Goal: Task Accomplishment & Management: Complete application form

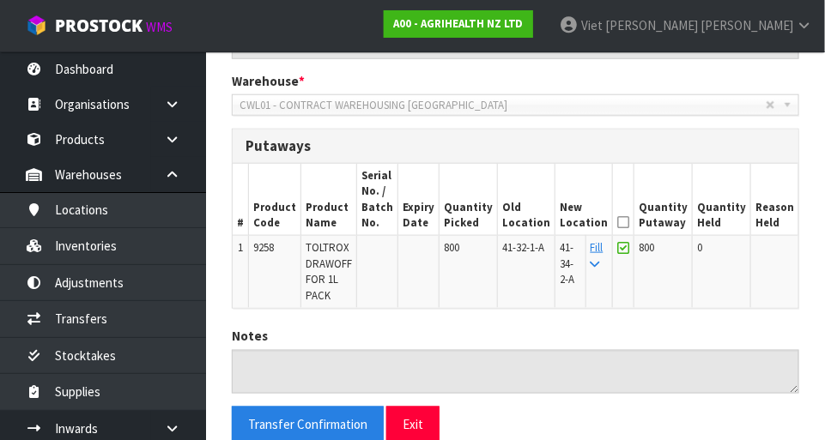
scroll to position [410, 0]
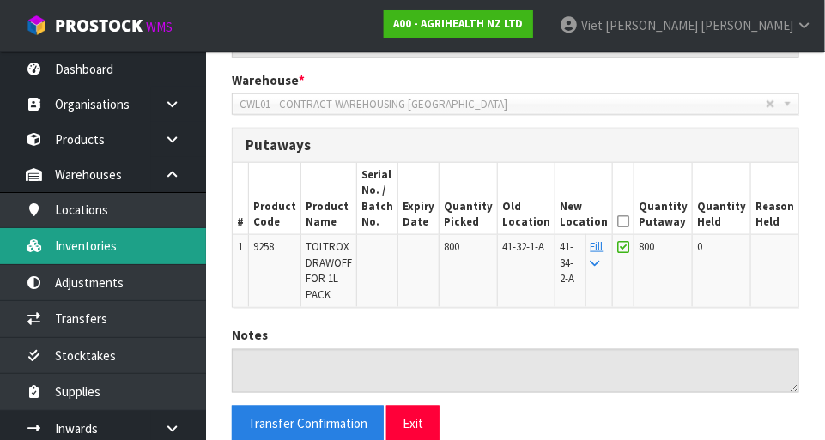
click at [46, 233] on link "Inventories" at bounding box center [103, 245] width 206 height 35
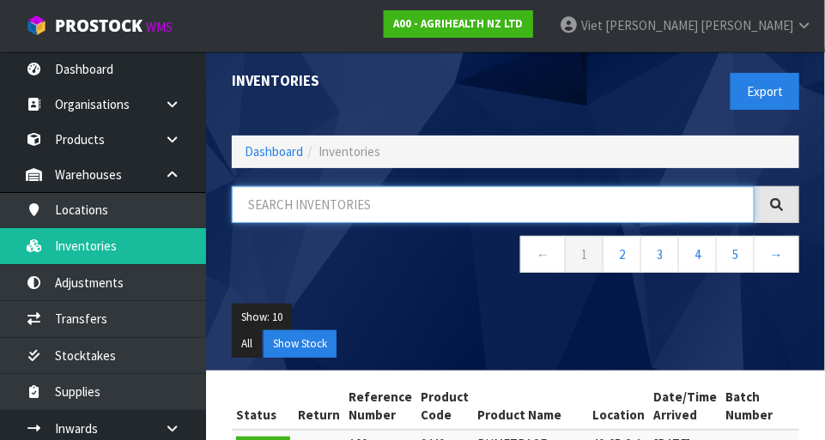
click at [282, 209] on input "text" at bounding box center [493, 204] width 523 height 37
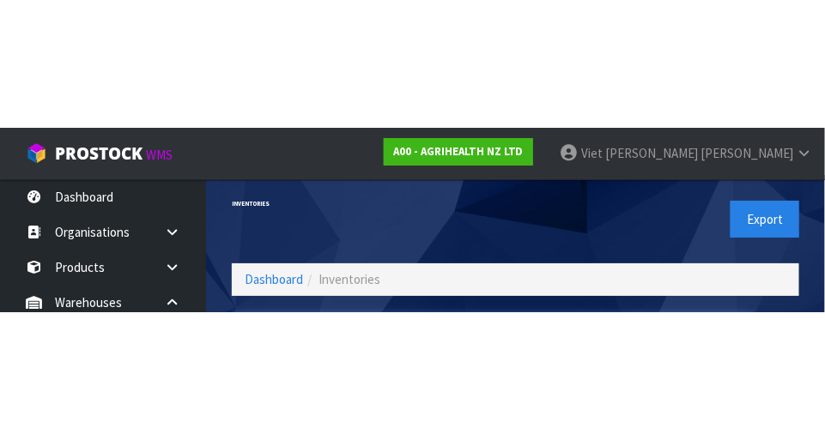
scroll to position [116, 0]
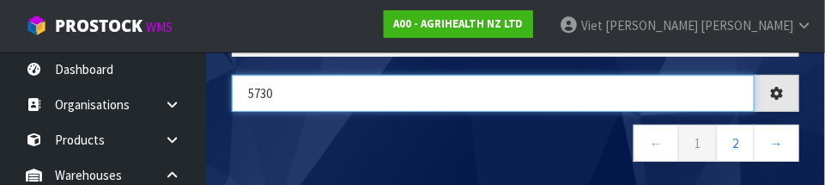
type input "5730"
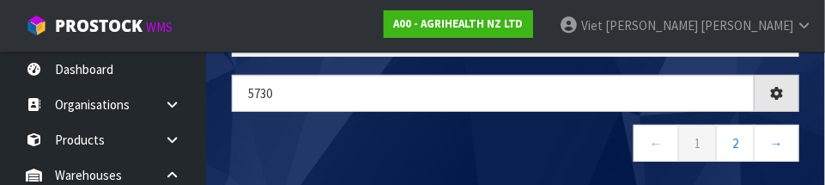
click at [604, 134] on nav "← 1 2 →" at bounding box center [515, 145] width 567 height 42
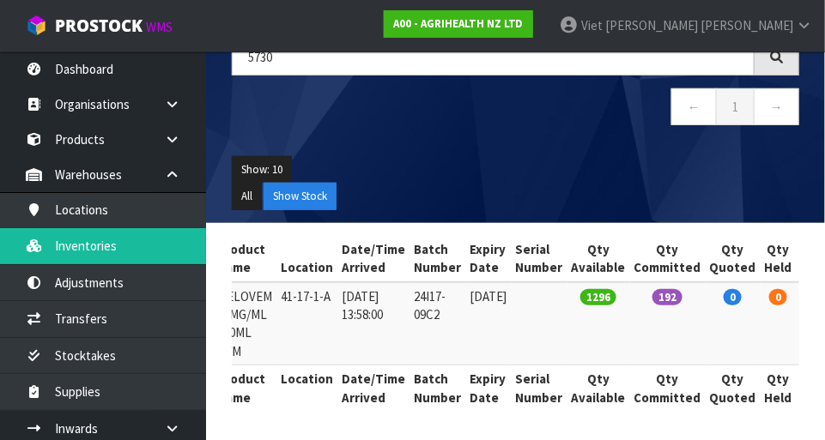
scroll to position [0, 337]
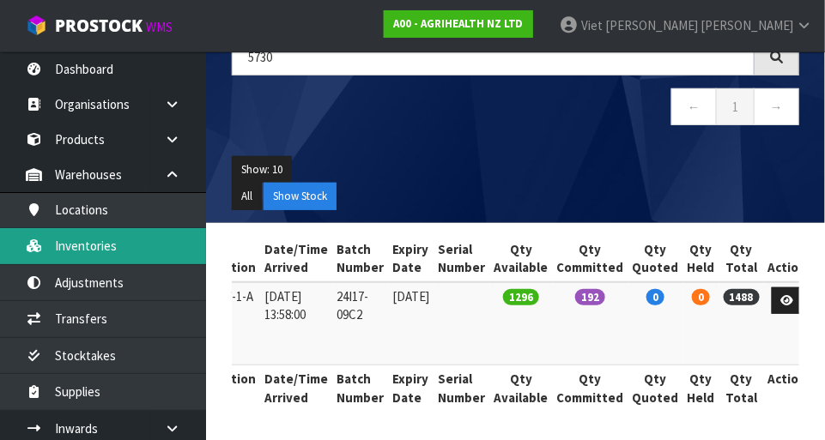
click at [58, 251] on link "Inventories" at bounding box center [103, 245] width 206 height 35
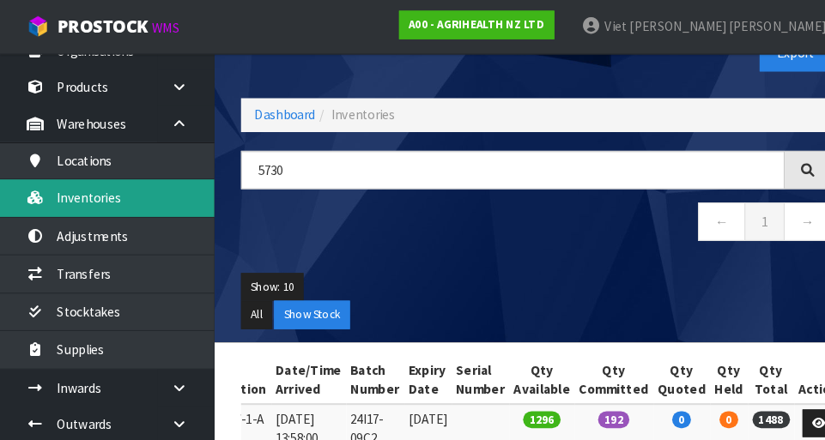
scroll to position [60, 0]
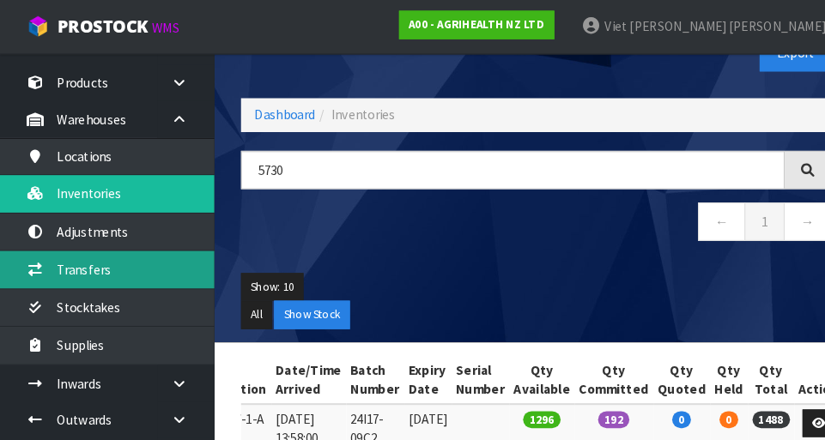
click at [51, 258] on link "Transfers" at bounding box center [103, 258] width 206 height 35
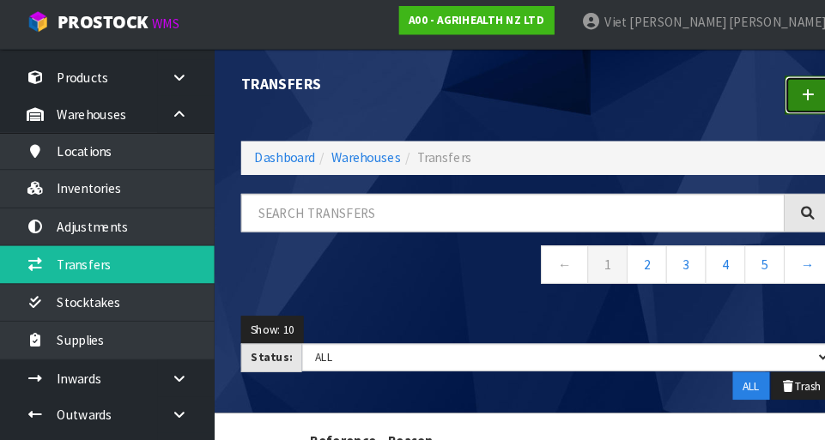
click at [772, 100] on icon at bounding box center [777, 95] width 12 height 13
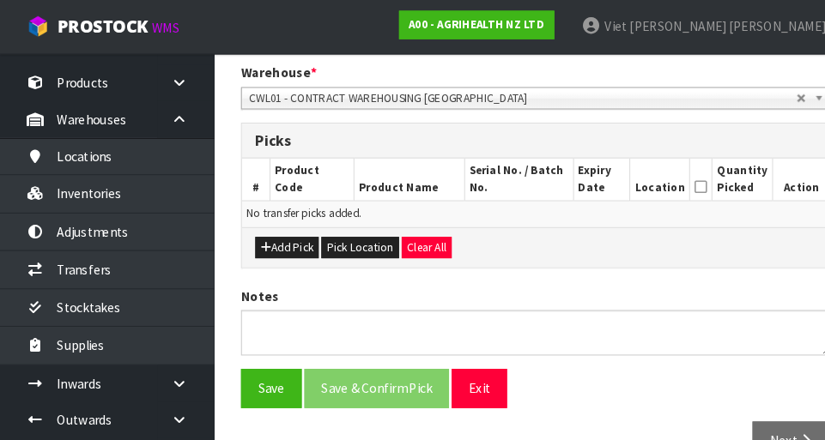
scroll to position [352, 0]
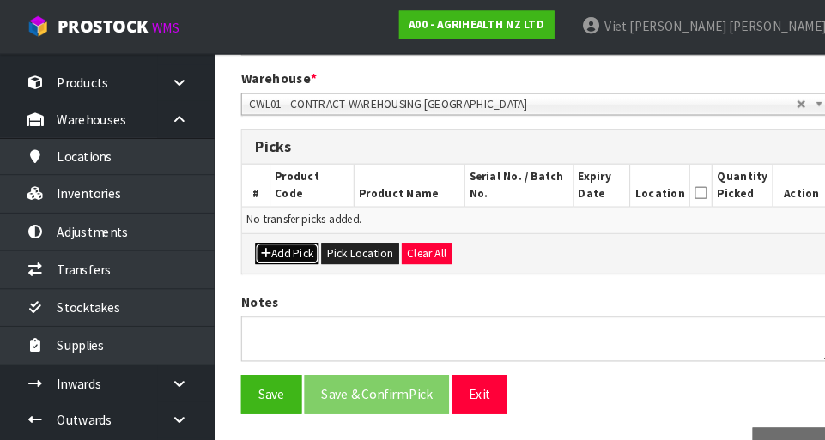
click at [257, 234] on button "Add Pick" at bounding box center [276, 244] width 61 height 21
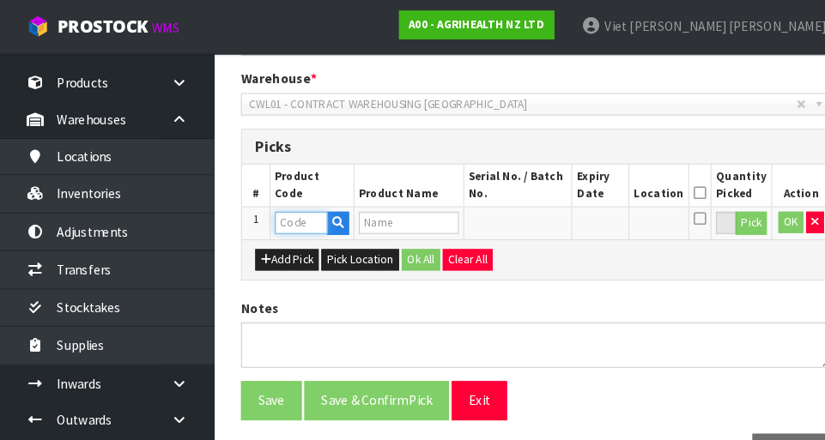
click at [277, 208] on input "text" at bounding box center [289, 213] width 51 height 21
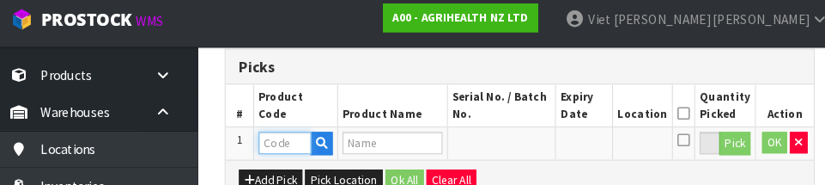
scroll to position [460, 0]
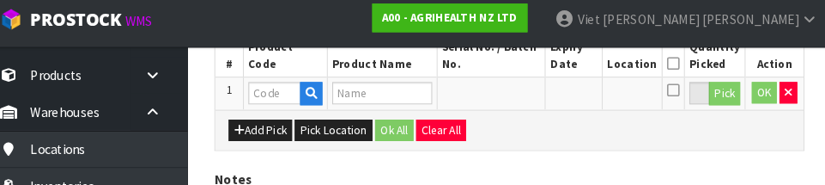
click at [695, 129] on div "Add Pick Pick Location Ok All Clear All" at bounding box center [516, 131] width 566 height 39
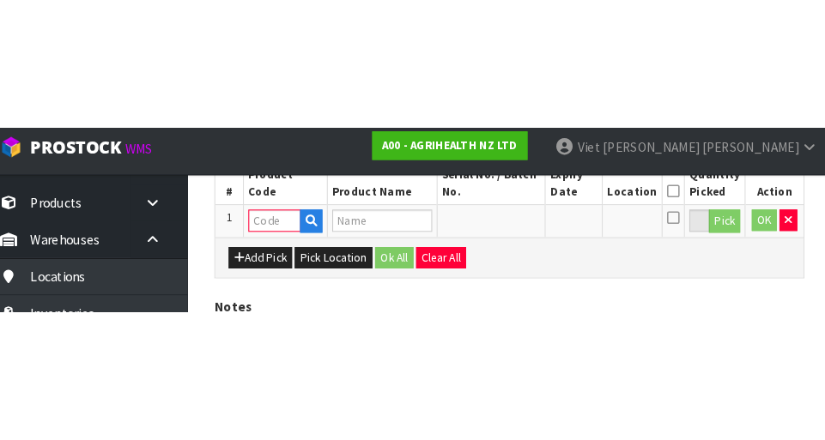
scroll to position [386, 0]
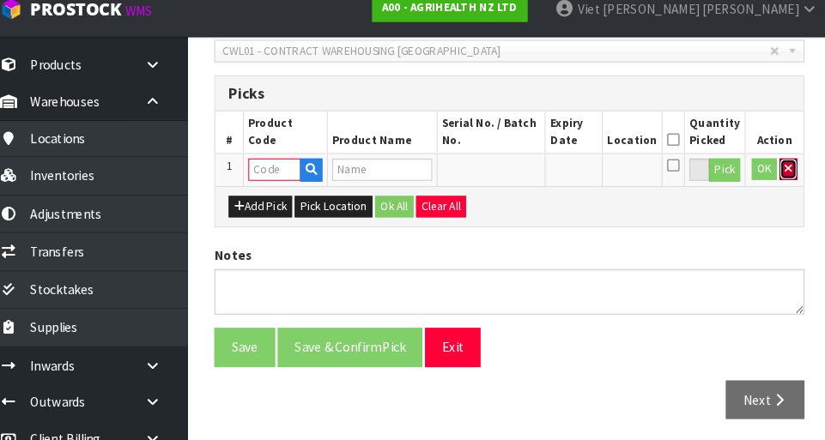
click at [780, 175] on icon "button" at bounding box center [783, 178] width 7 height 11
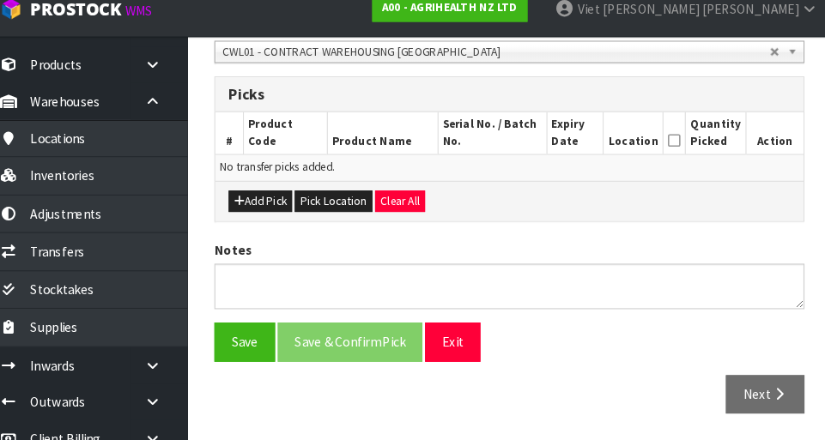
scroll to position [381, 0]
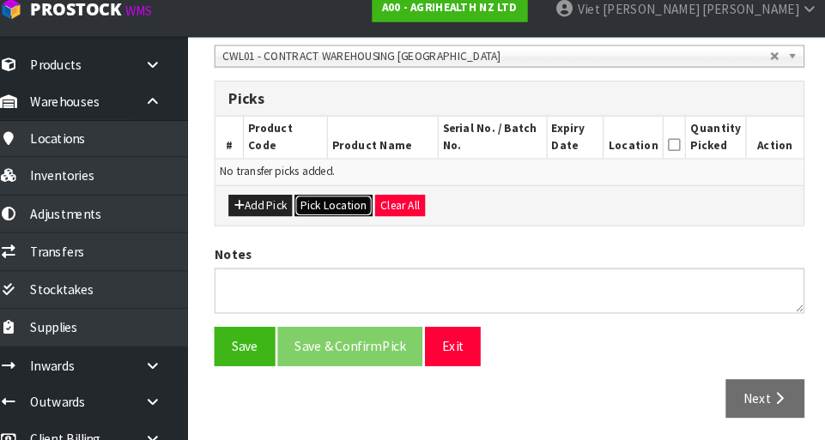
click at [328, 206] on button "Pick Location" at bounding box center [346, 214] width 75 height 21
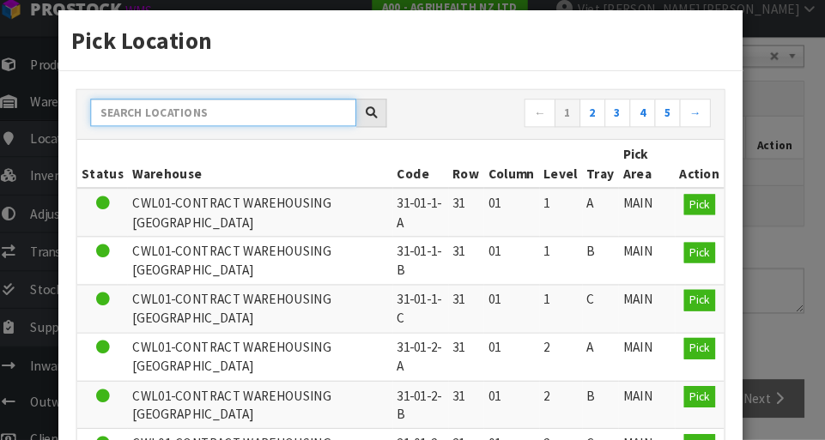
click at [190, 124] on input "text" at bounding box center [240, 125] width 256 height 27
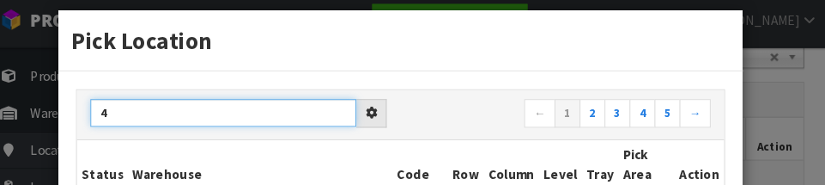
scroll to position [0, 0]
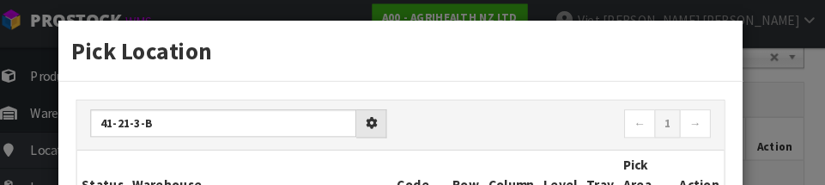
click at [549, 119] on nav "← 1 →" at bounding box center [565, 127] width 285 height 30
type input "41-21-3-B"
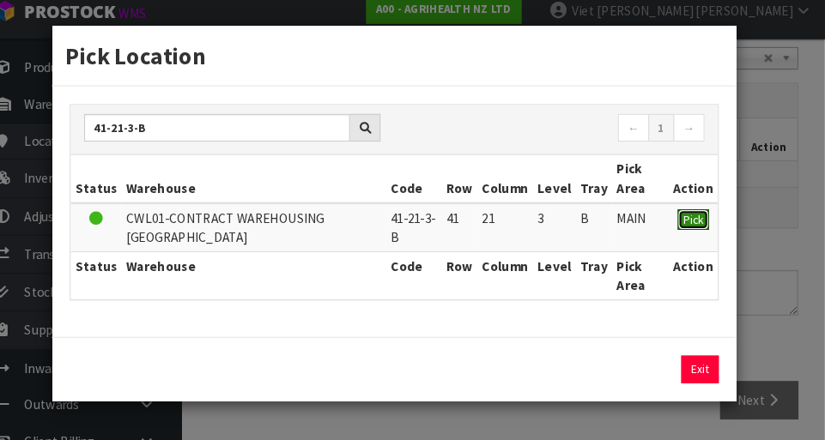
click at [700, 234] on button "Pick" at bounding box center [698, 226] width 30 height 21
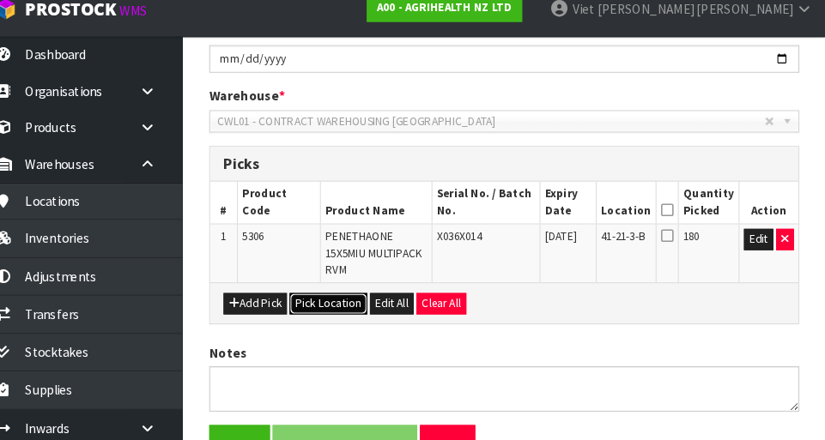
scroll to position [316, 0]
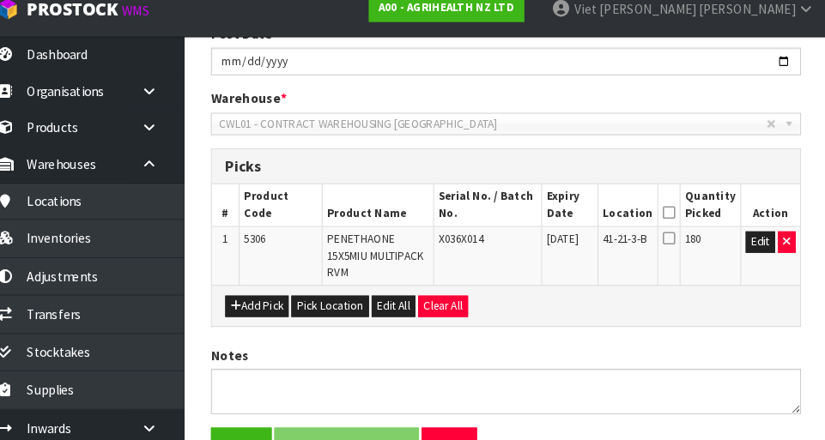
click at [790, 271] on td "Edit" at bounding box center [770, 263] width 58 height 57
click at [793, 246] on button "button" at bounding box center [785, 250] width 17 height 21
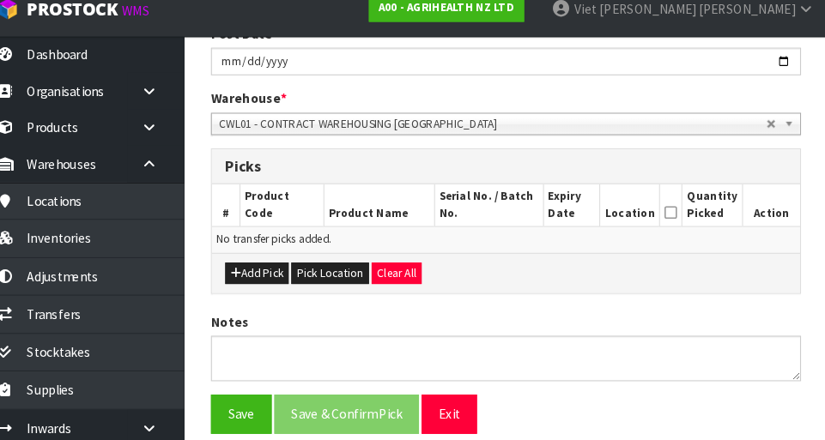
scroll to position [288, 0]
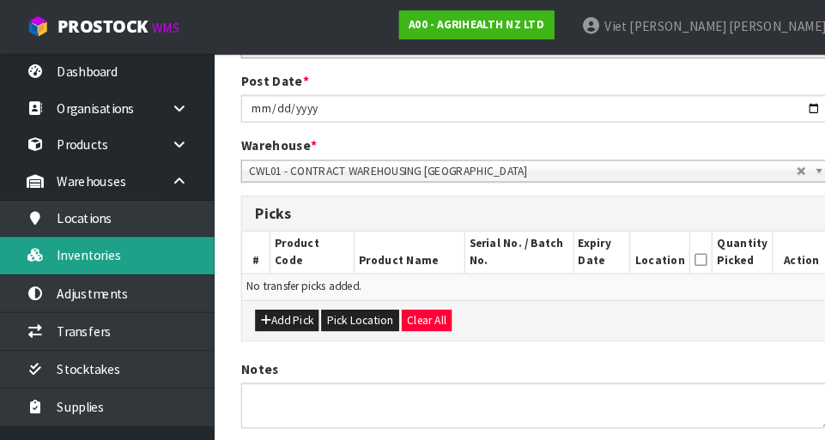
click at [56, 240] on link "Inventories" at bounding box center [103, 245] width 206 height 35
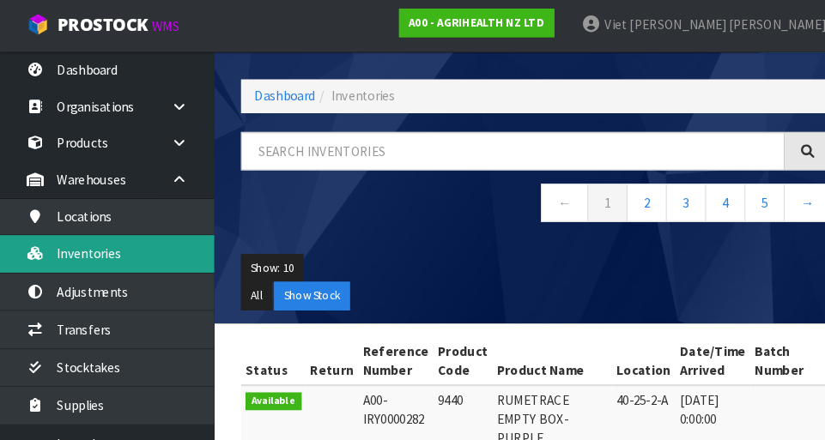
scroll to position [62, 0]
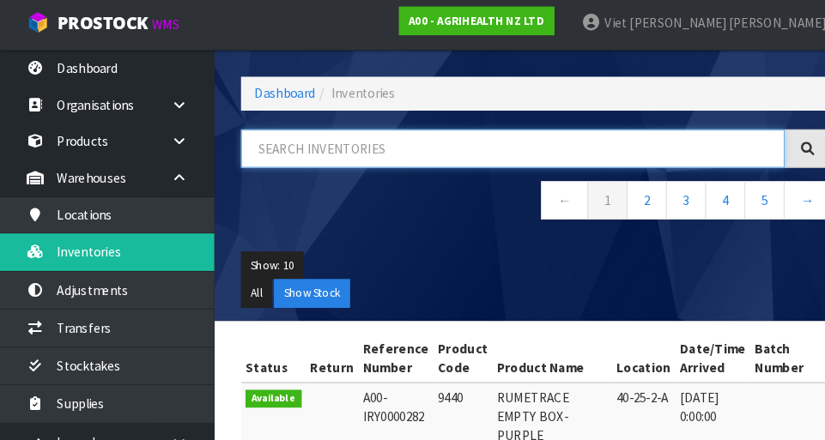
click at [303, 150] on input "text" at bounding box center [493, 147] width 523 height 37
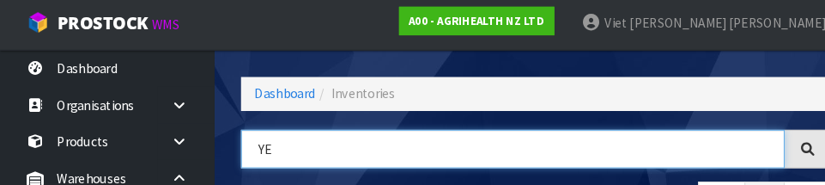
type input "Y"
type input "G"
type input "9003"
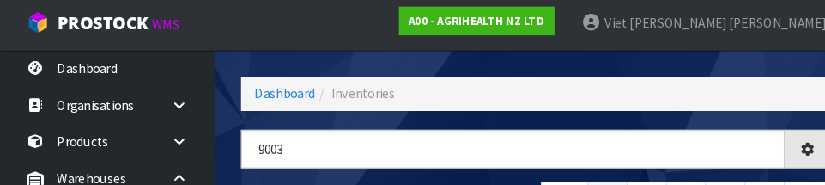
click at [210, 116] on header "Inventories Export Dashboard Inventories 9003 ← 1 2 3 4 5 → Show: 10 5 10 25 50…" at bounding box center [515, 152] width 619 height 324
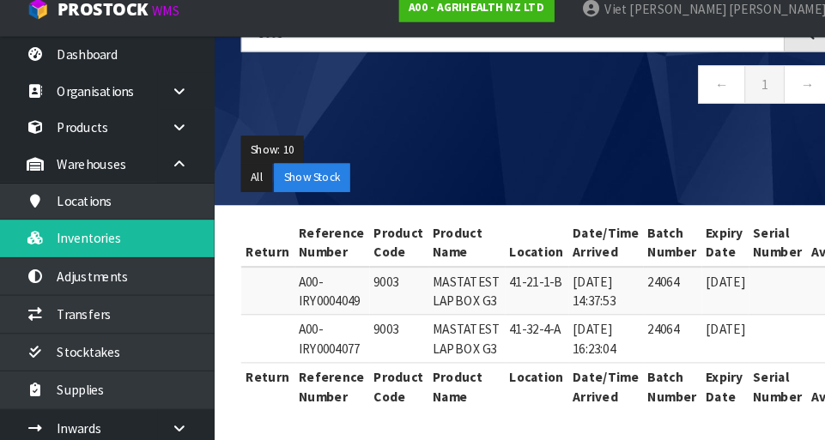
scroll to position [158, 0]
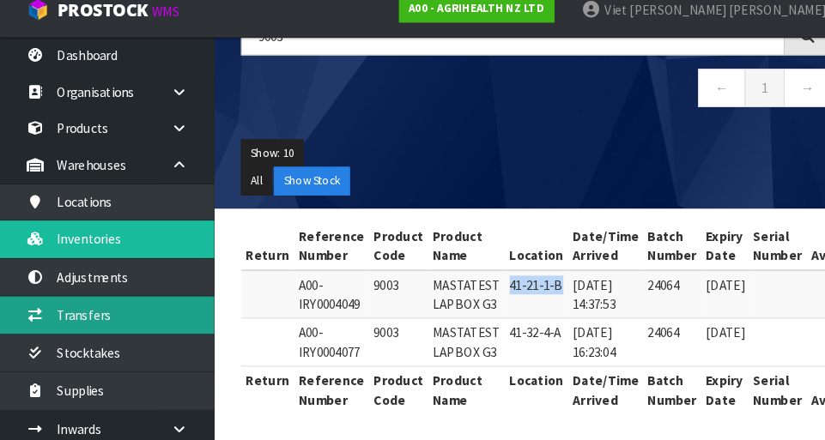
click at [59, 319] on link "Transfers" at bounding box center [103, 318] width 206 height 35
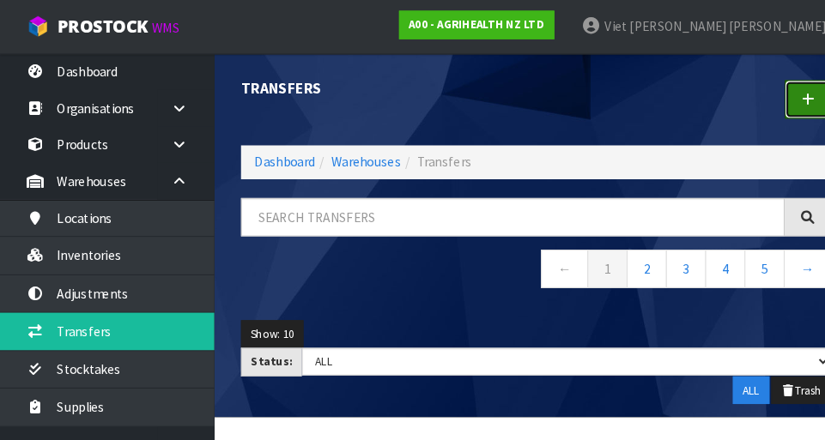
click at [781, 108] on link at bounding box center [777, 95] width 45 height 37
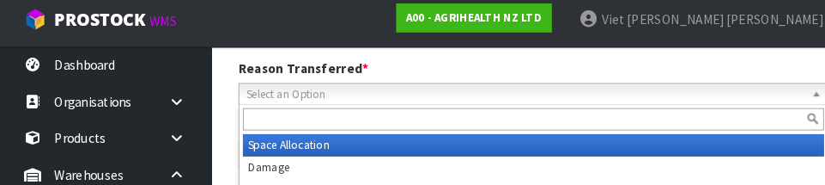
scroll to position [252, 0]
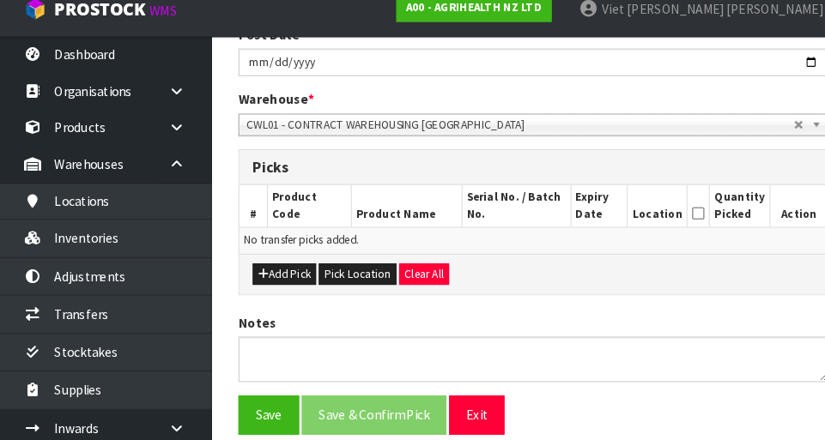
scroll to position [319, 0]
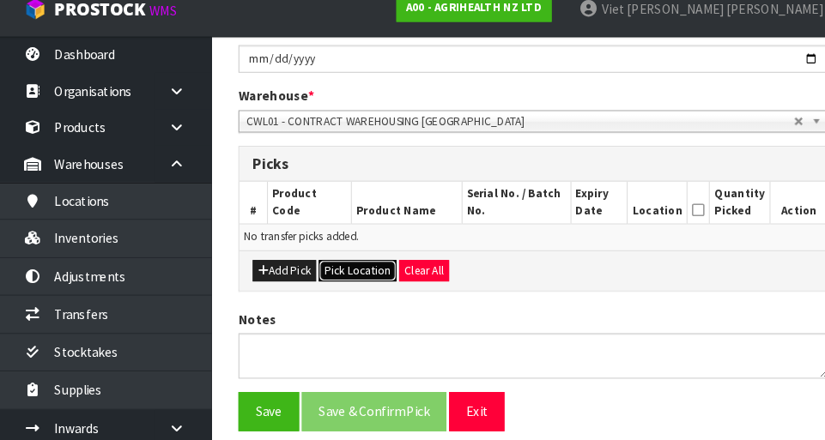
click at [321, 280] on button "Pick Location" at bounding box center [346, 277] width 75 height 21
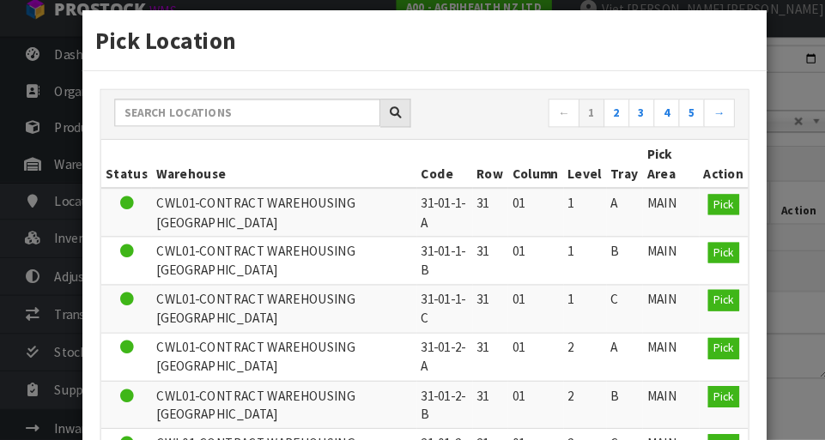
click at [181, 170] on th "Warehouse" at bounding box center [276, 174] width 254 height 46
click at [168, 119] on input "text" at bounding box center [240, 125] width 256 height 27
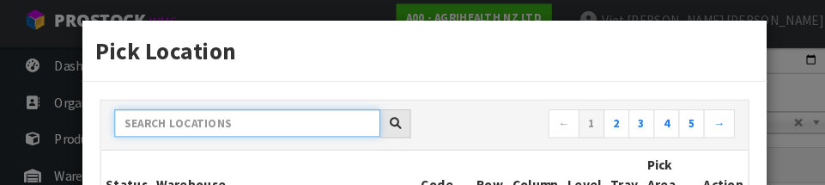
scroll to position [10, 0]
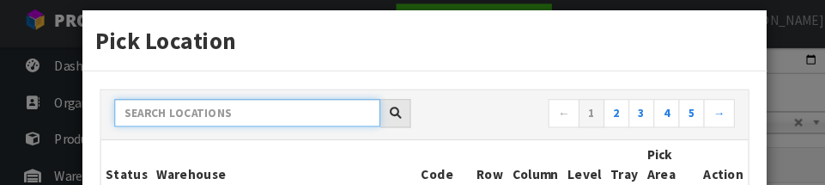
paste input "9258"
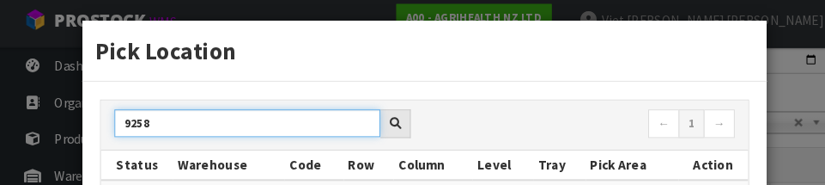
type input "9258"
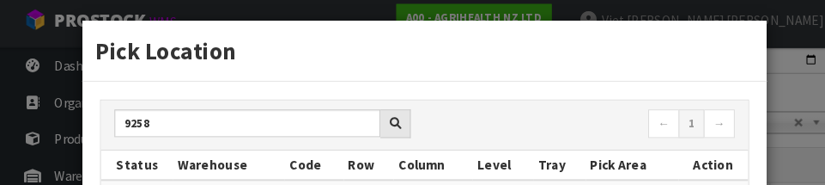
click at [535, 113] on nav "← 1 →" at bounding box center [565, 127] width 285 height 30
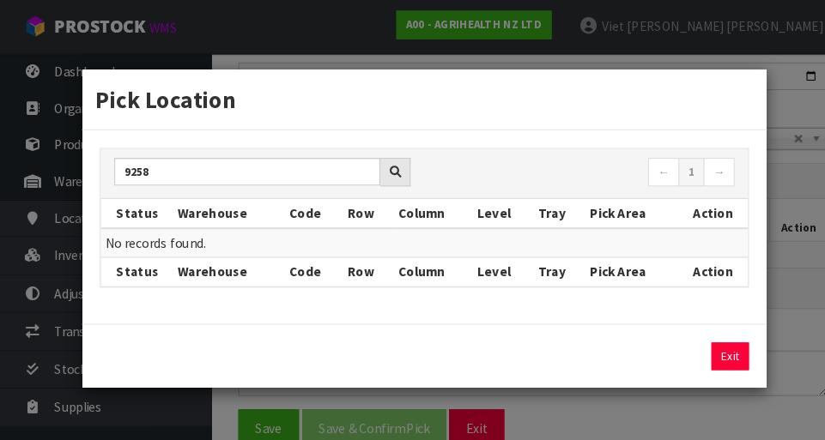
click at [779, 121] on div "Pick Location 9258 ← 1 → Status Warehouse Code Row Column Level Tray Pick Area …" at bounding box center [412, 220] width 825 height 440
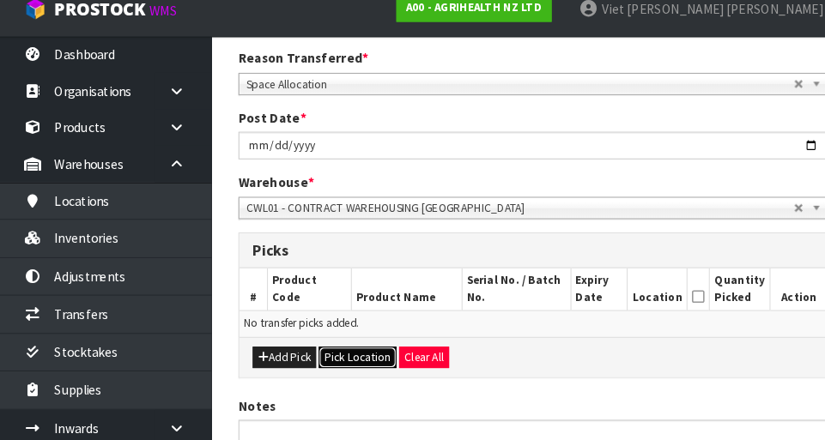
scroll to position [249, 0]
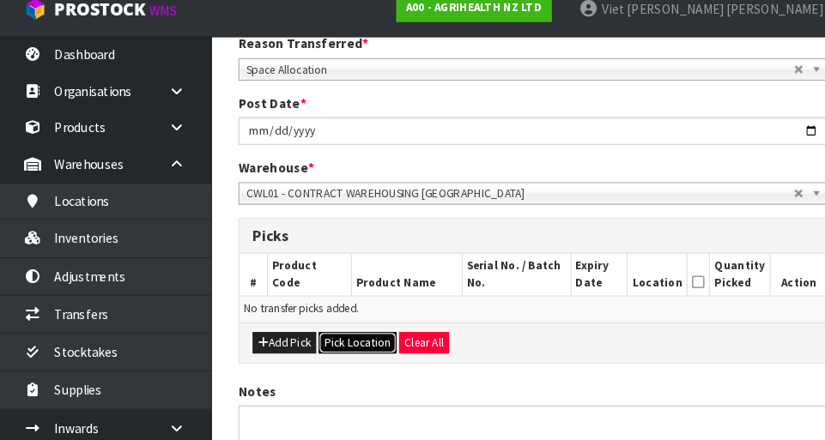
click at [328, 352] on button "Pick Location" at bounding box center [346, 347] width 75 height 21
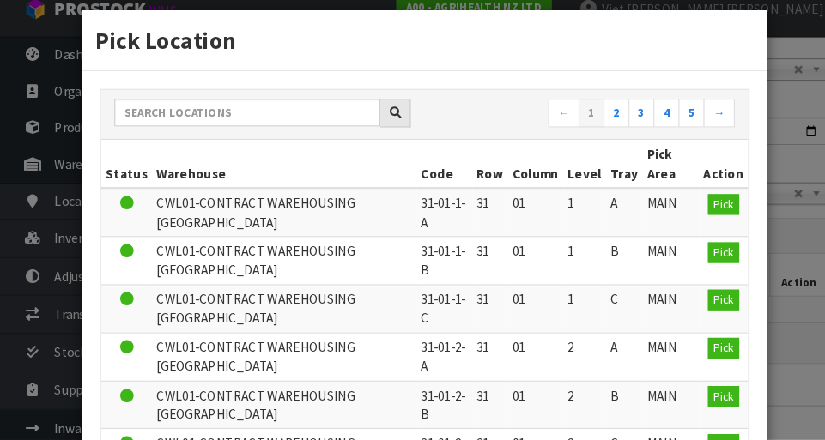
click at [186, 176] on th "Warehouse" at bounding box center [276, 174] width 254 height 46
click at [176, 119] on input "text" at bounding box center [240, 125] width 256 height 27
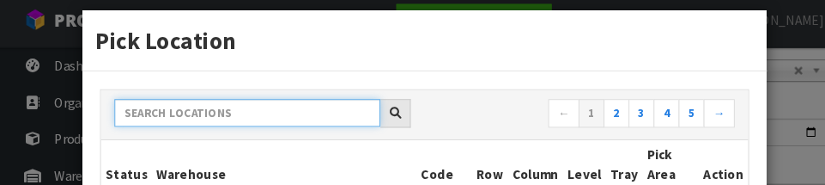
scroll to position [0, 0]
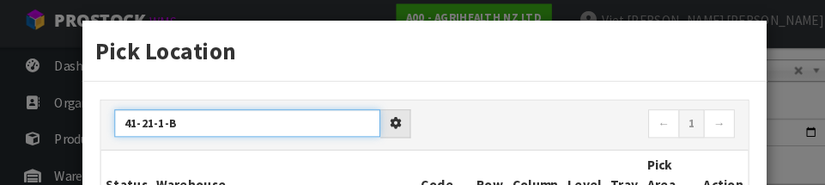
type input "41-21-1-B"
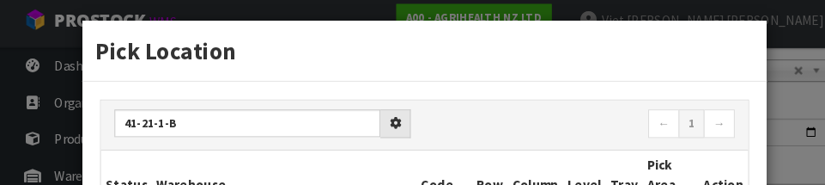
click at [523, 112] on nav "← 1 →" at bounding box center [565, 127] width 285 height 30
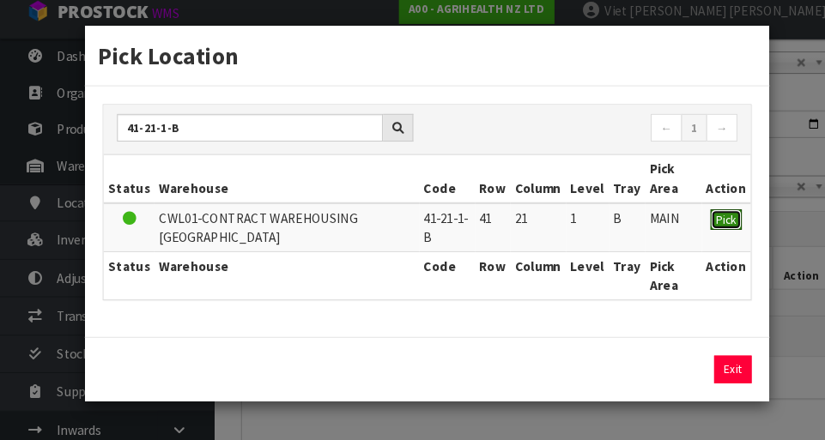
click at [702, 223] on span "Pick" at bounding box center [699, 226] width 20 height 15
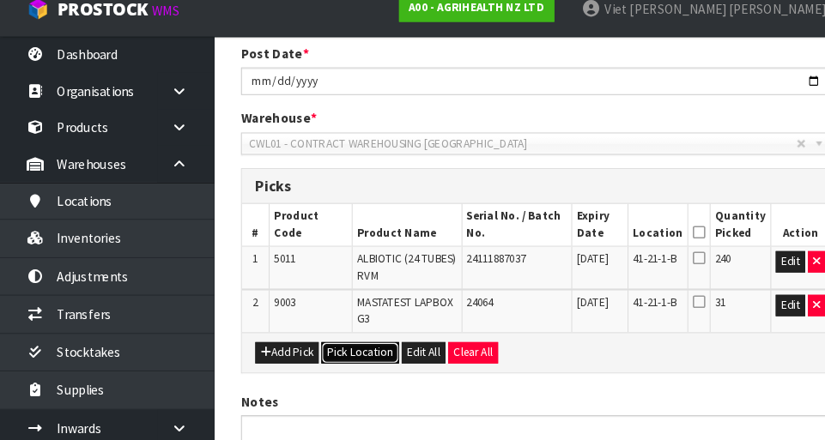
scroll to position [299, 0]
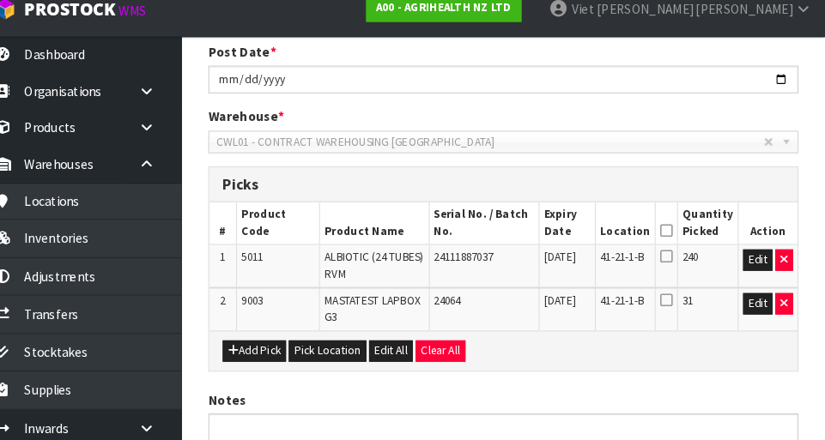
click at [678, 269] on icon at bounding box center [672, 264] width 12 height 14
click at [0, 0] on input "checkbox" at bounding box center [0, 0] width 0 height 0
click at [790, 267] on button "button" at bounding box center [785, 267] width 17 height 21
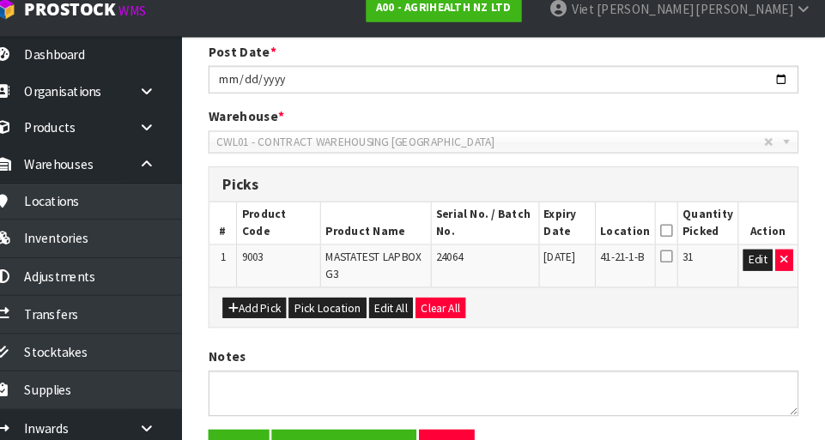
click at [678, 268] on icon at bounding box center [672, 264] width 12 height 14
click at [0, 0] on input "checkbox" at bounding box center [0, 0] width 0 height 0
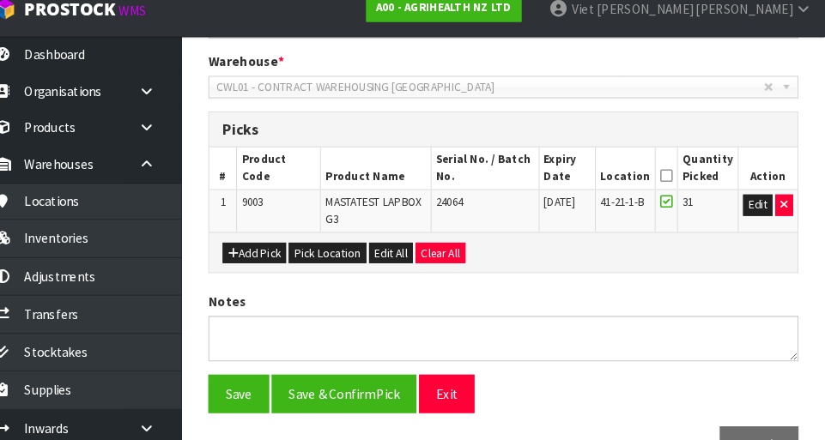
scroll to position [361, 0]
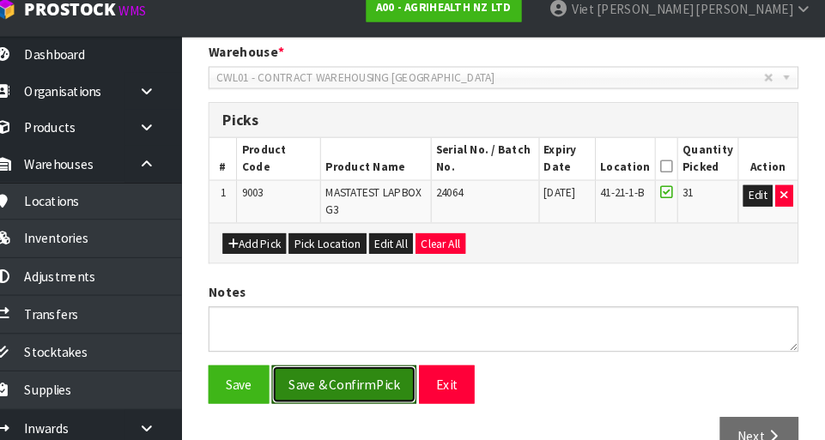
click at [326, 380] on button "Save & Confirm Pick" at bounding box center [362, 386] width 139 height 37
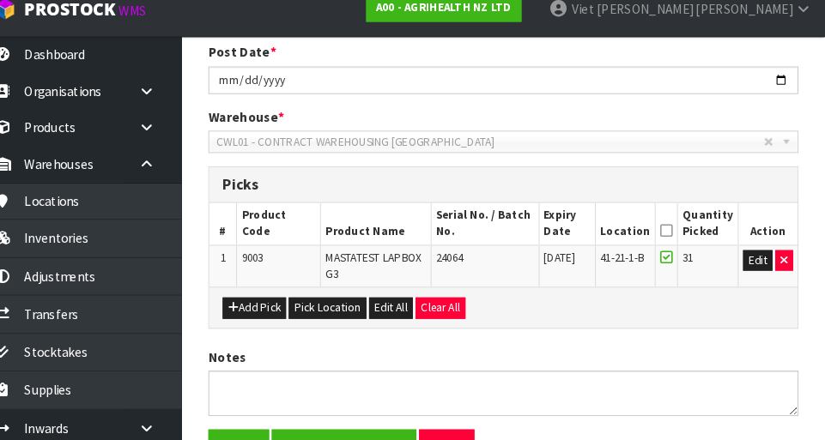
scroll to position [0, 0]
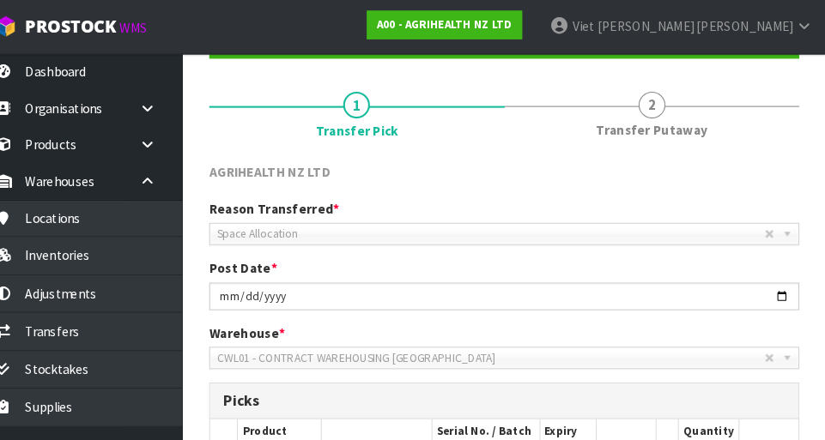
scroll to position [150, 0]
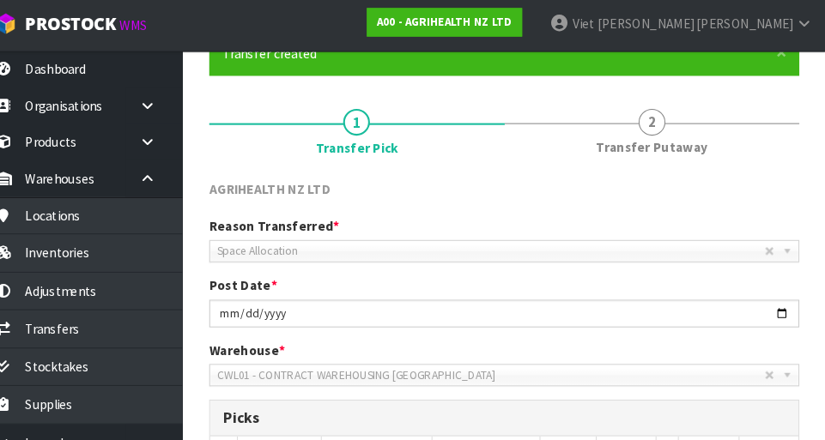
click at [655, 121] on span "2" at bounding box center [658, 120] width 26 height 26
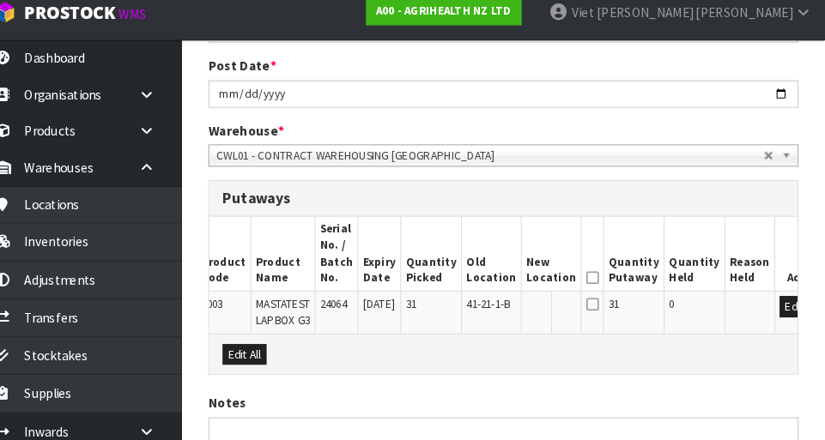
scroll to position [0, 27]
click at [783, 315] on button "Edit" at bounding box center [797, 309] width 28 height 21
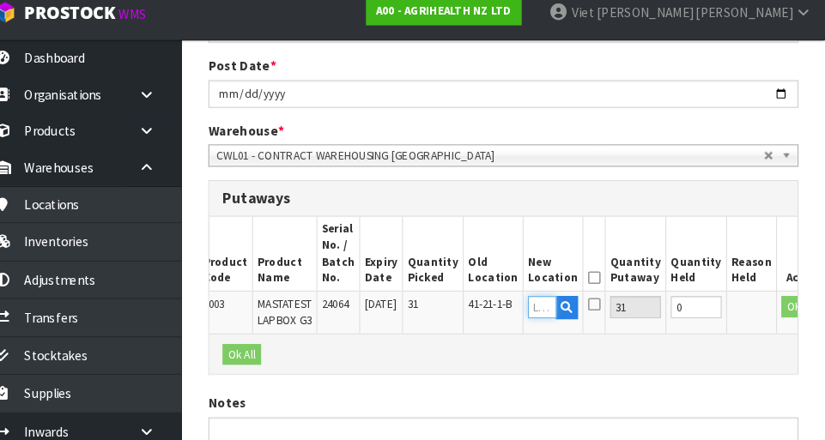
click at [539, 310] on input "text" at bounding box center [552, 309] width 27 height 21
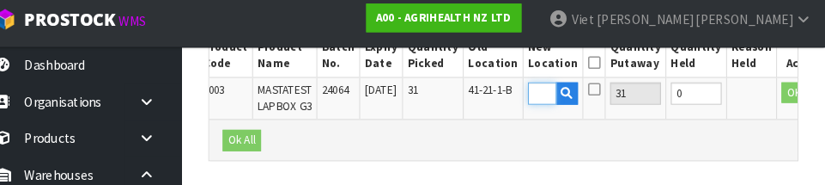
type input "41-3-3-B"
click at [363, 139] on div "Ok All" at bounding box center [516, 140] width 566 height 39
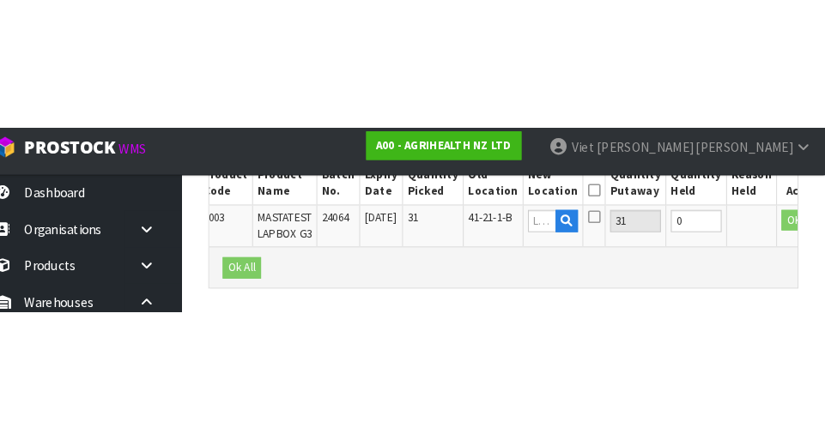
scroll to position [491, 0]
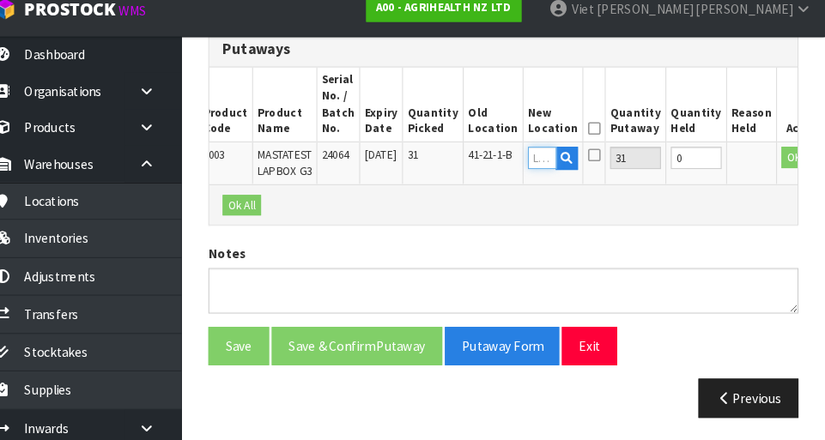
click at [546, 167] on input "text" at bounding box center [552, 168] width 27 height 21
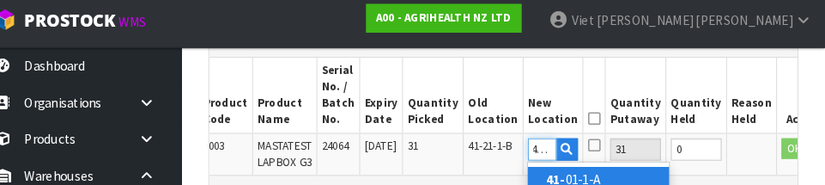
scroll to position [0, 8]
type input "41-21-3-B"
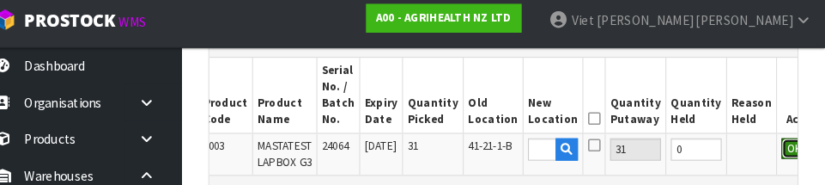
click at [783, 154] on button "OK" at bounding box center [795, 149] width 24 height 21
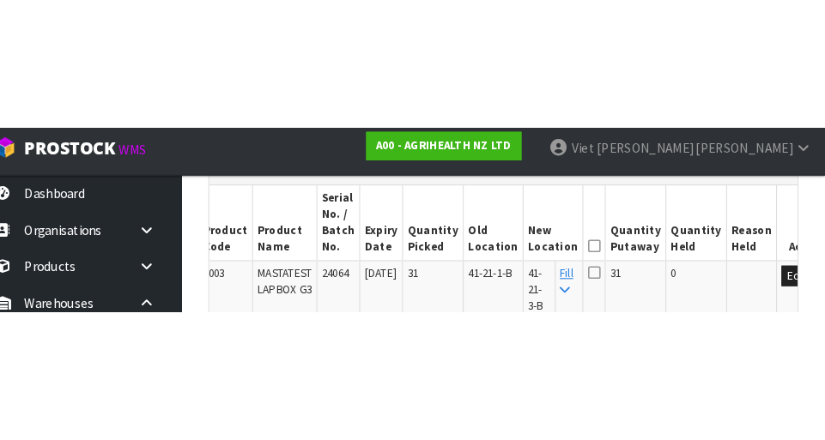
scroll to position [507, 0]
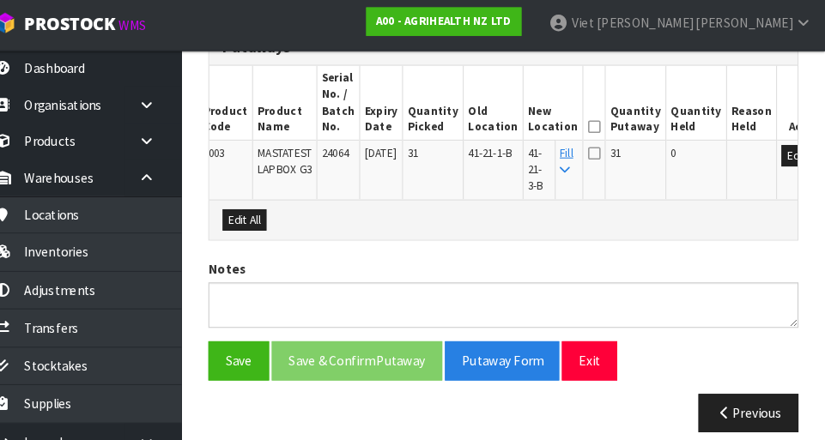
click at [597, 143] on icon at bounding box center [603, 150] width 12 height 14
click at [0, 0] on input "checkbox" at bounding box center [0, 0] width 0 height 0
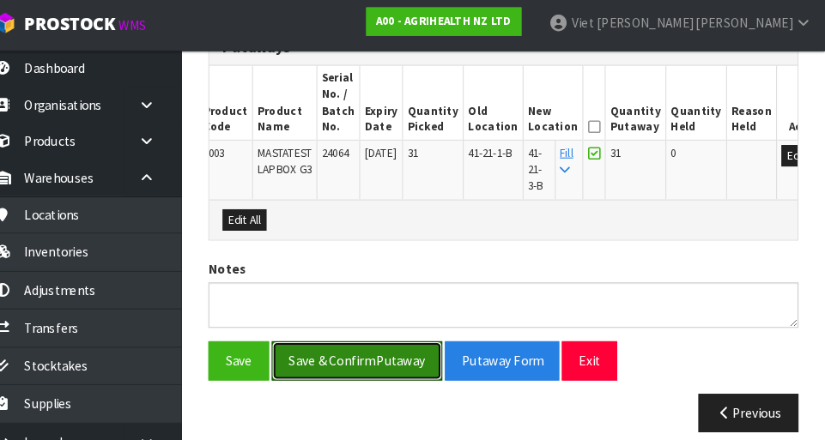
click at [329, 341] on button "Save & Confirm Putaway" at bounding box center [375, 349] width 164 height 37
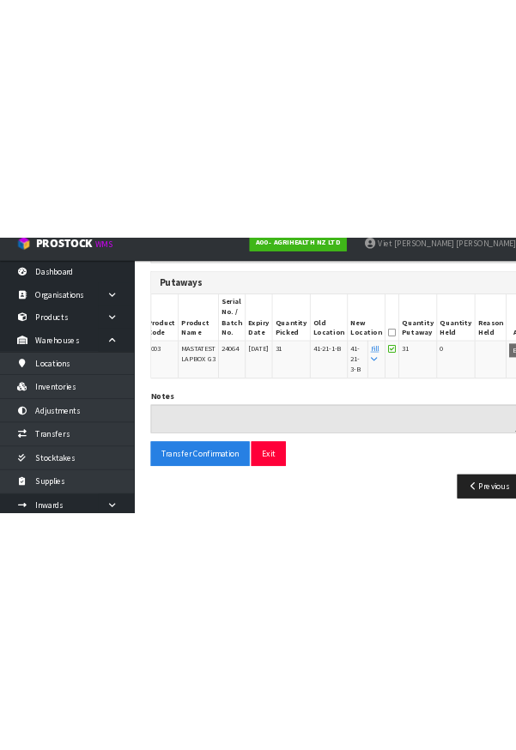
scroll to position [1, 0]
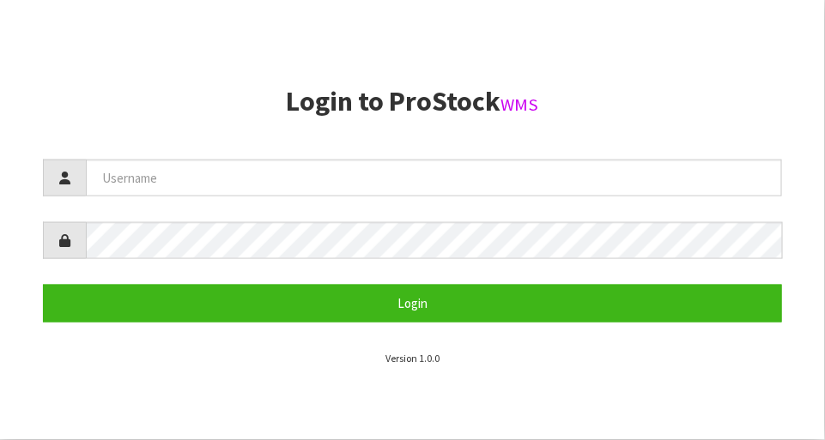
scroll to position [437, 0]
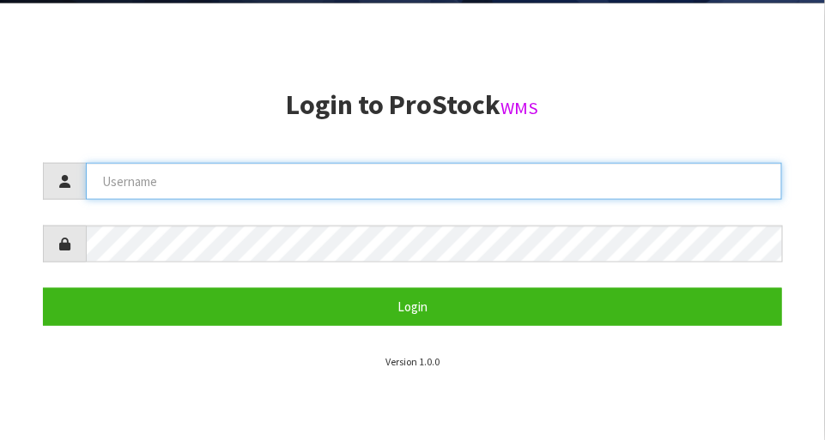
click at [162, 166] on input "text" at bounding box center [434, 181] width 696 height 37
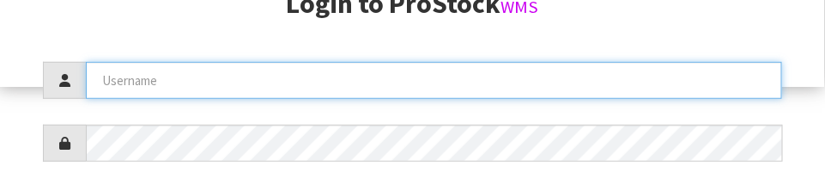
scroll to position [280, 0]
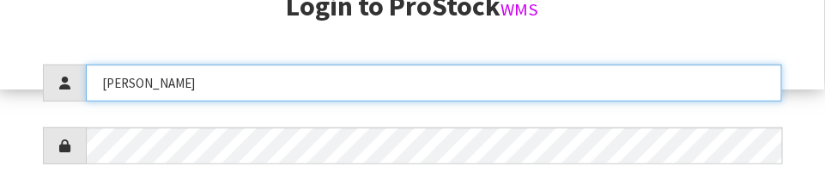
type input "[PERSON_NAME]"
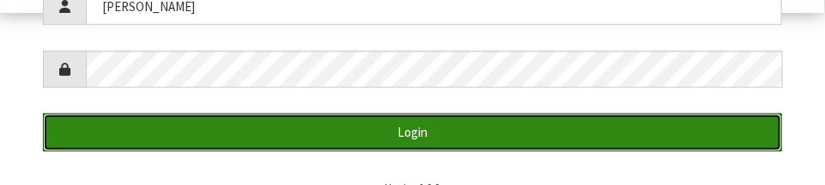
click at [160, 122] on button "Login" at bounding box center [412, 131] width 739 height 37
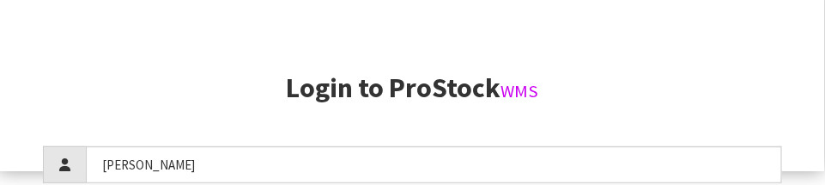
scroll to position [333, 0]
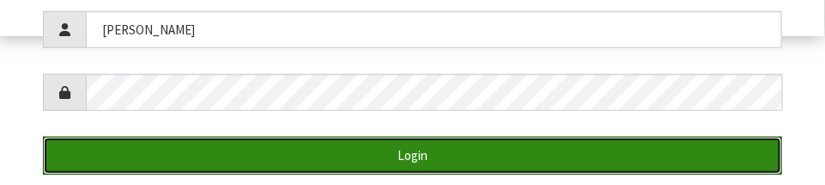
click at [147, 146] on button "Login" at bounding box center [412, 155] width 739 height 37
click at [137, 147] on button "Login" at bounding box center [412, 155] width 739 height 37
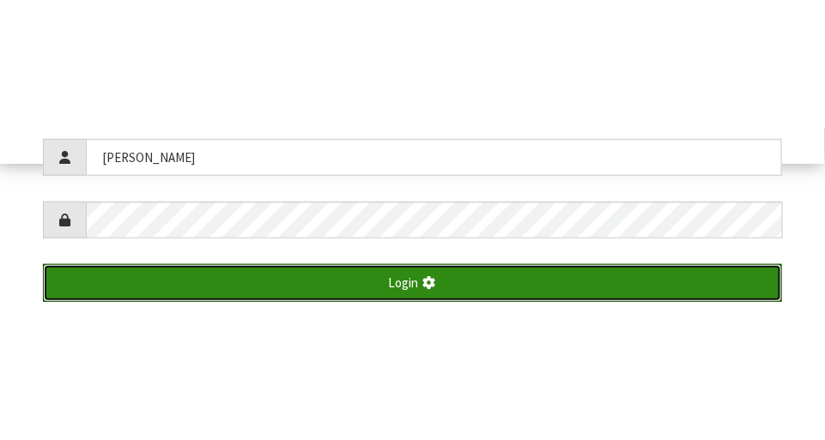
scroll to position [440, 0]
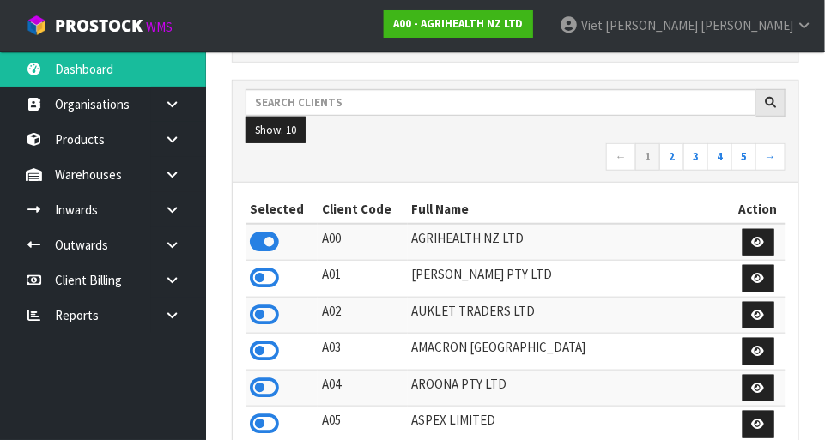
scroll to position [1355, 593]
click at [189, 166] on link at bounding box center [178, 174] width 55 height 35
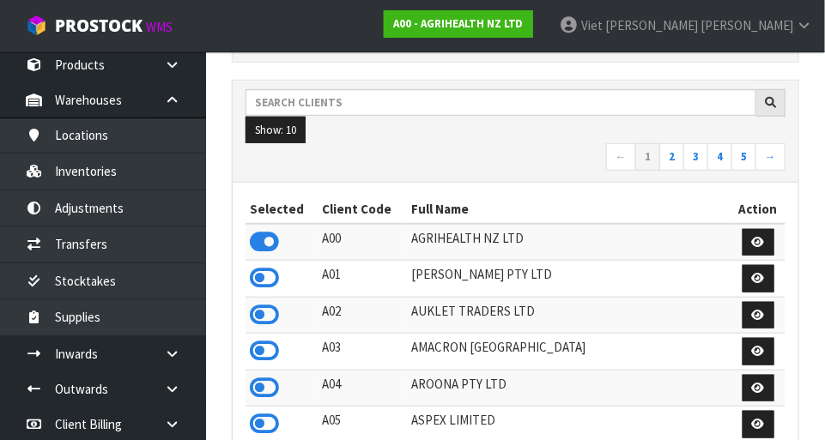
scroll to position [77, 0]
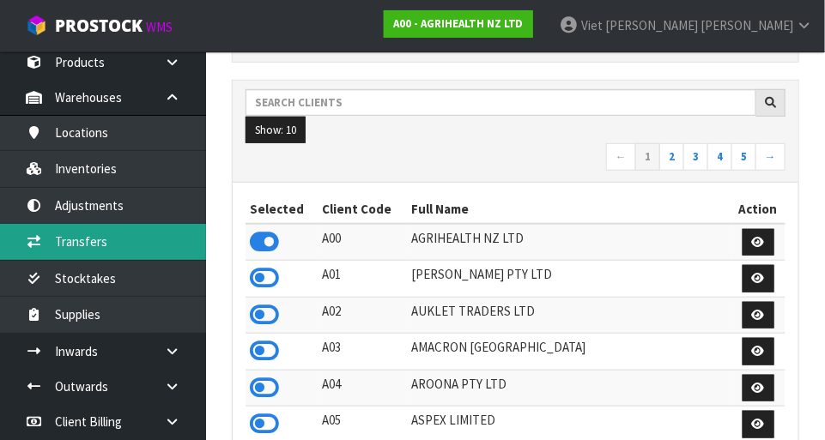
click at [52, 229] on link "Transfers" at bounding box center [103, 241] width 206 height 35
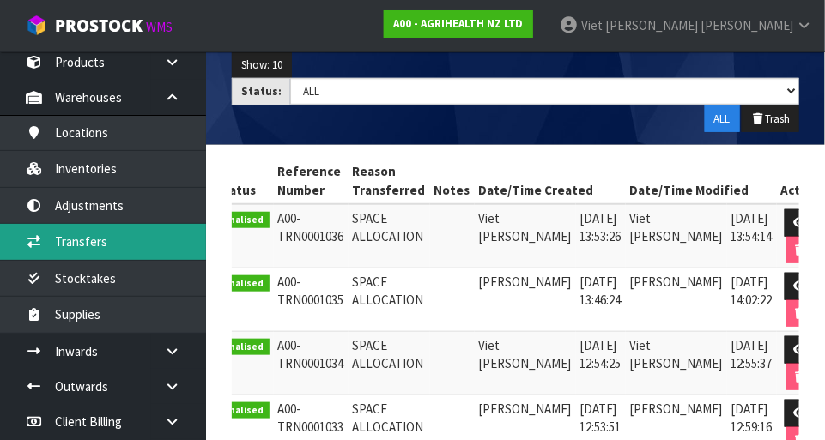
scroll to position [0, 26]
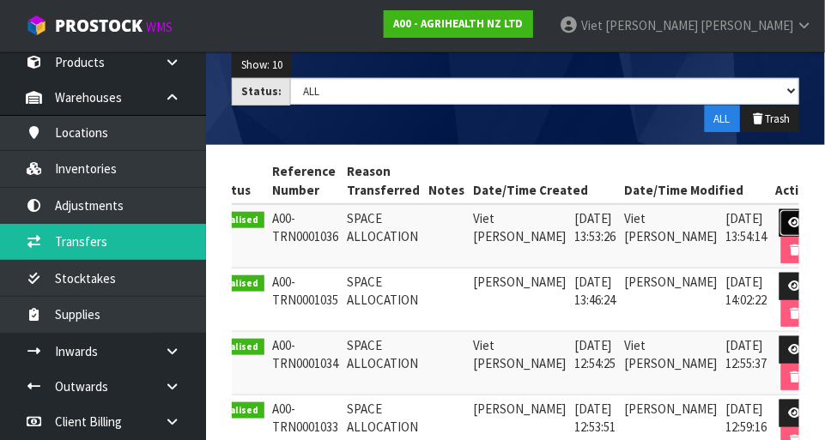
click at [781, 228] on link at bounding box center [796, 222] width 32 height 27
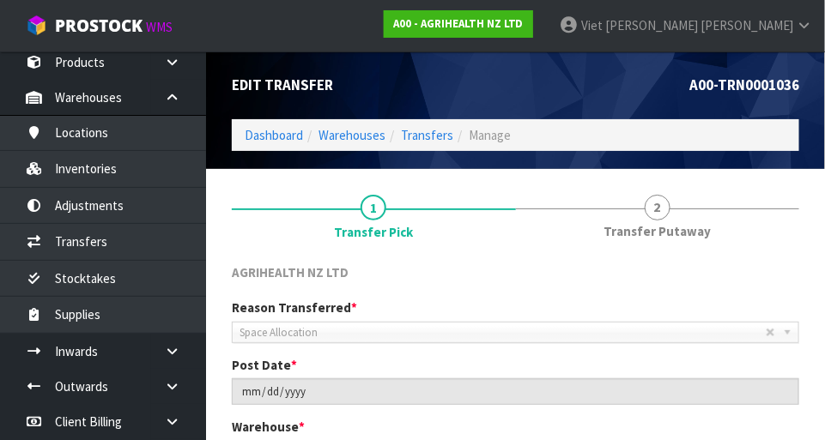
click at [671, 194] on link "2 Transfer Putaway" at bounding box center [658, 216] width 284 height 68
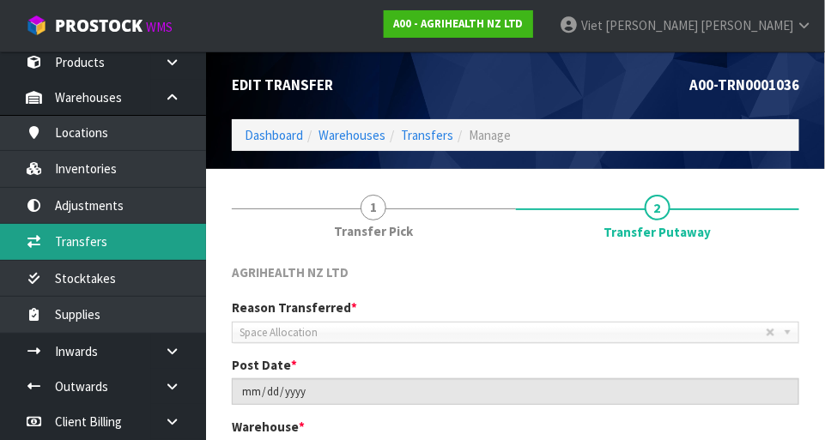
click at [52, 246] on link "Transfers" at bounding box center [103, 241] width 206 height 35
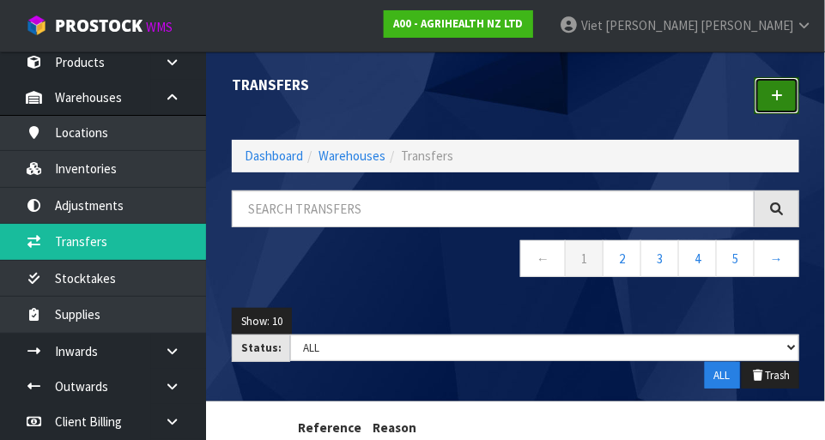
click at [761, 93] on link at bounding box center [777, 95] width 45 height 37
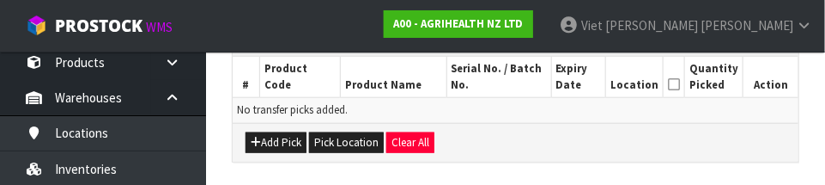
scroll to position [443, 0]
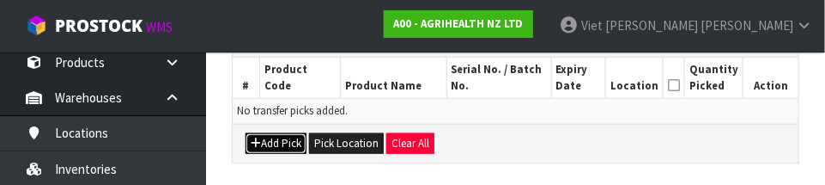
click at [276, 142] on button "Add Pick" at bounding box center [276, 143] width 61 height 21
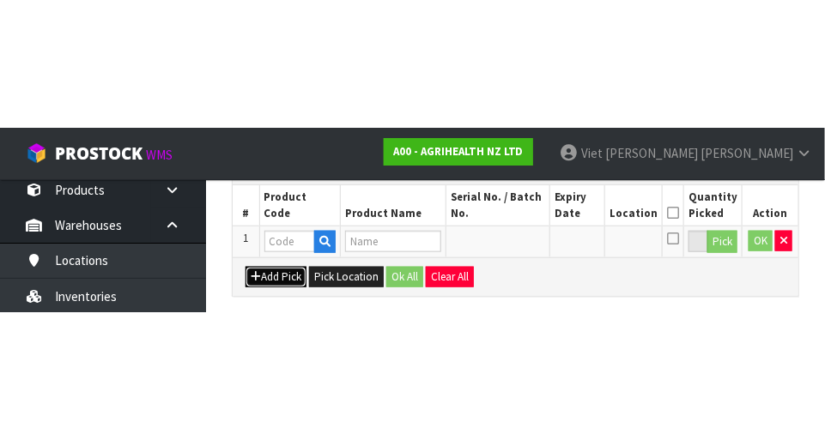
scroll to position [386, 0]
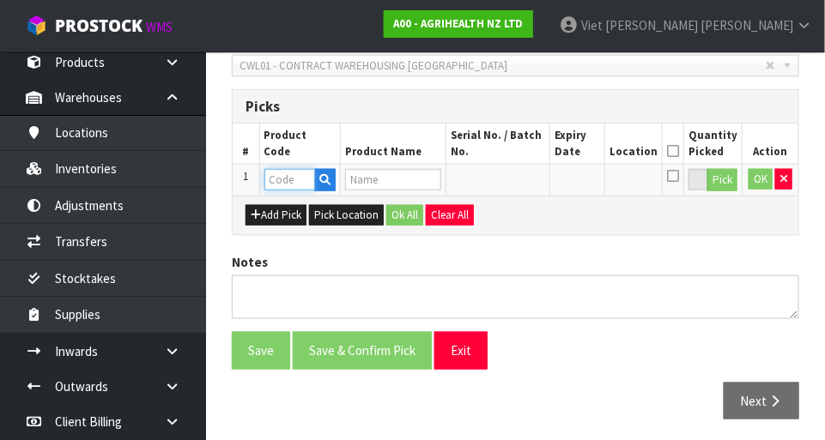
click at [282, 175] on input "text" at bounding box center [289, 179] width 51 height 21
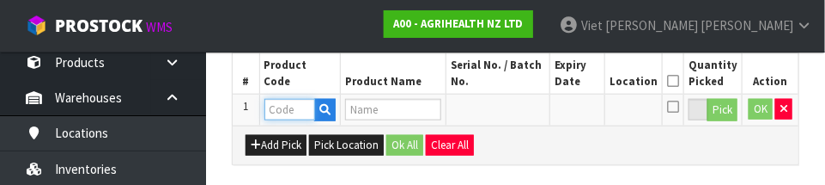
scroll to position [464, 0]
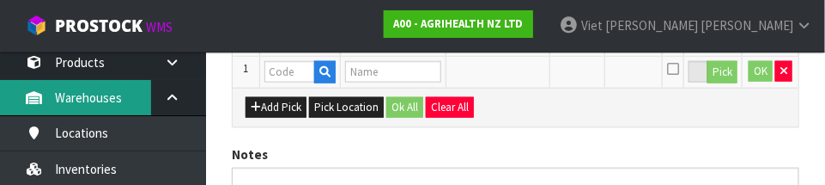
click at [2, 90] on link "Warehouses" at bounding box center [103, 97] width 206 height 35
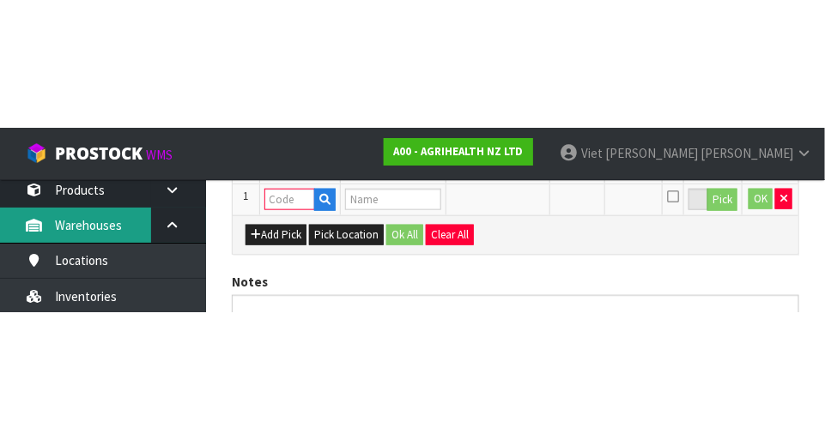
scroll to position [386, 0]
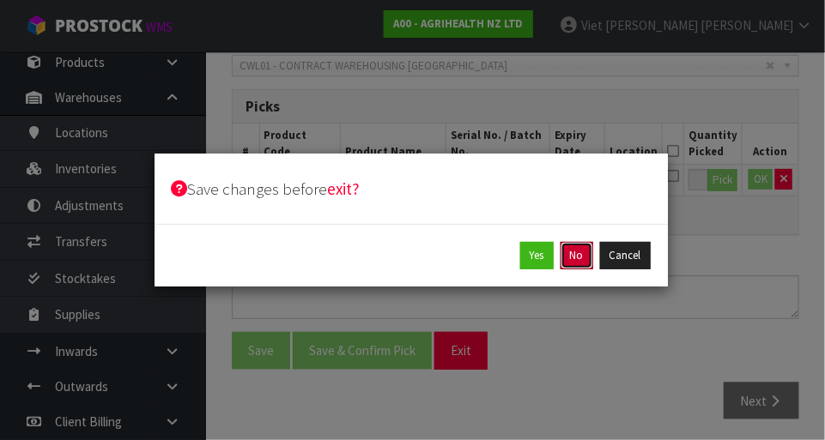
click at [578, 256] on button "No" at bounding box center [577, 255] width 33 height 27
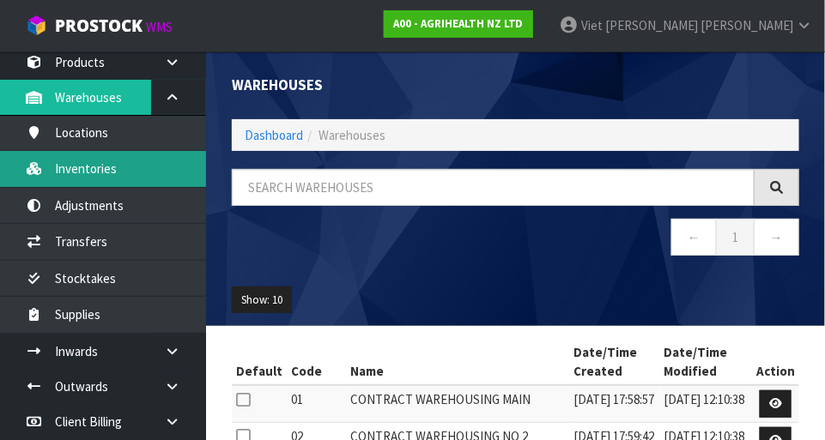
click at [50, 166] on link "Inventories" at bounding box center [103, 168] width 206 height 35
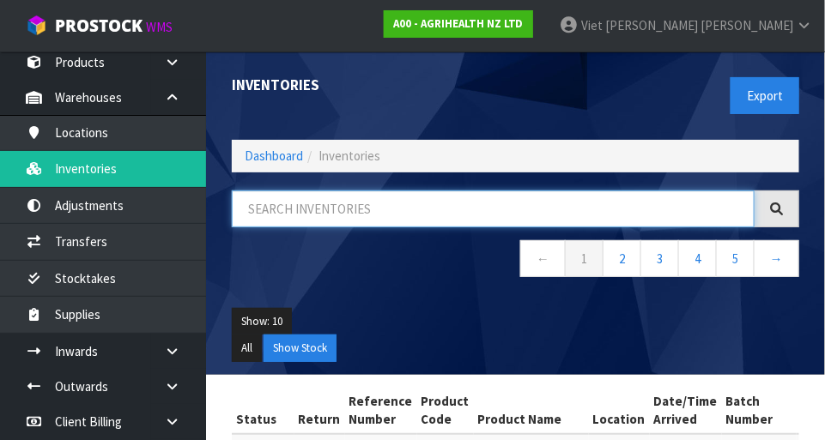
click at [288, 209] on input "text" at bounding box center [493, 209] width 523 height 37
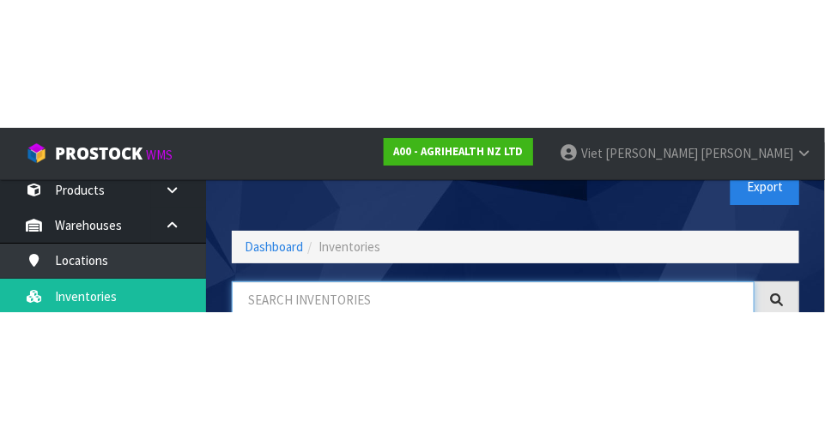
scroll to position [116, 0]
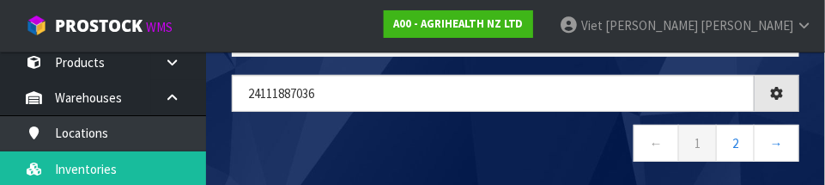
click at [288, 130] on nav "← 1 2 →" at bounding box center [515, 145] width 567 height 42
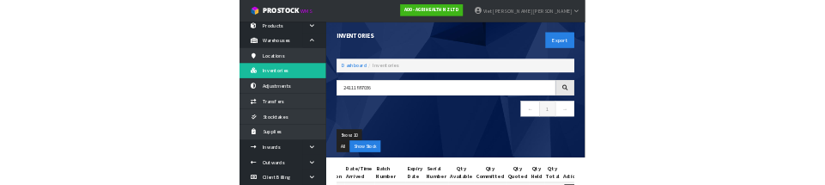
scroll to position [0, 0]
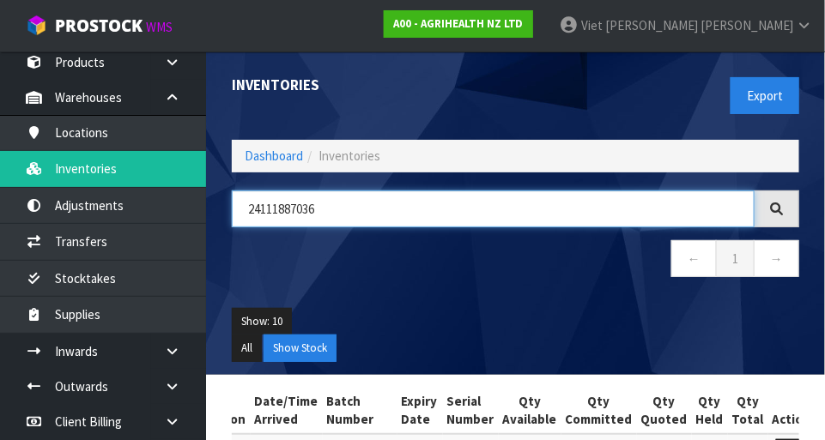
click at [353, 199] on input "24111887036" at bounding box center [493, 209] width 523 height 37
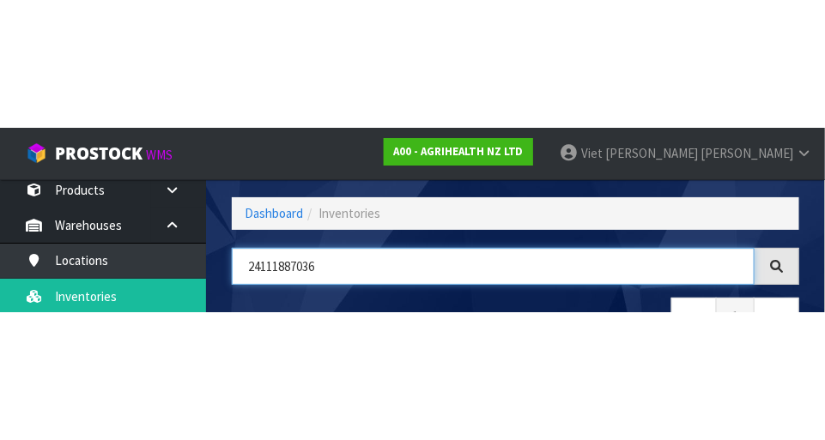
scroll to position [116, 0]
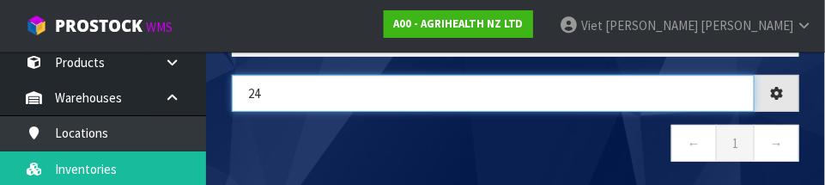
type input "2"
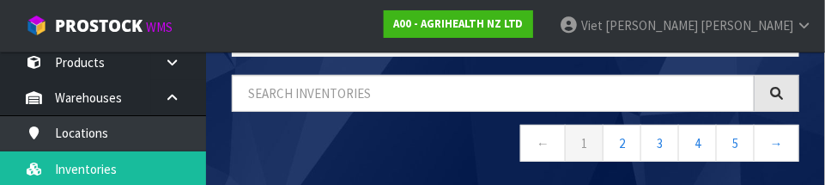
click at [266, 146] on nav "← 1 2 3 4 5 →" at bounding box center [515, 145] width 567 height 42
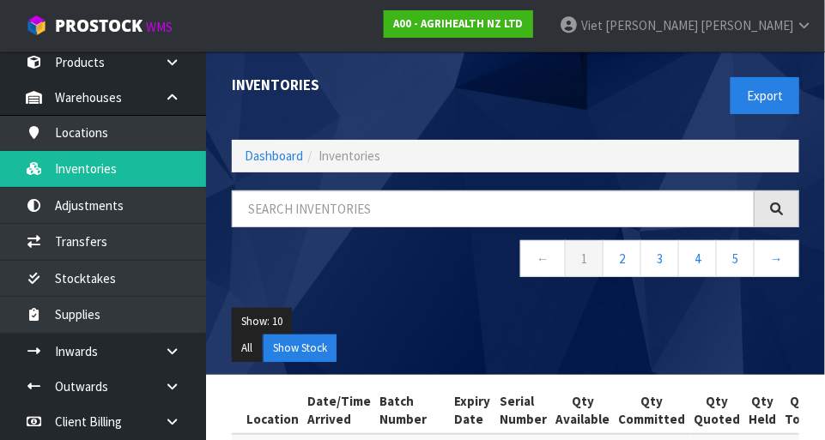
scroll to position [0, 0]
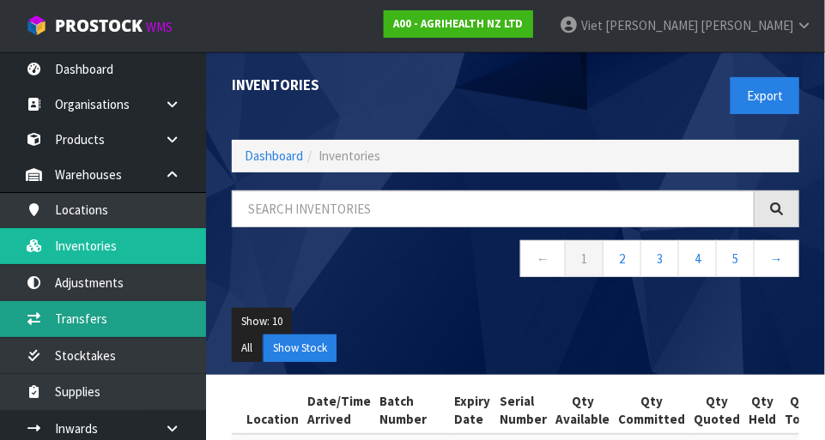
click at [60, 320] on link "Transfers" at bounding box center [103, 318] width 206 height 35
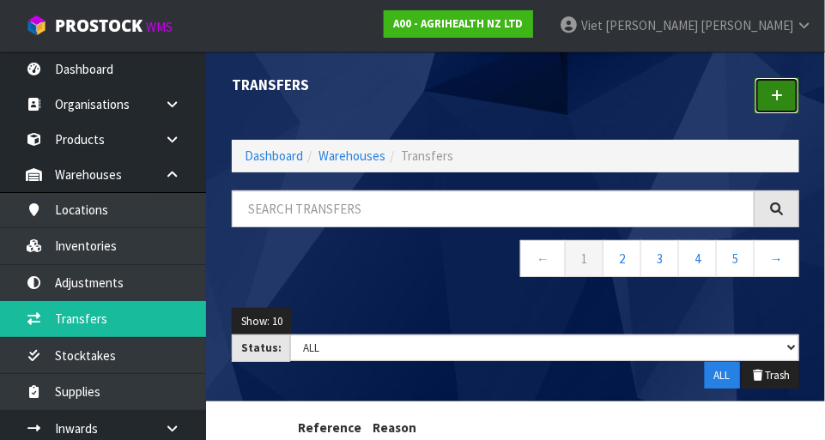
click at [774, 94] on icon at bounding box center [777, 95] width 12 height 13
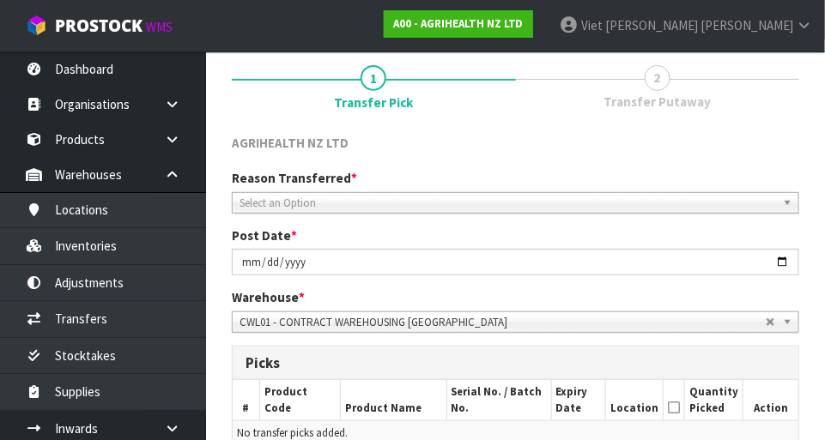
click at [248, 208] on span "Select an Option" at bounding box center [508, 203] width 537 height 21
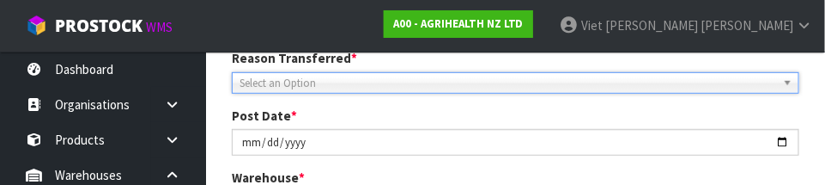
scroll to position [254, 0]
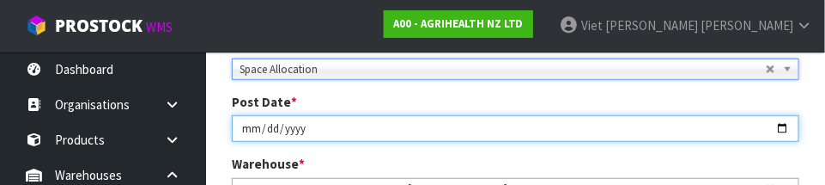
click at [233, 121] on input "2025-08-26" at bounding box center [515, 128] width 567 height 27
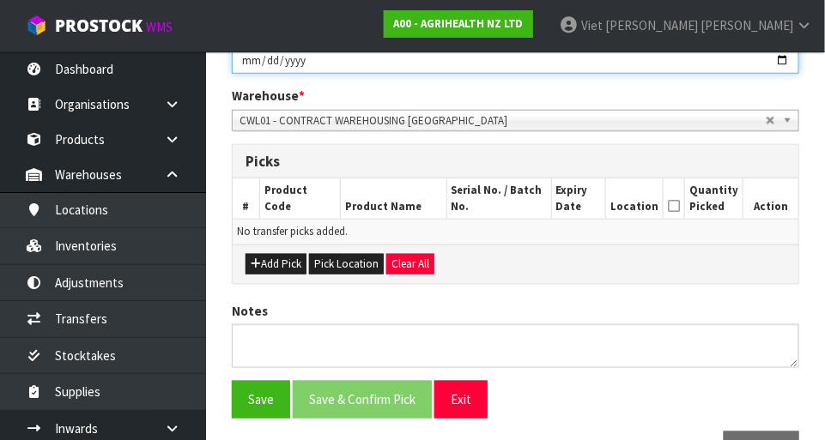
scroll to position [329, 0]
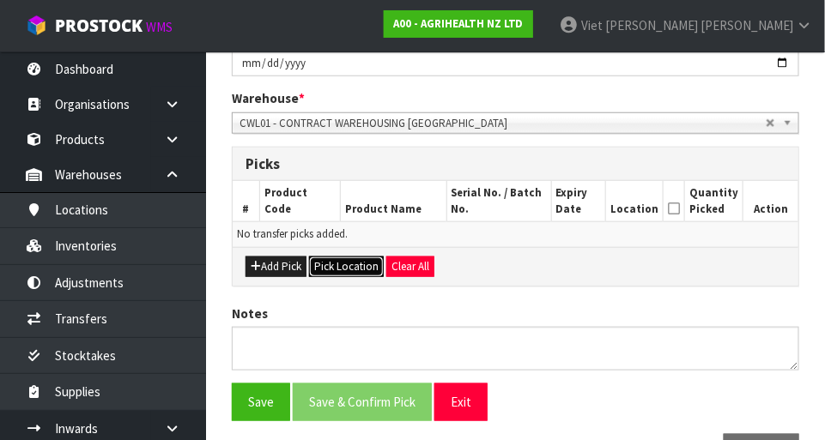
click at [329, 270] on button "Pick Location" at bounding box center [346, 267] width 75 height 21
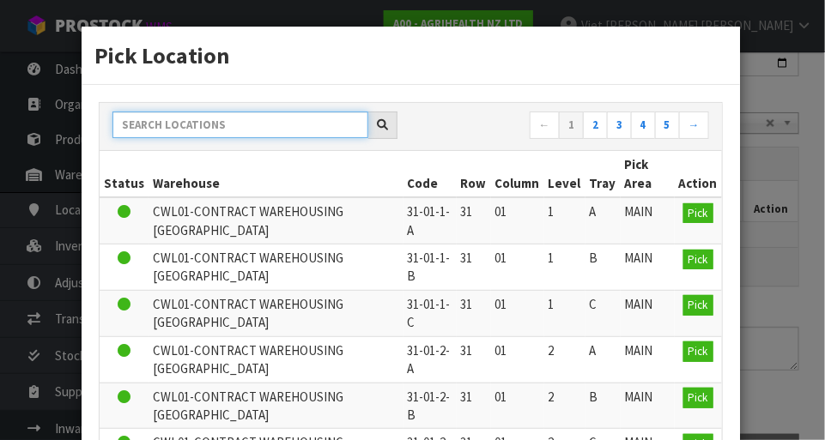
click at [172, 127] on input "text" at bounding box center [240, 125] width 256 height 27
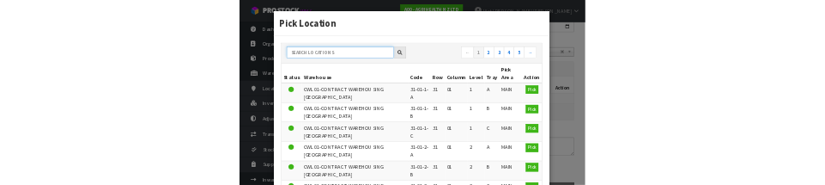
scroll to position [320, 0]
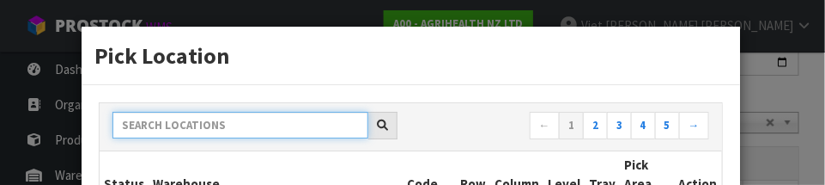
click at [155, 118] on input "text" at bounding box center [240, 125] width 256 height 27
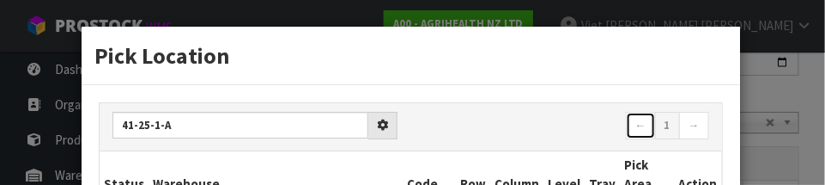
click at [632, 114] on link "←" at bounding box center [641, 125] width 30 height 27
type input "41-25-1-A"
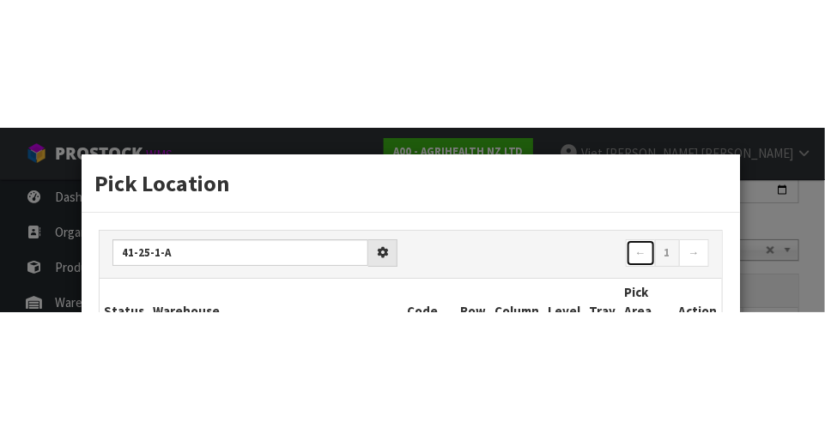
scroll to position [329, 0]
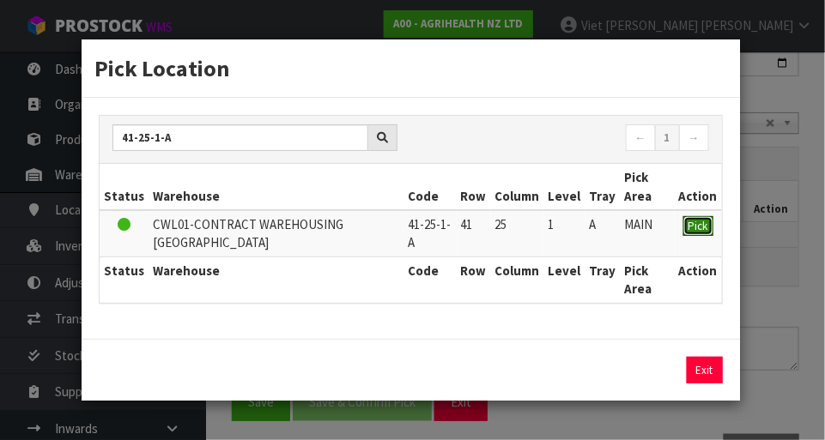
click at [697, 225] on span "Pick" at bounding box center [699, 226] width 20 height 15
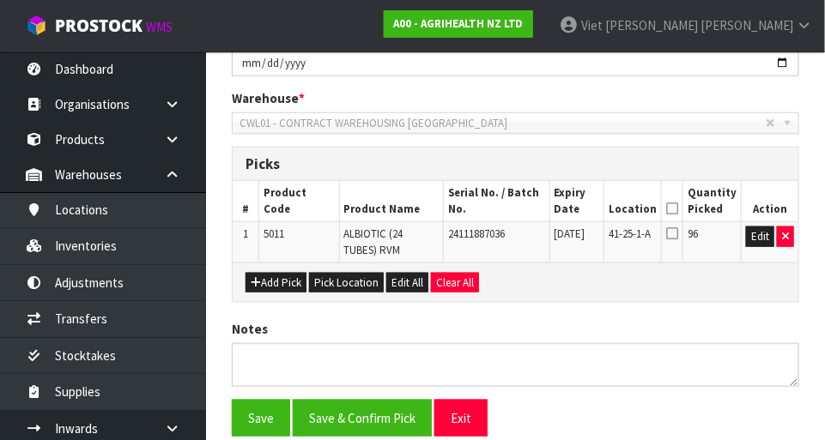
click at [672, 231] on icon at bounding box center [672, 234] width 12 height 14
click at [0, 0] on input "checkbox" at bounding box center [0, 0] width 0 height 0
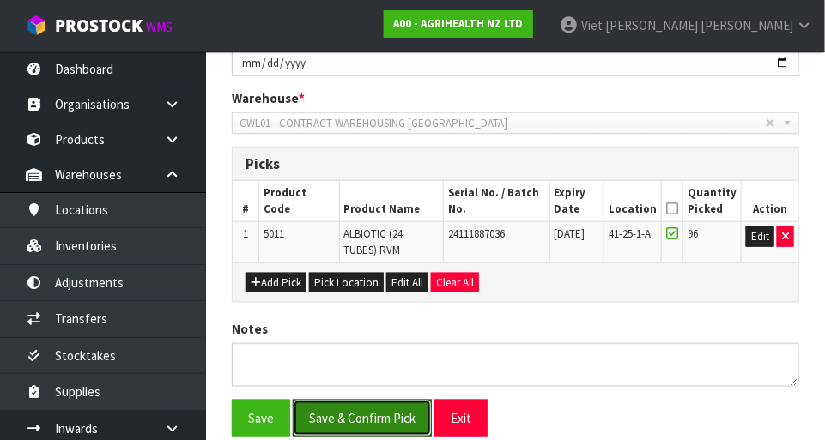
click at [338, 406] on button "Save & Confirm Pick" at bounding box center [362, 418] width 139 height 37
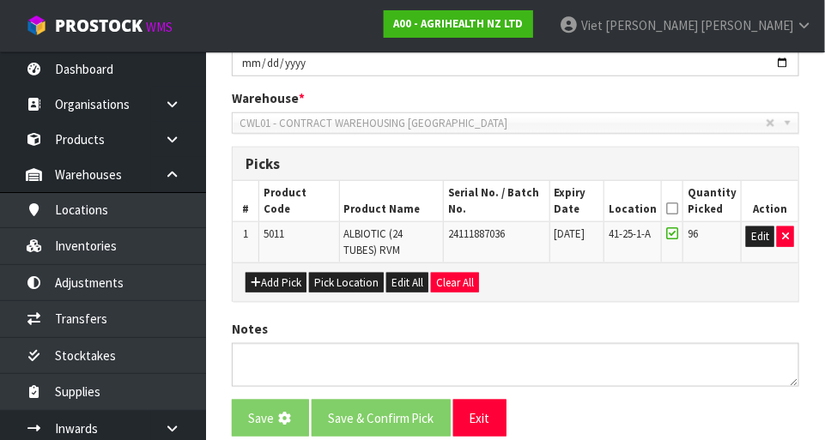
click at [339, 146] on div "Reason Transferred * Space Allocation Damage Expired Stock Repair QA Space Allo…" at bounding box center [515, 58] width 593 height 176
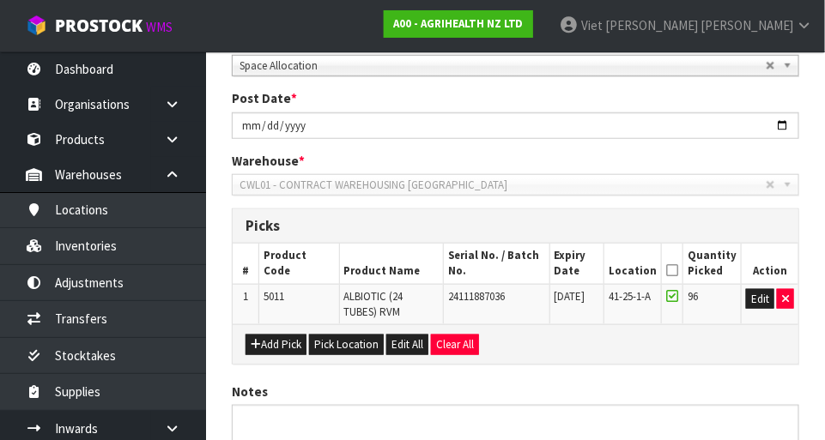
scroll to position [0, 0]
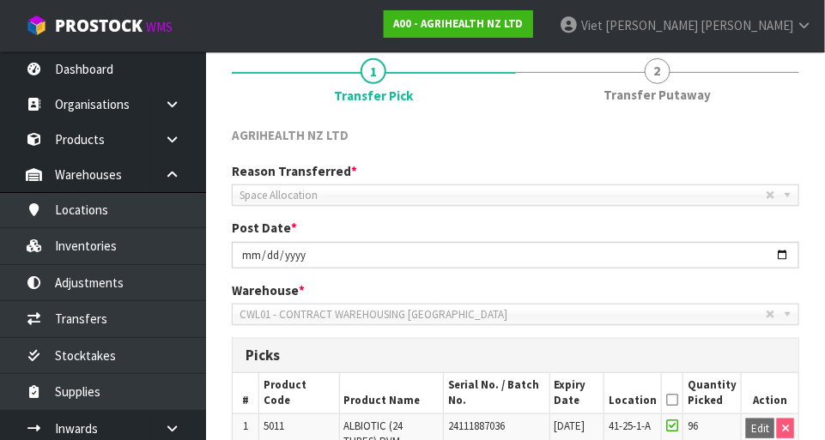
scroll to position [195, 0]
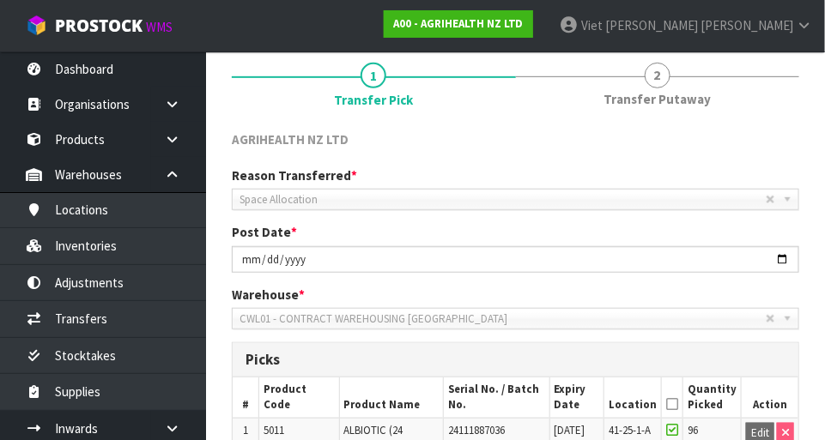
click at [652, 88] on link "2 Transfer Putaway" at bounding box center [658, 83] width 284 height 68
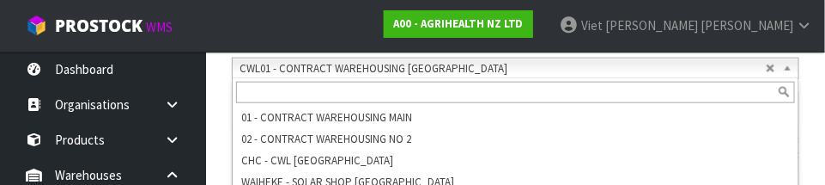
click at [213, 128] on section "× Close Transfer created 1 Transfer Pick 2 Transfer Putaway AGRIHEALTH NZ LTD R…" at bounding box center [515, 107] width 619 height 767
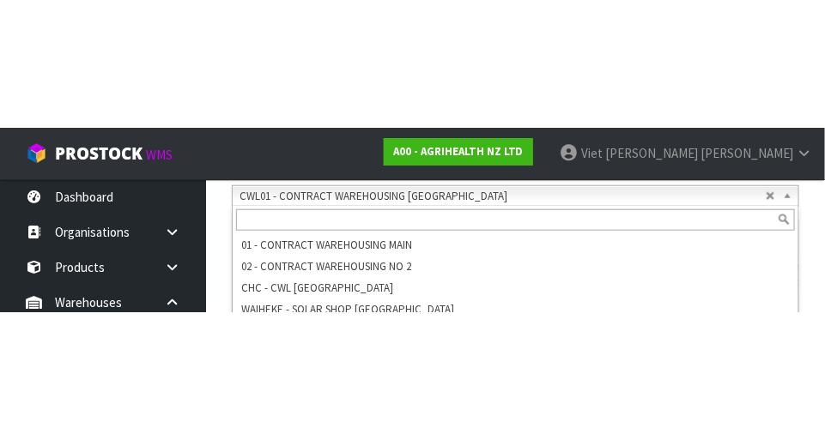
scroll to position [445, 0]
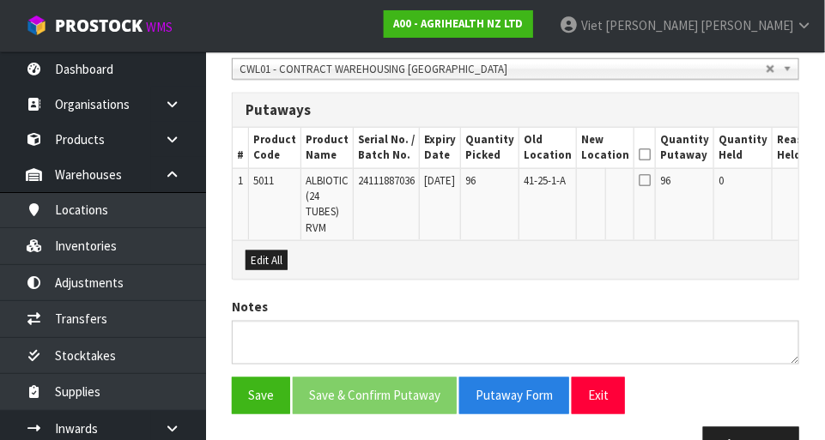
click at [642, 182] on icon at bounding box center [645, 180] width 12 height 14
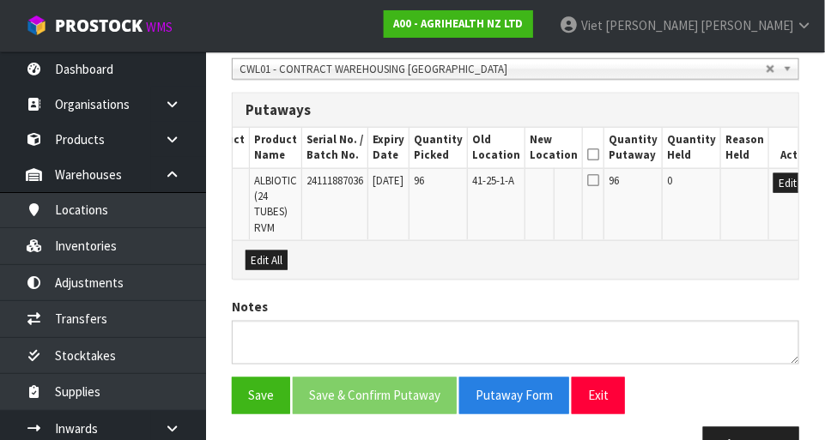
scroll to position [0, 51]
click at [774, 186] on button "Edit" at bounding box center [788, 183] width 28 height 21
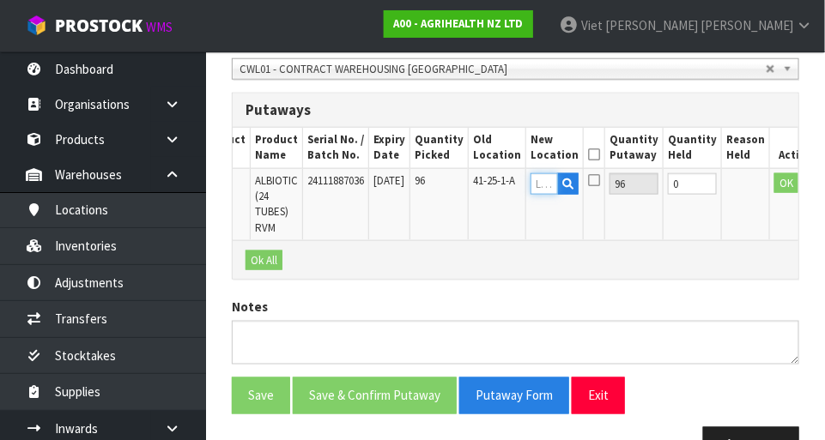
click at [541, 183] on input "text" at bounding box center [544, 183] width 27 height 21
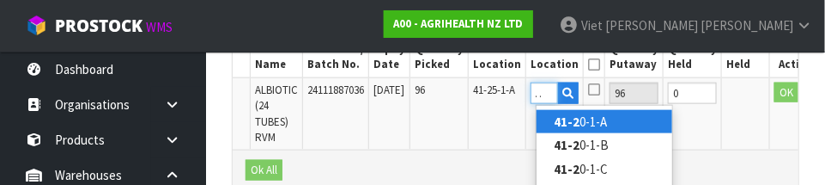
scroll to position [0, 16]
type input "41-29-2-A"
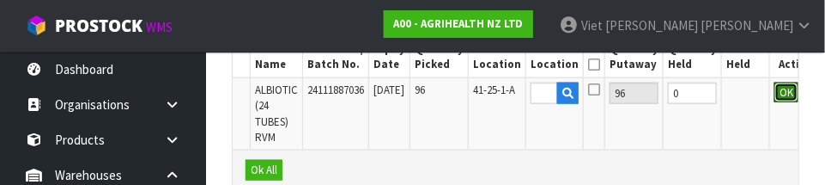
click at [774, 94] on button "OK" at bounding box center [786, 92] width 24 height 21
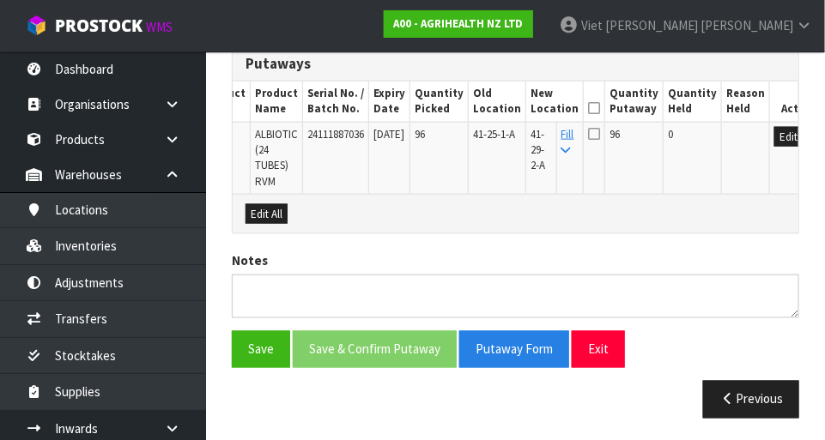
scroll to position [0, 62]
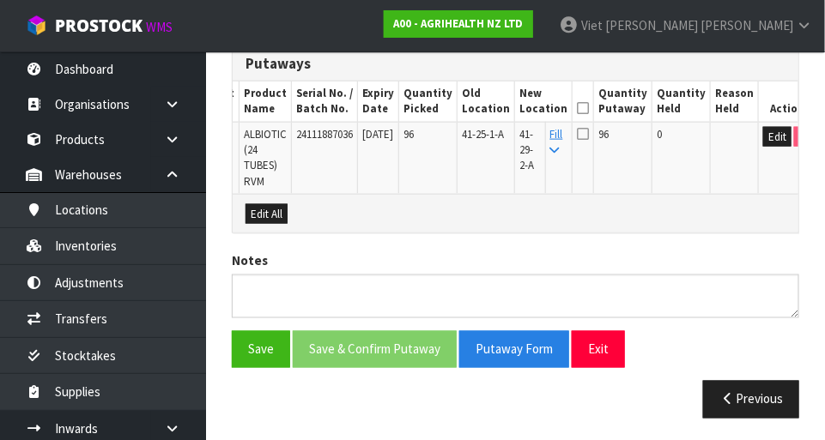
click at [580, 137] on icon at bounding box center [583, 134] width 12 height 14
click at [0, 0] on input "checkbox" at bounding box center [0, 0] width 0 height 0
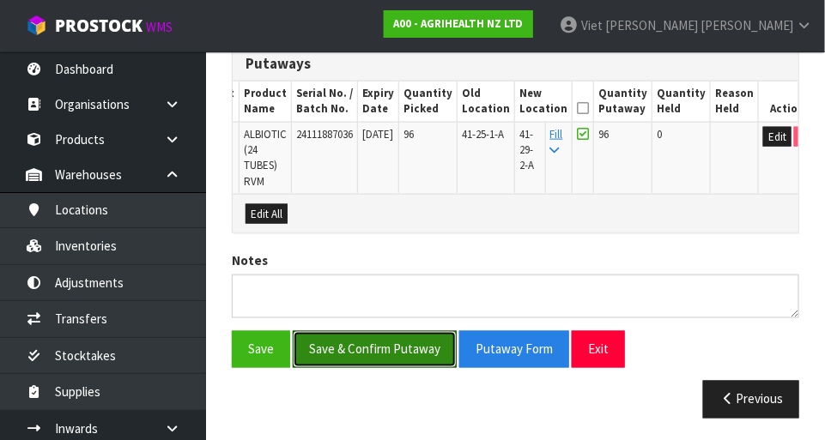
click at [343, 343] on button "Save & Confirm Putaway" at bounding box center [375, 349] width 164 height 37
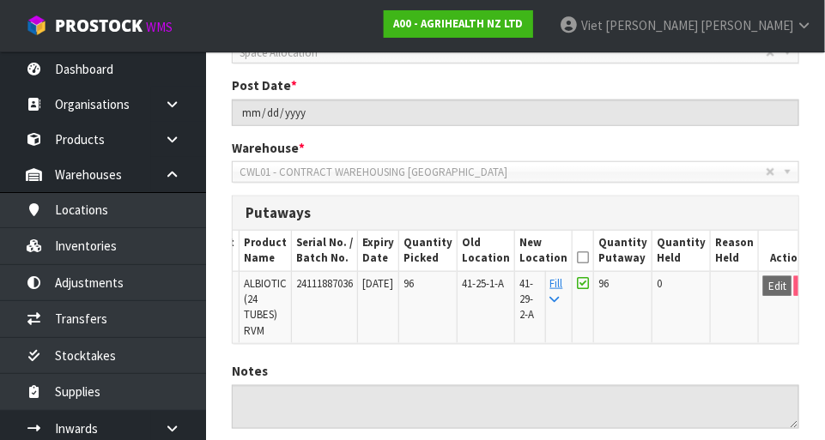
scroll to position [350, 0]
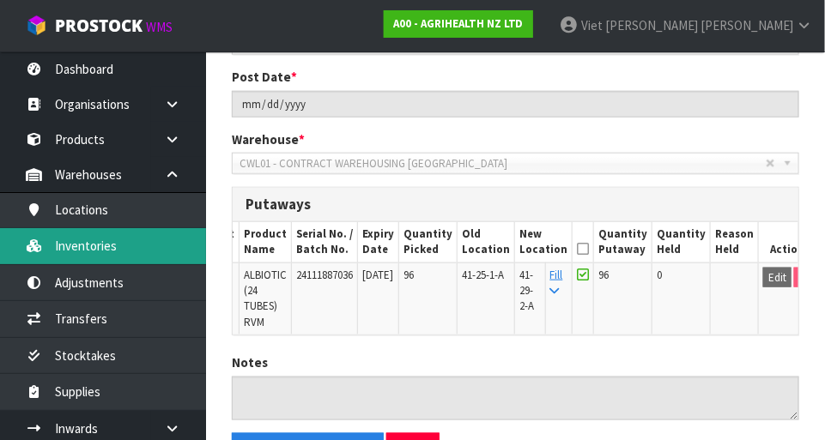
click at [54, 248] on link "Inventories" at bounding box center [103, 245] width 206 height 35
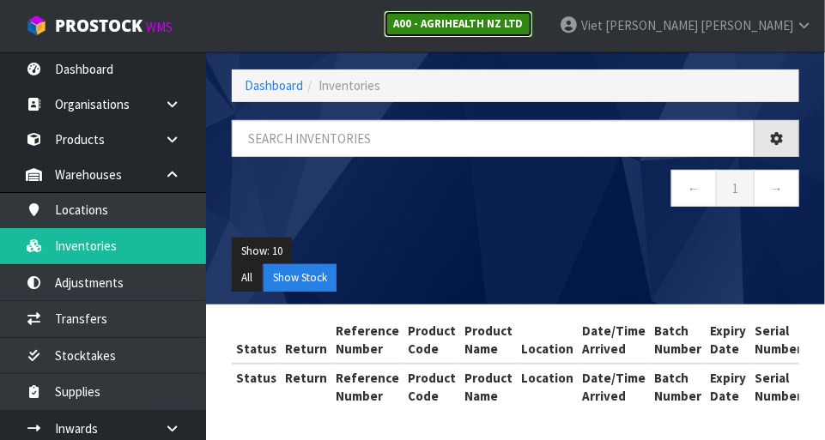
click at [524, 20] on strong "A00 - AGRIHEALTH NZ LTD" at bounding box center [458, 23] width 130 height 15
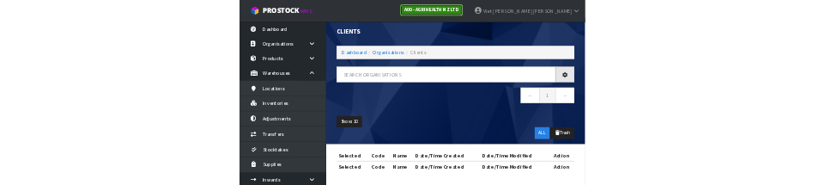
scroll to position [42, 0]
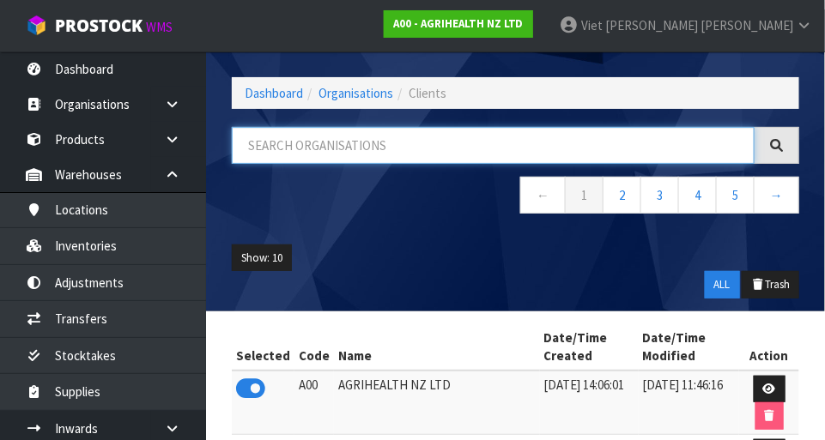
click at [548, 138] on input "text" at bounding box center [493, 145] width 523 height 37
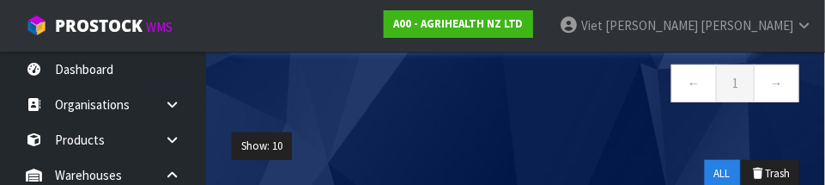
type input "BABW"
click at [240, 93] on nav "← 1 →" at bounding box center [515, 85] width 567 height 42
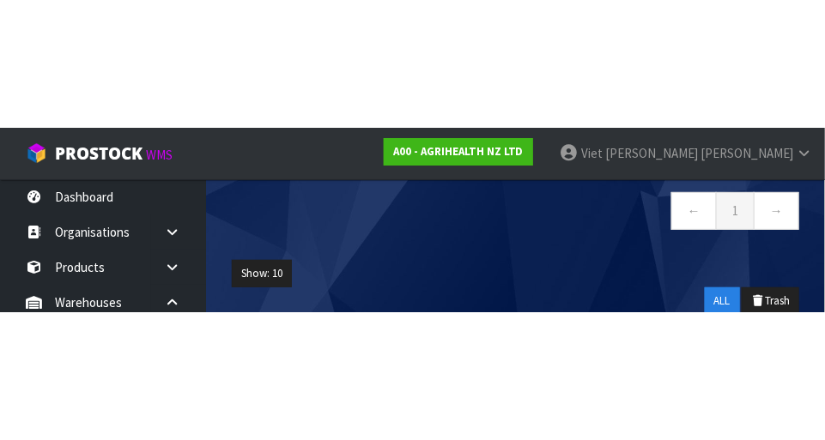
scroll to position [111, 0]
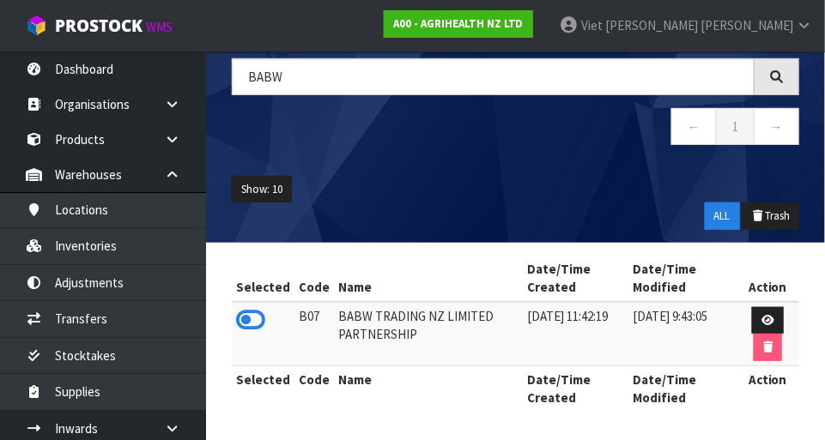
click at [248, 326] on icon at bounding box center [250, 320] width 29 height 26
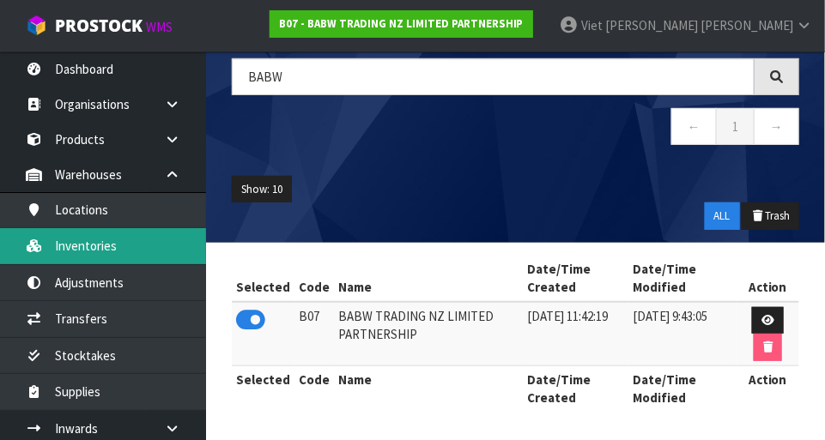
click at [46, 248] on link "Inventories" at bounding box center [103, 245] width 206 height 35
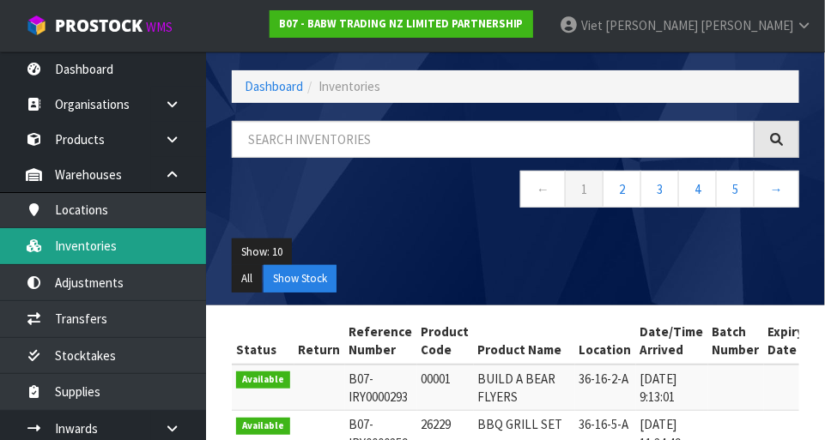
scroll to position [111, 0]
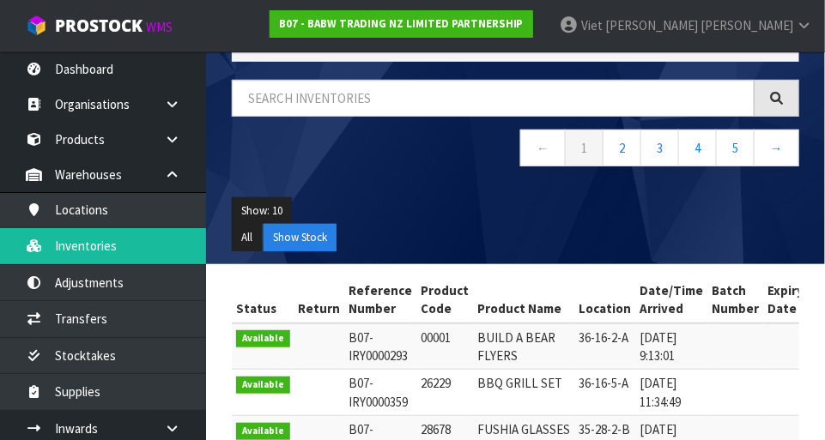
click at [287, 145] on nav "← 1 2 3 4 5 →" at bounding box center [515, 151] width 567 height 42
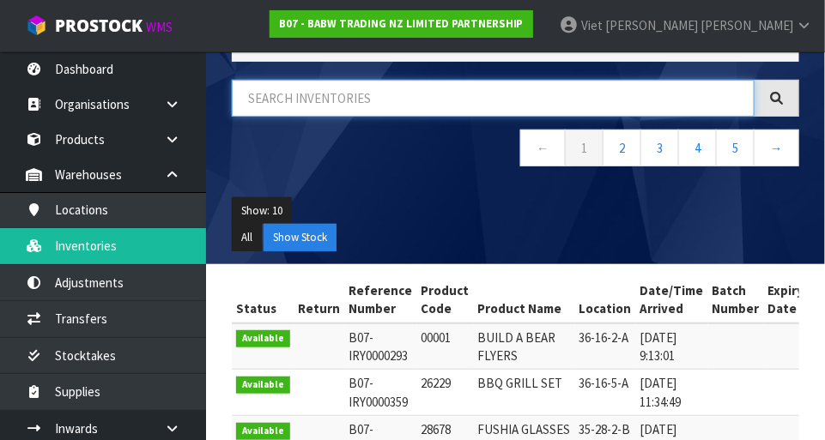
click at [277, 98] on input "text" at bounding box center [493, 98] width 523 height 37
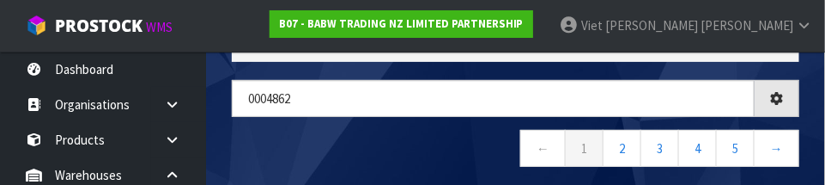
click at [476, 150] on nav "← 1 2 3 4 5 →" at bounding box center [515, 151] width 567 height 42
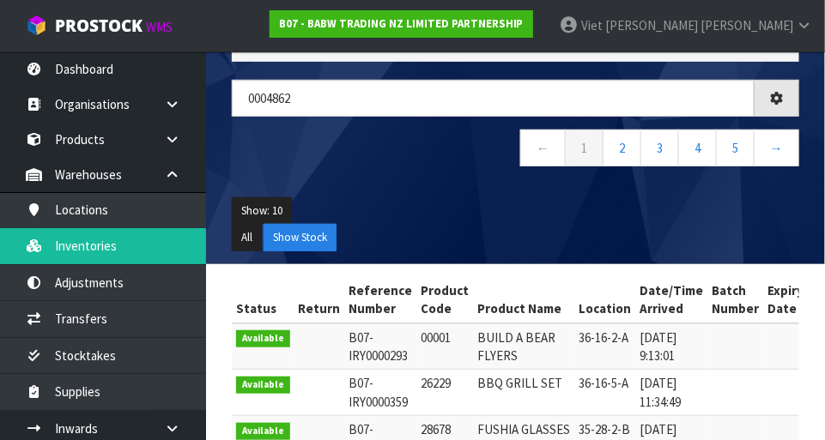
scroll to position [96, 0]
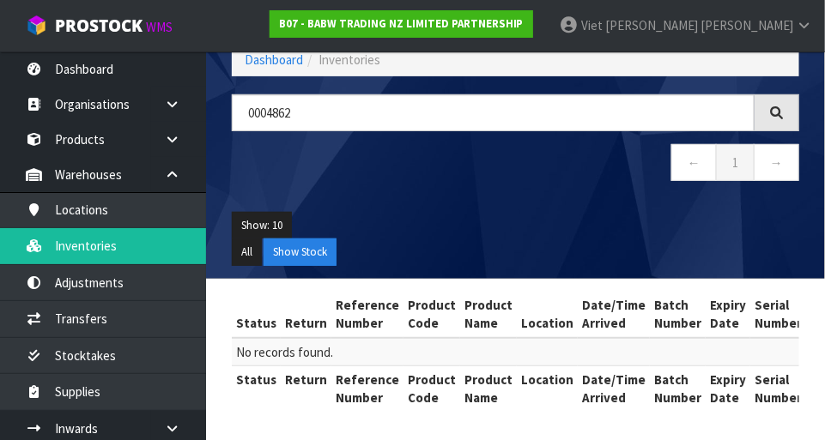
click at [798, 111] on div at bounding box center [777, 112] width 45 height 37
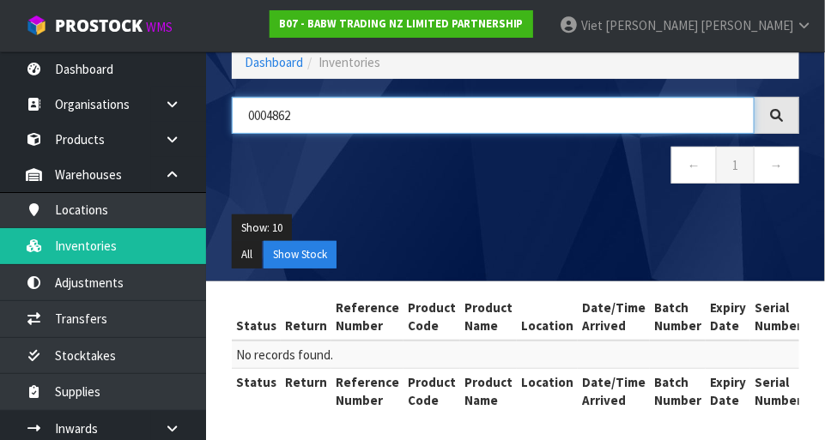
click at [319, 106] on input "0004862" at bounding box center [493, 115] width 523 height 37
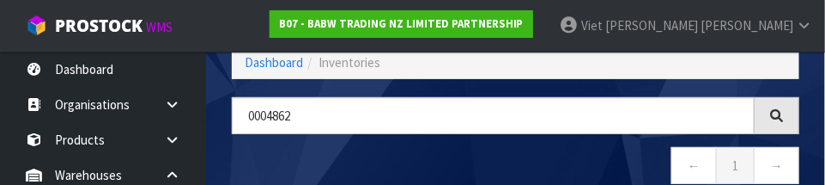
click at [248, 147] on nav "← 1 →" at bounding box center [515, 168] width 567 height 42
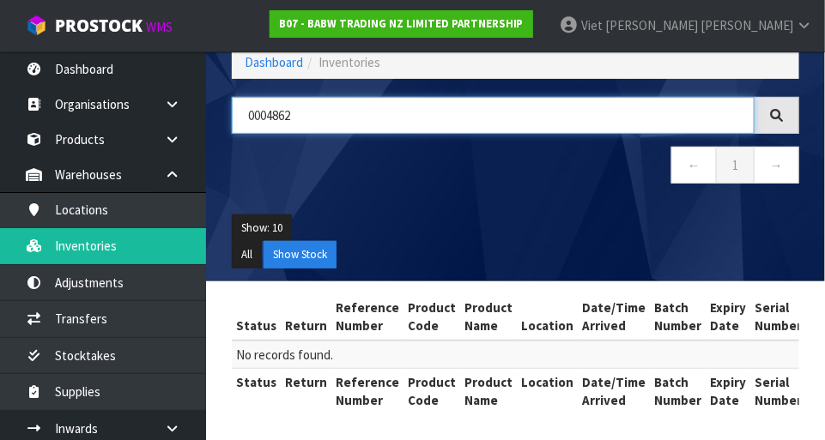
click at [316, 112] on input "0004862" at bounding box center [493, 115] width 523 height 37
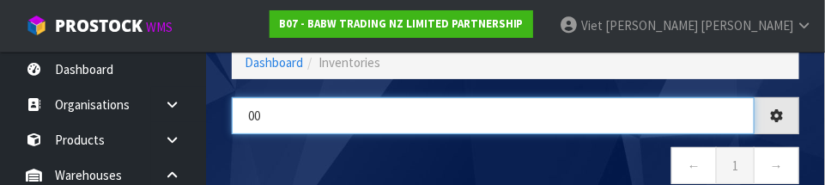
type input "0"
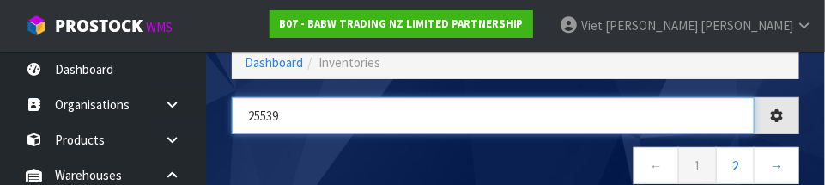
type input "25539"
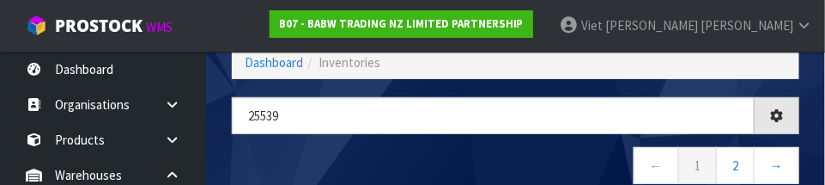
click at [240, 168] on nav "← 1 2 →" at bounding box center [515, 168] width 567 height 42
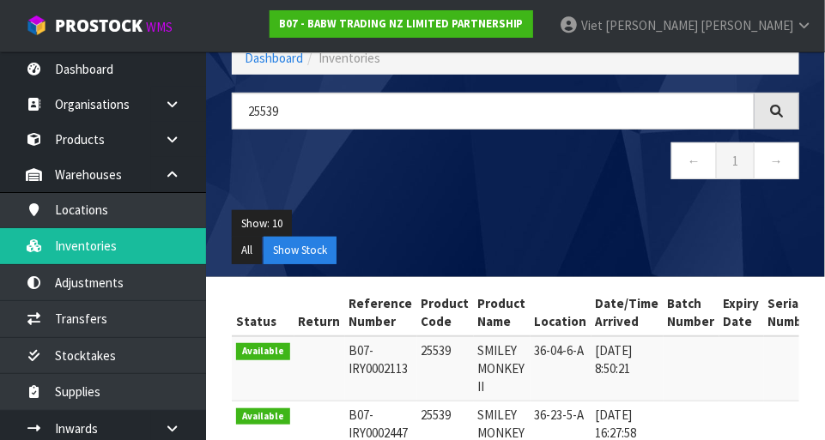
scroll to position [0, 0]
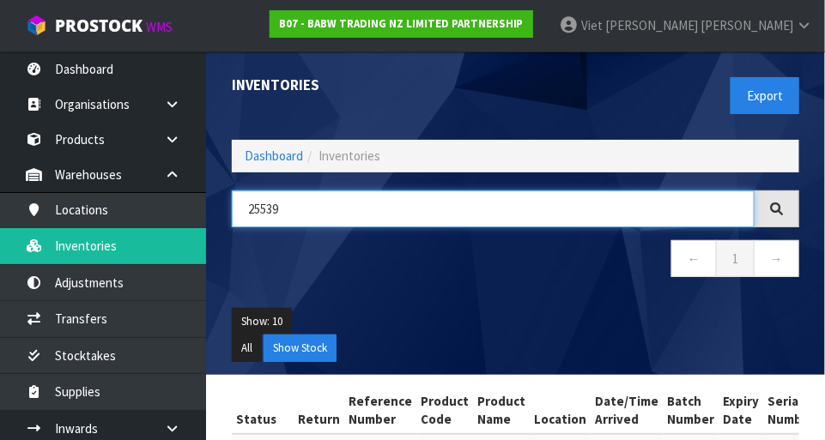
click at [340, 212] on input "25539" at bounding box center [493, 209] width 523 height 37
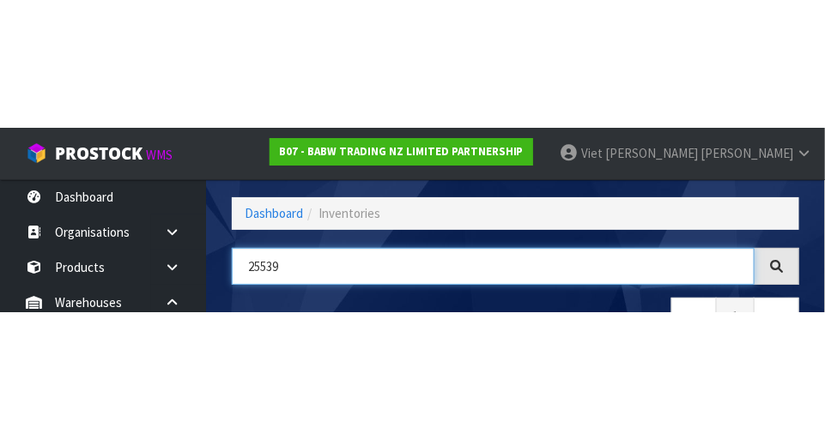
scroll to position [116, 0]
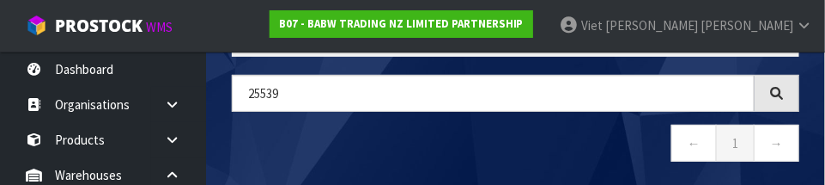
click at [614, 150] on nav "← 1 →" at bounding box center [515, 145] width 567 height 42
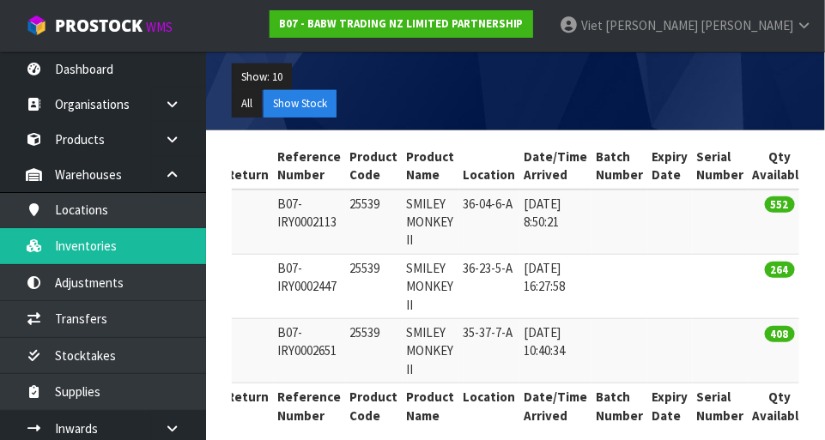
scroll to position [0, 49]
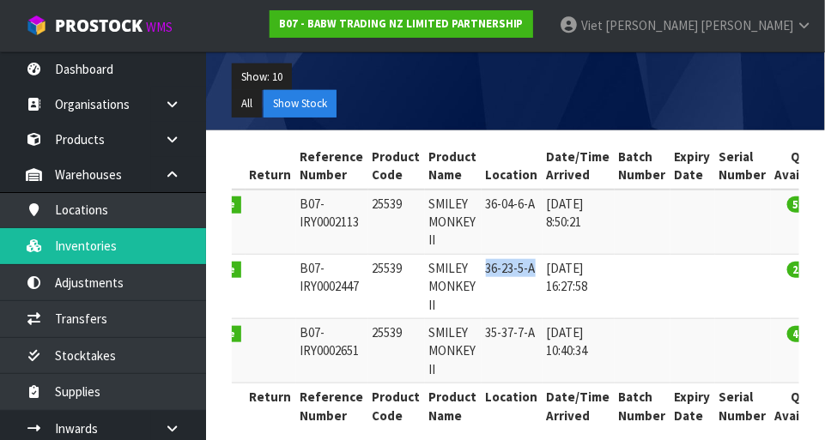
click at [368, 294] on td "25539" at bounding box center [396, 286] width 57 height 64
copy td "25539"
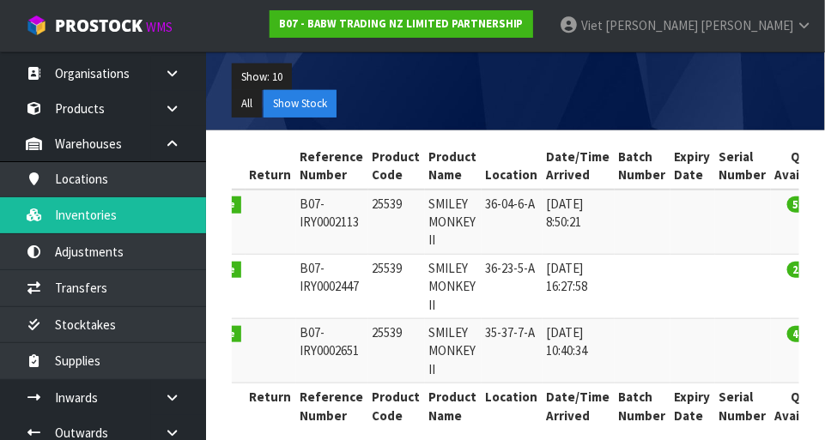
scroll to position [31, 0]
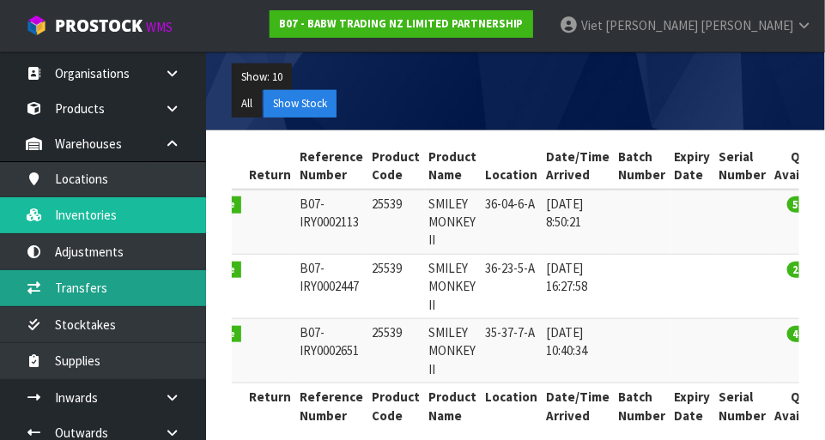
click at [59, 288] on link "Transfers" at bounding box center [103, 287] width 206 height 35
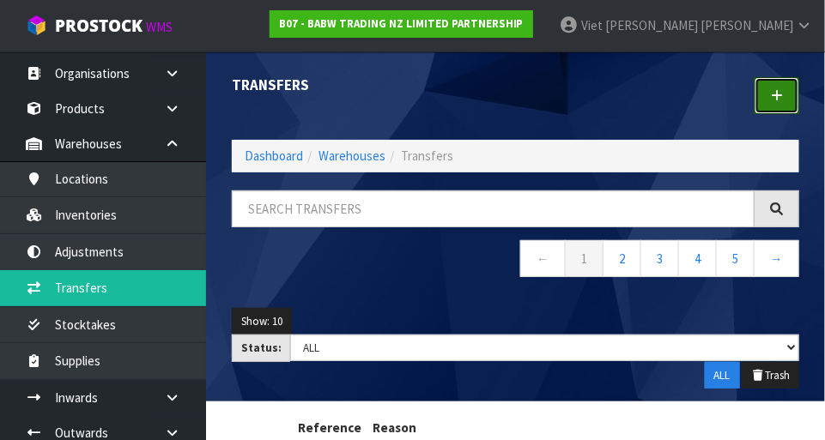
click at [768, 96] on link at bounding box center [777, 95] width 45 height 37
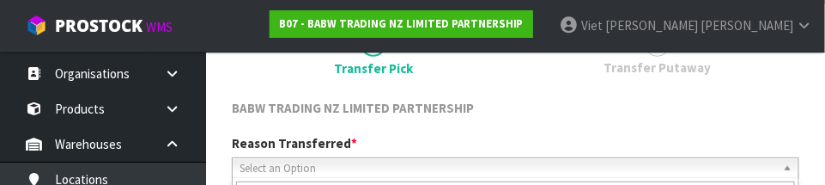
scroll to position [254, 0]
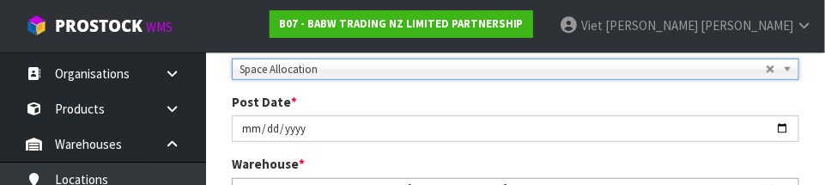
click at [221, 100] on div "Post Date * 2025-08-26" at bounding box center [515, 117] width 593 height 49
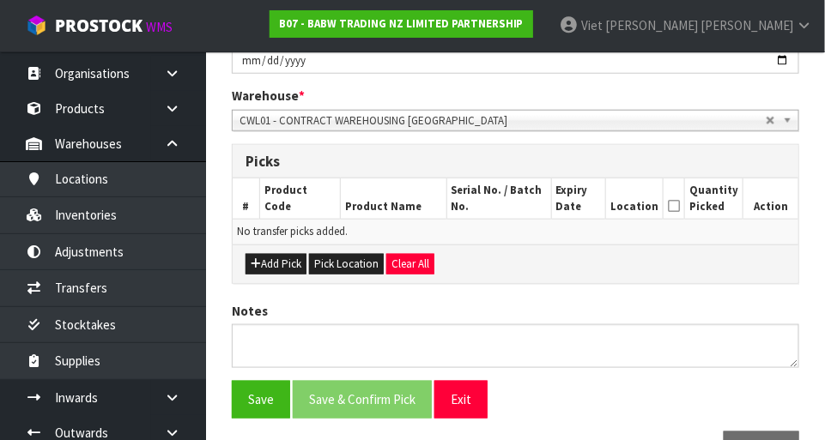
scroll to position [336, 0]
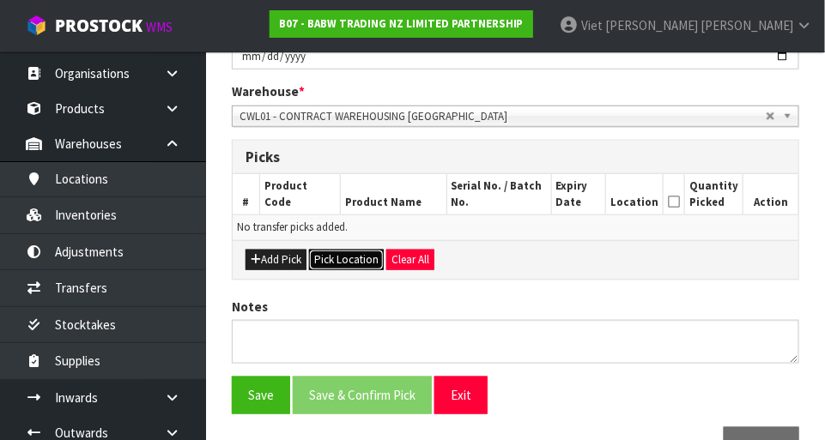
click at [329, 266] on button "Pick Location" at bounding box center [346, 260] width 75 height 21
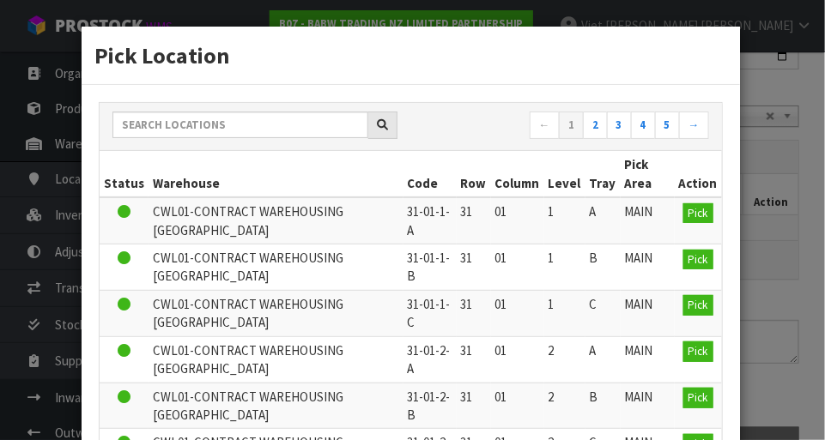
click at [222, 181] on th "Warehouse" at bounding box center [276, 174] width 254 height 46
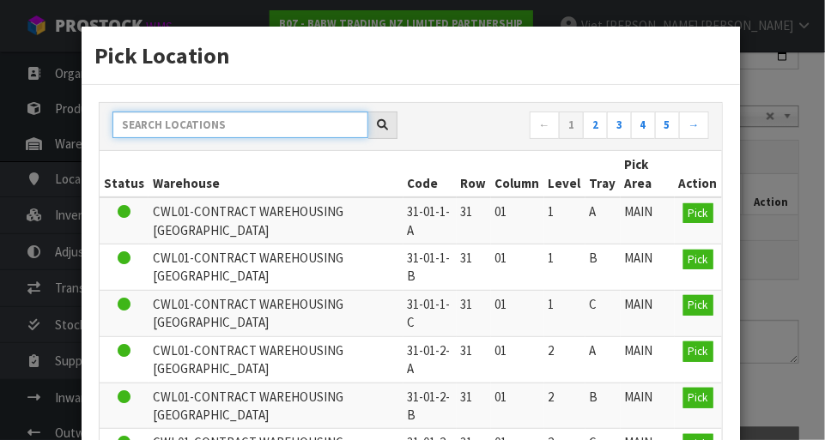
click at [170, 117] on input "text" at bounding box center [240, 125] width 256 height 27
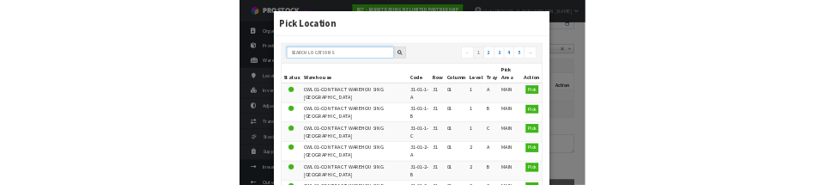
scroll to position [327, 0]
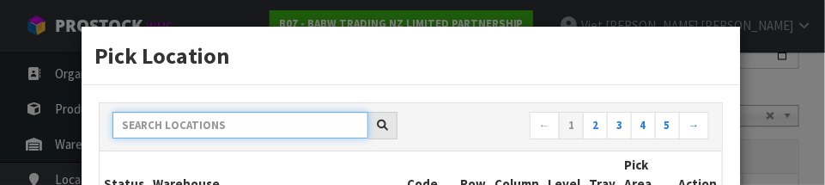
click at [167, 121] on input "text" at bounding box center [240, 125] width 256 height 27
paste input "25539"
type input "25539"
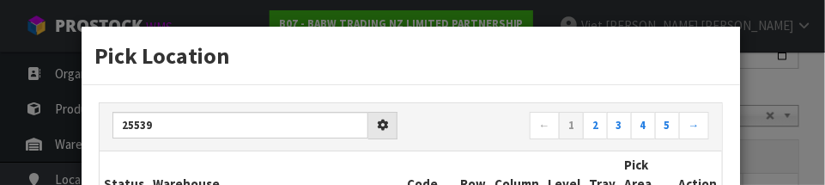
click at [391, 117] on div at bounding box center [382, 125] width 29 height 27
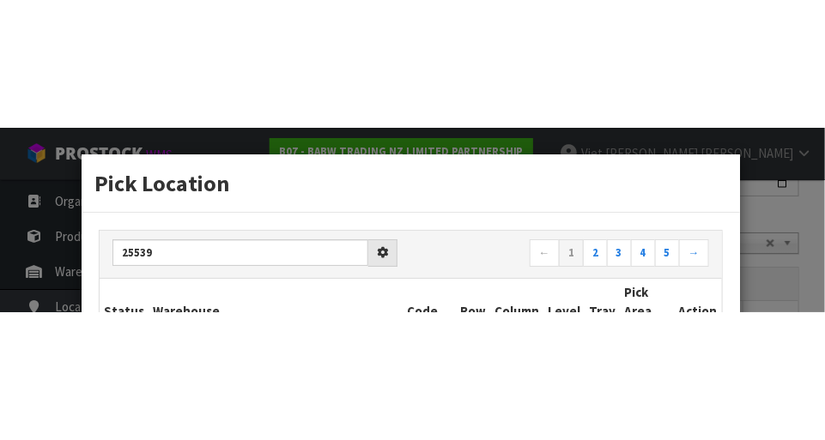
scroll to position [336, 0]
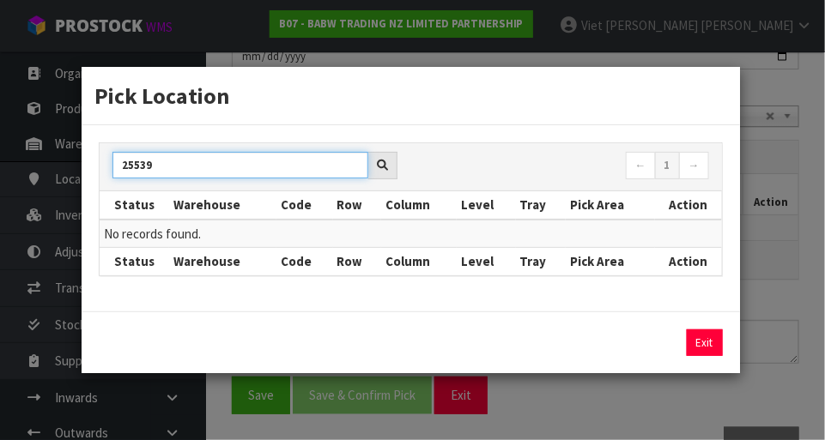
click at [179, 167] on input "25539" at bounding box center [240, 165] width 256 height 27
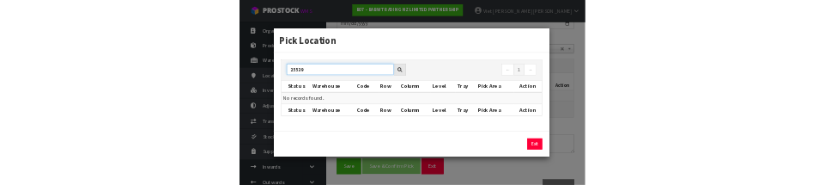
scroll to position [327, 0]
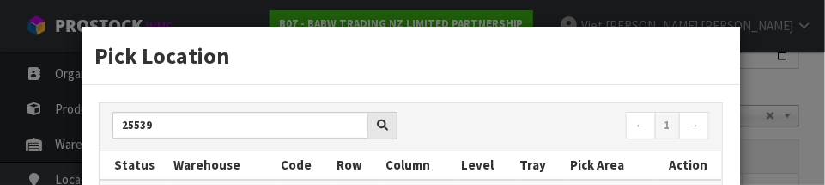
click at [772, 112] on div "Pick Location 25539 ← 1 → Status Warehouse Code Row Column Level Tray Pick Area…" at bounding box center [412, 92] width 825 height 185
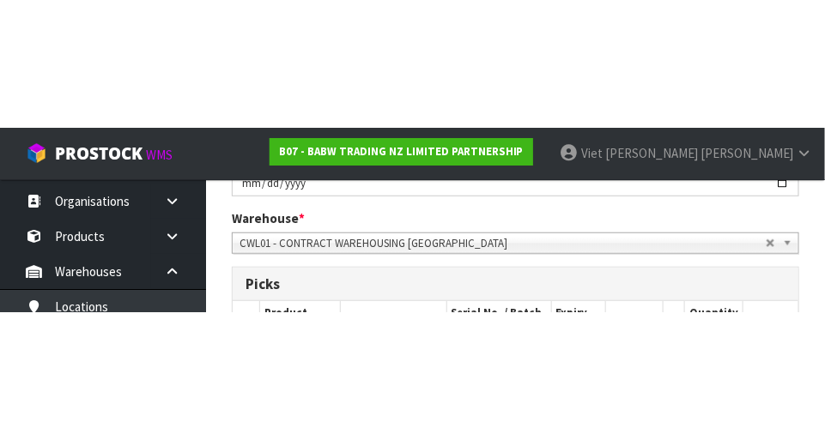
scroll to position [336, 0]
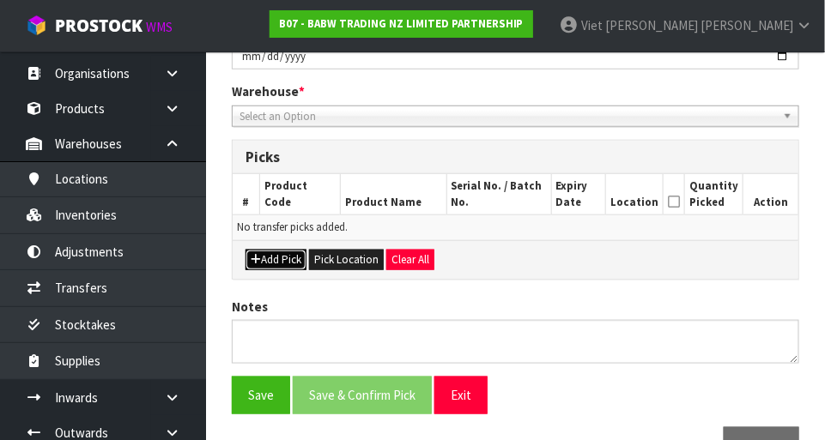
click at [258, 256] on icon "button" at bounding box center [256, 259] width 10 height 11
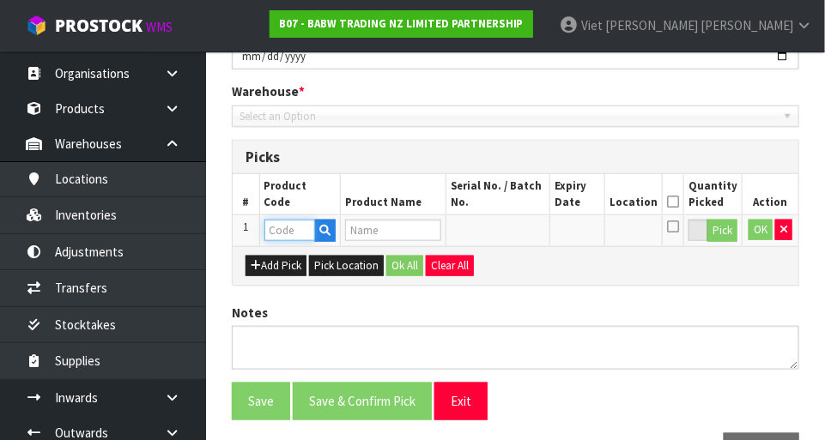
click at [278, 235] on input "text" at bounding box center [289, 230] width 51 height 21
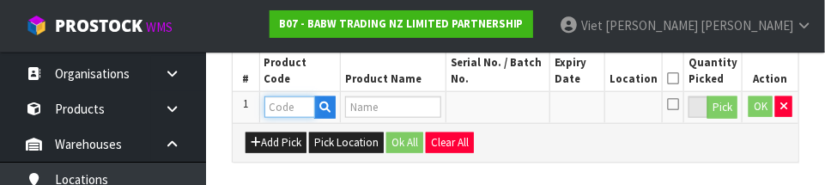
scroll to position [464, 0]
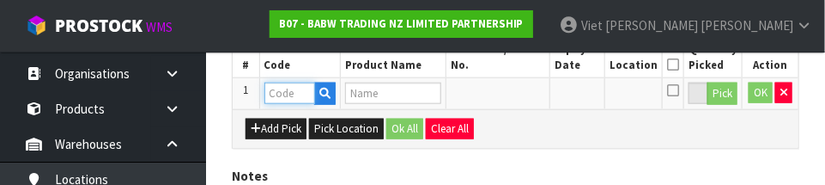
click at [275, 95] on input "text" at bounding box center [289, 92] width 51 height 21
paste input "25539"
type input "25539"
type input "SMILEY MONKEY II"
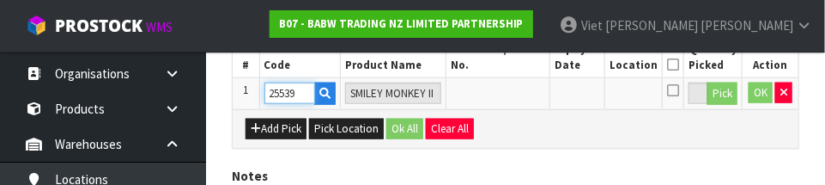
type input "25539"
click at [629, 130] on div "Add Pick Pick Location Ok All Clear All" at bounding box center [516, 128] width 566 height 39
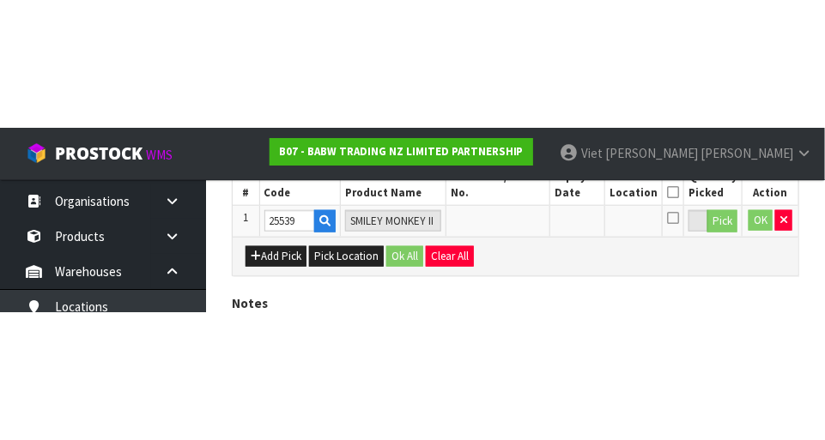
scroll to position [386, 0]
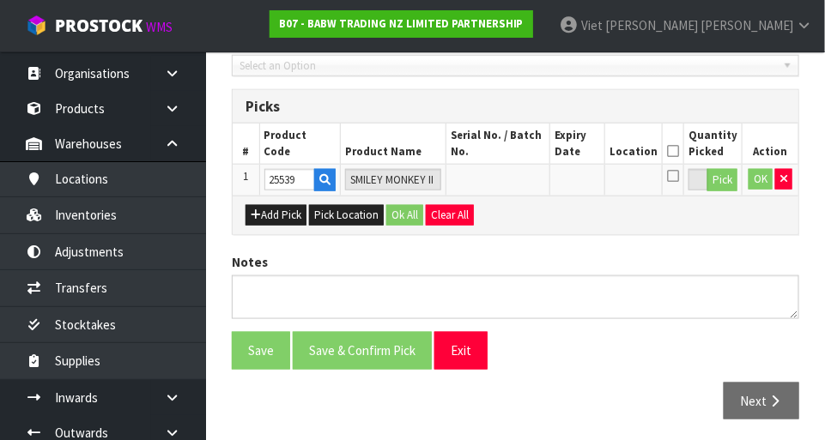
click at [705, 214] on div "Add Pick Pick Location Ok All Clear All" at bounding box center [516, 215] width 566 height 39
click at [659, 185] on td at bounding box center [634, 180] width 58 height 31
click at [642, 181] on td at bounding box center [634, 180] width 58 height 31
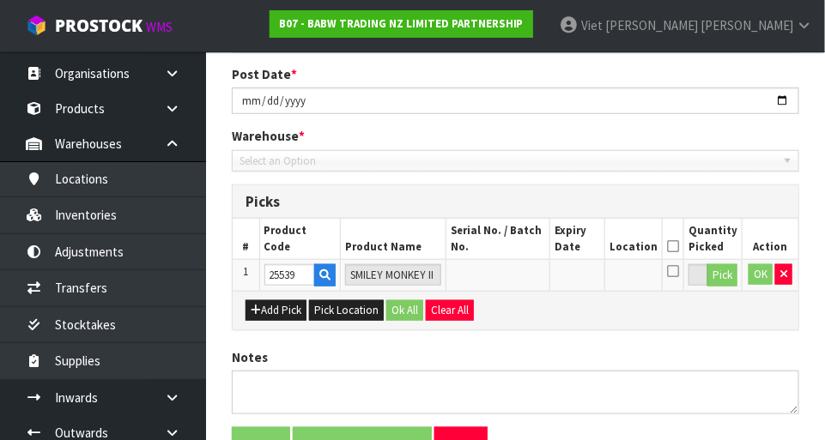
scroll to position [290, 0]
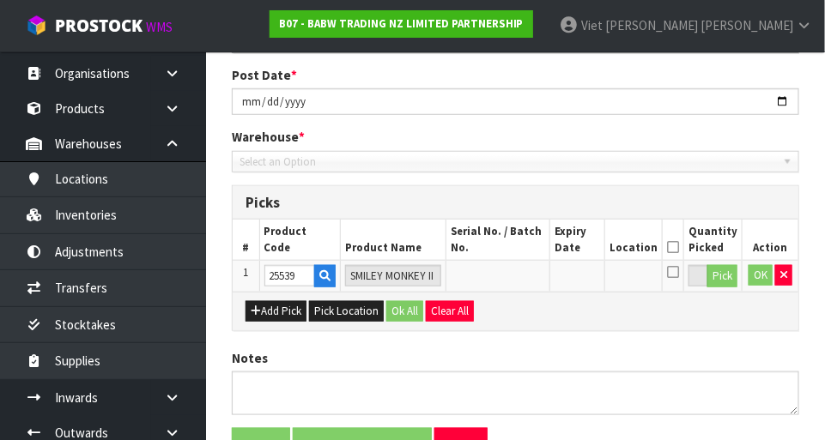
click at [677, 275] on icon at bounding box center [673, 272] width 12 height 14
click at [0, 0] on input "checkbox" at bounding box center [0, 0] width 0 height 0
click at [677, 270] on icon at bounding box center [673, 272] width 12 height 14
click at [0, 0] on input "checkbox" at bounding box center [0, 0] width 0 height 0
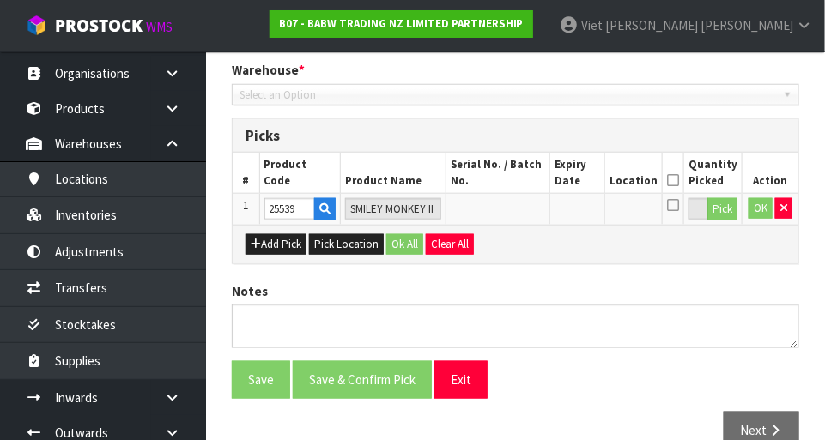
scroll to position [352, 0]
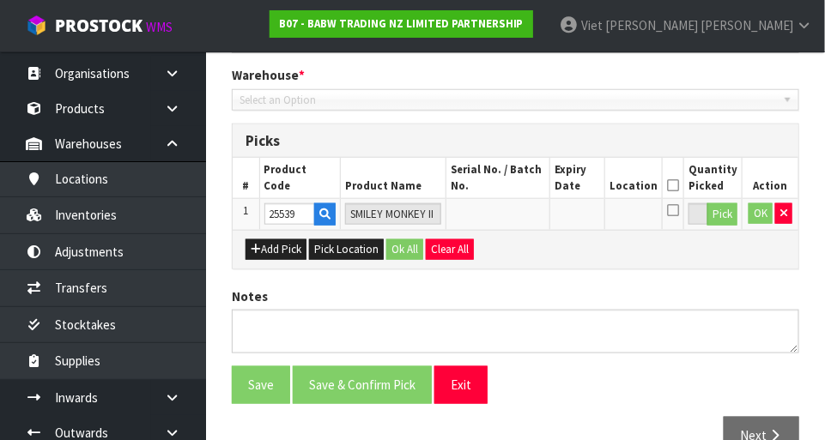
click at [652, 240] on div "Add Pick Pick Location Ok All Clear All" at bounding box center [516, 249] width 566 height 39
click at [674, 211] on icon at bounding box center [673, 210] width 12 height 14
click at [0, 0] on input "checkbox" at bounding box center [0, 0] width 0 height 0
click at [679, 212] on icon at bounding box center [673, 210] width 12 height 14
click at [0, 0] on input "checkbox" at bounding box center [0, 0] width 0 height 0
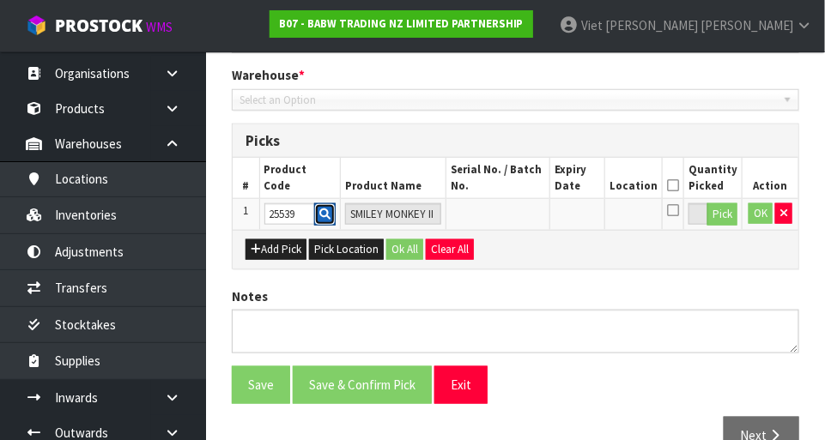
click at [320, 204] on button "button" at bounding box center [324, 214] width 21 height 22
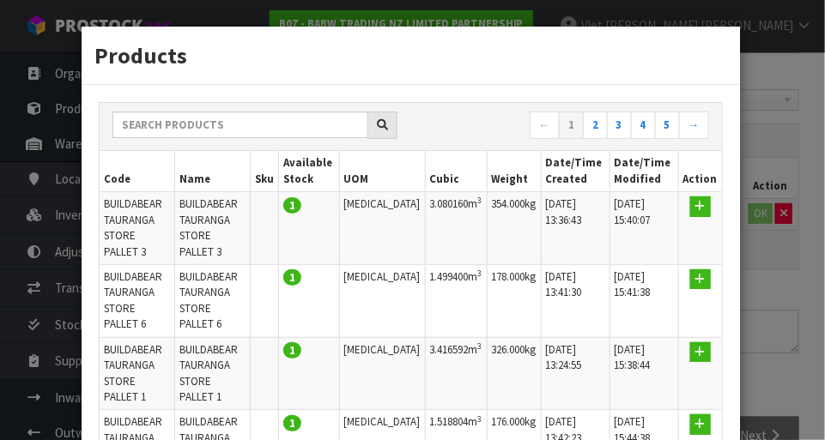
click at [795, 179] on div "Products ← 1 2 3 4 5 → Code Name Sku Available Stock UOM Cubic Weight Date/Time…" at bounding box center [412, 220] width 825 height 440
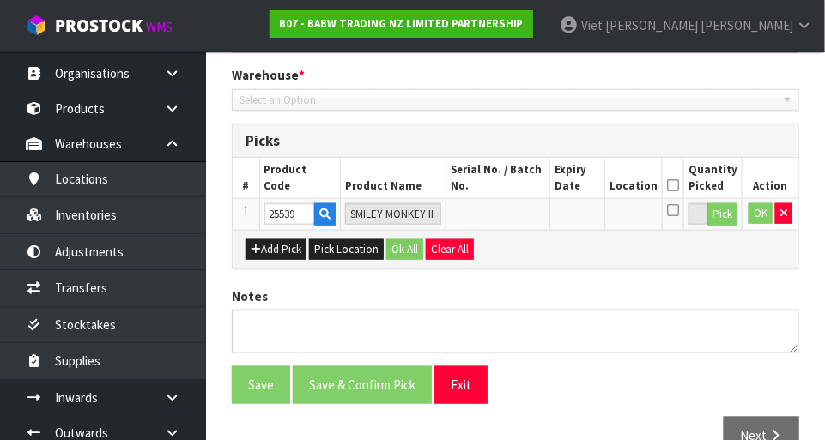
click at [679, 212] on icon at bounding box center [673, 210] width 12 height 14
click at [0, 0] on input "checkbox" at bounding box center [0, 0] width 0 height 0
click at [679, 215] on icon at bounding box center [673, 210] width 12 height 14
click at [0, 0] on input "checkbox" at bounding box center [0, 0] width 0 height 0
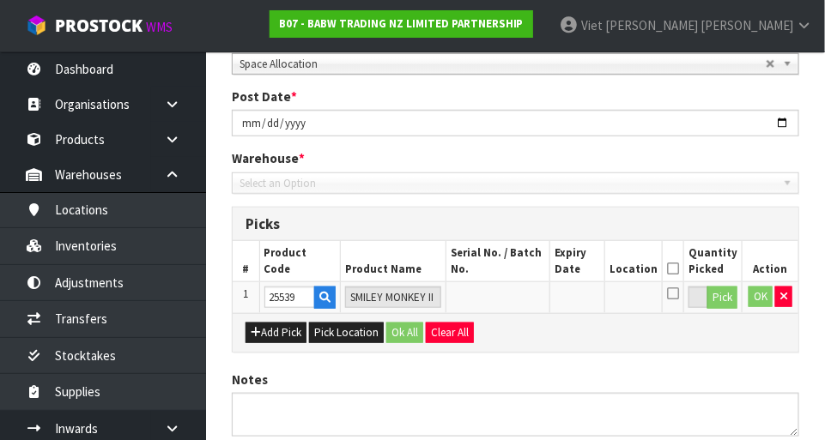
scroll to position [256, 0]
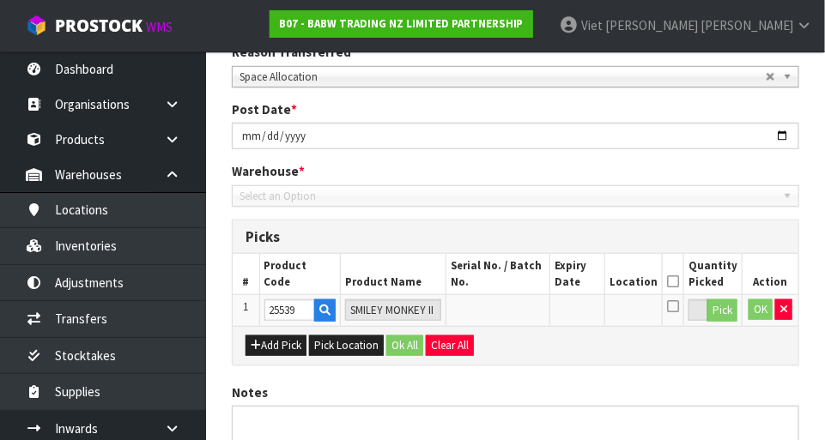
click at [262, 197] on span "Select an Option" at bounding box center [503, 196] width 526 height 21
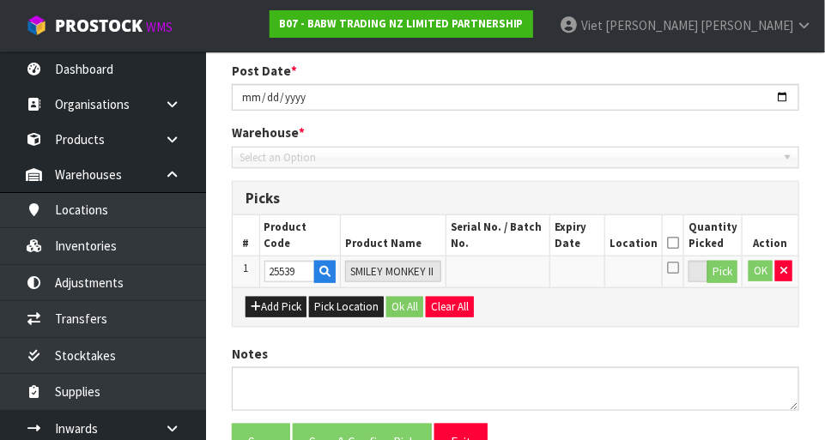
scroll to position [293, 0]
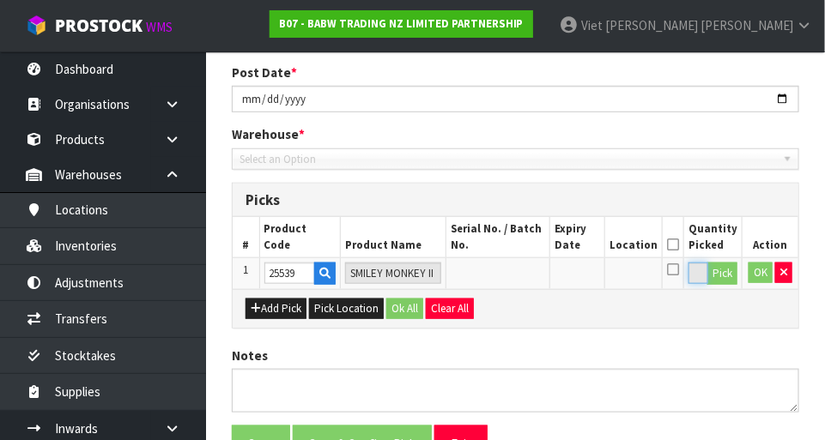
click at [701, 278] on input "0" at bounding box center [699, 273] width 20 height 21
click at [702, 273] on input "0" at bounding box center [699, 273] width 20 height 21
click at [790, 274] on button "button" at bounding box center [783, 273] width 17 height 21
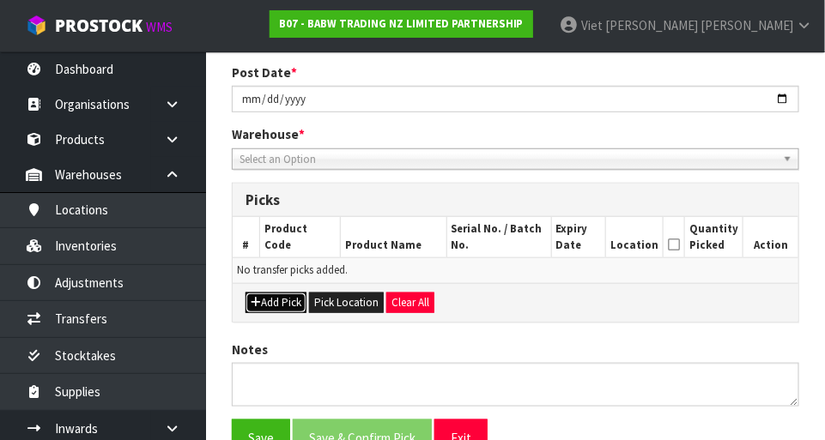
click at [274, 296] on button "Add Pick" at bounding box center [276, 303] width 61 height 21
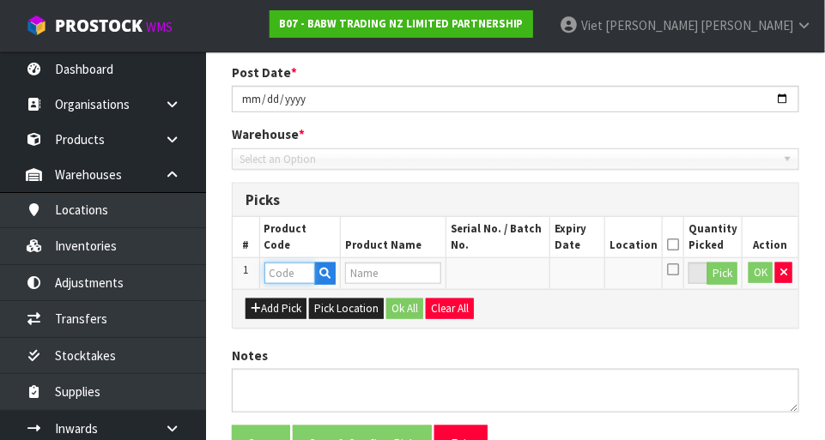
click at [280, 273] on input "text" at bounding box center [289, 273] width 51 height 21
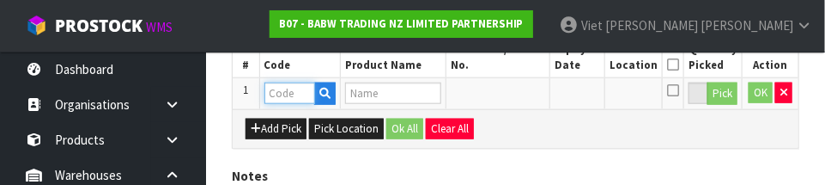
scroll to position [463, 0]
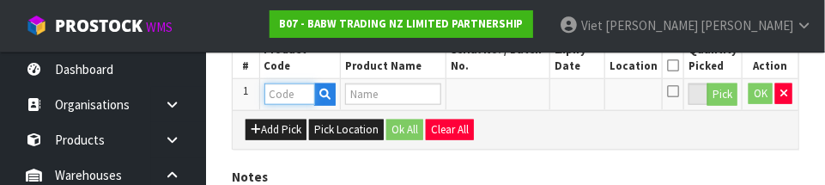
paste input "25539"
type input "25539"
type input "SMILEY MONKEY II"
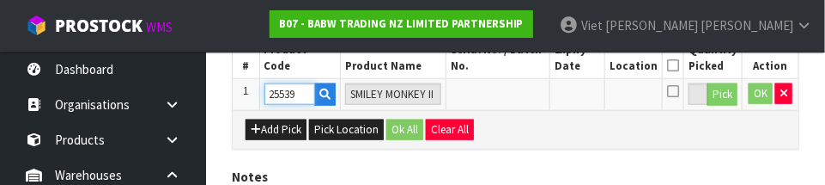
type input "25539"
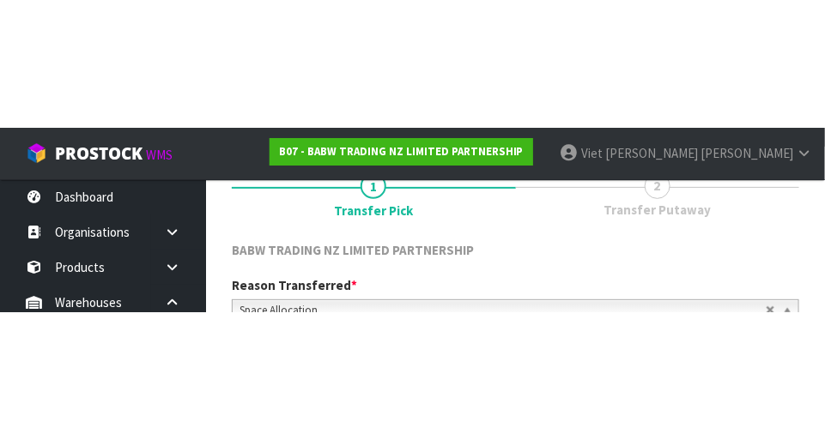
scroll to position [150, 0]
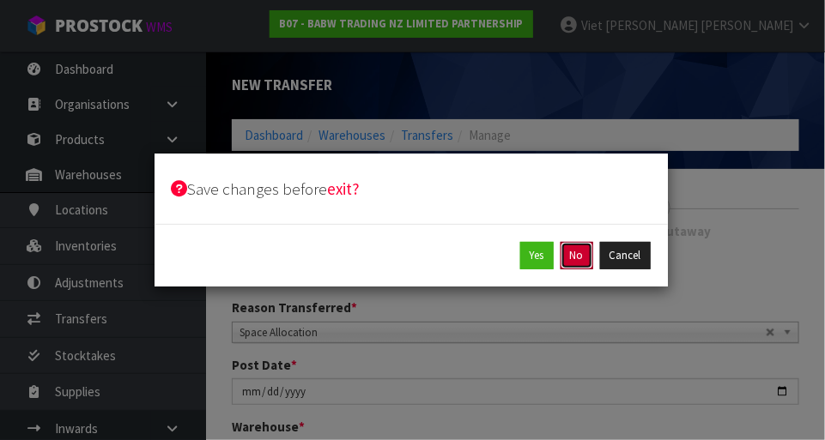
click at [576, 256] on button "No" at bounding box center [577, 255] width 33 height 27
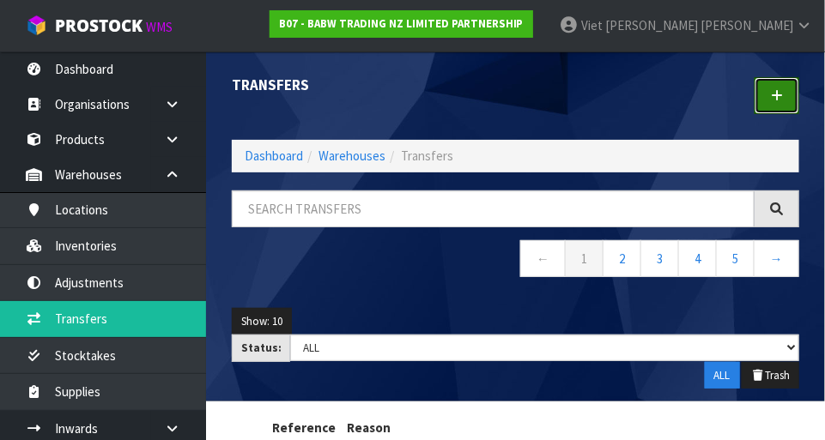
click at [780, 109] on link at bounding box center [777, 95] width 45 height 37
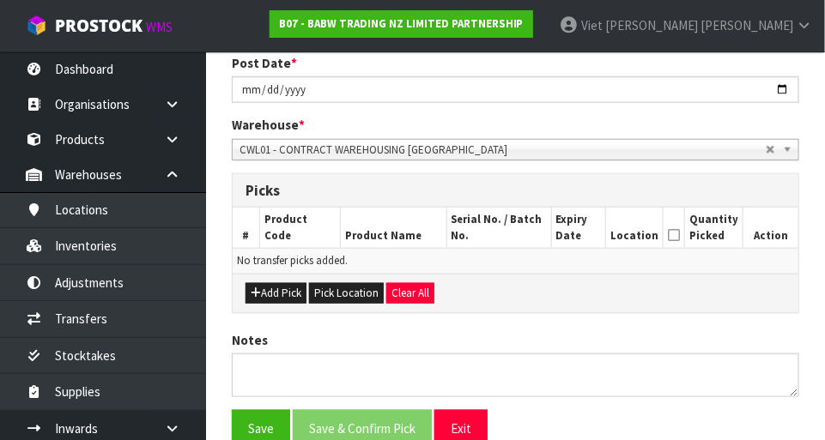
scroll to position [305, 0]
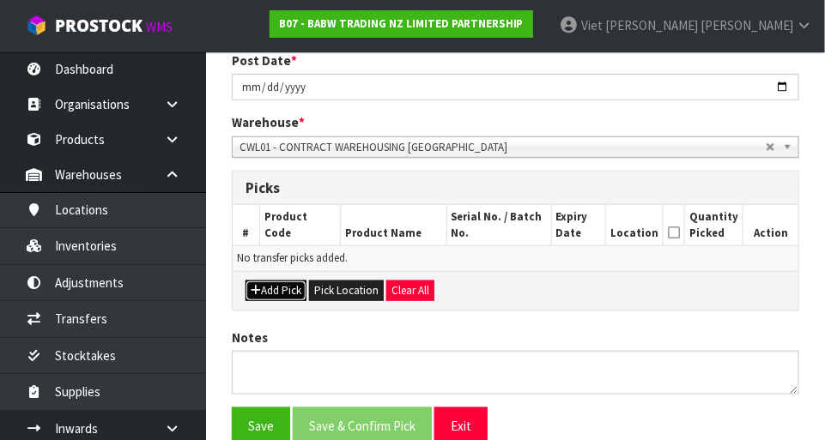
click at [253, 287] on icon "button" at bounding box center [256, 290] width 10 height 11
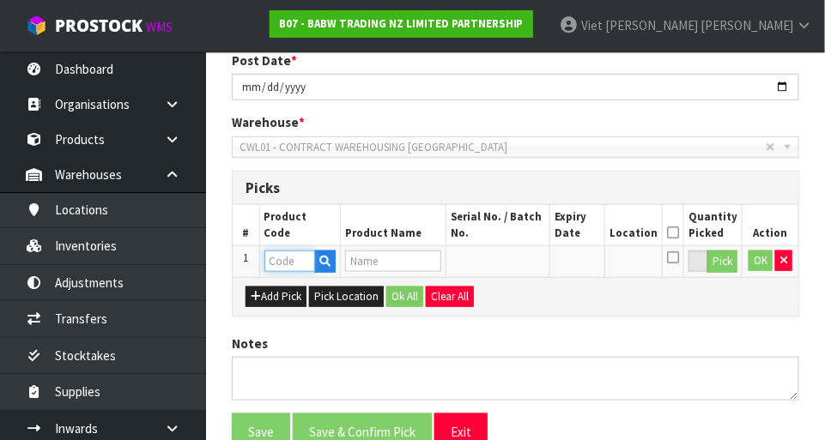
click at [271, 256] on input "text" at bounding box center [289, 261] width 51 height 21
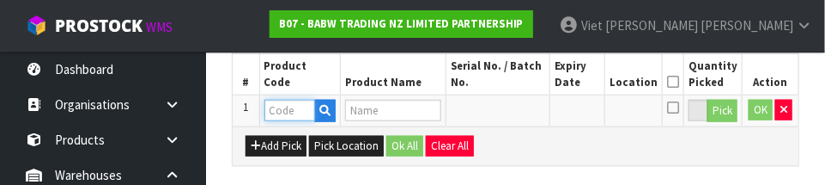
scroll to position [464, 0]
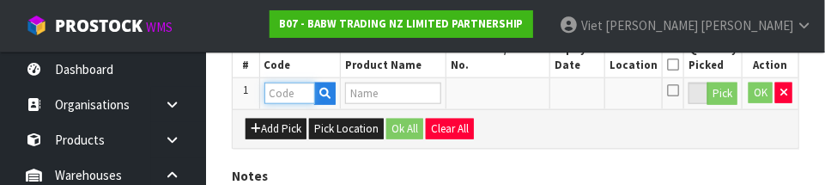
paste input "25539"
type input "25539"
type input "SMILEY MONKEY II"
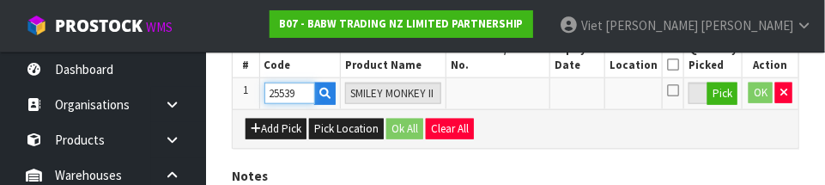
type input "25539"
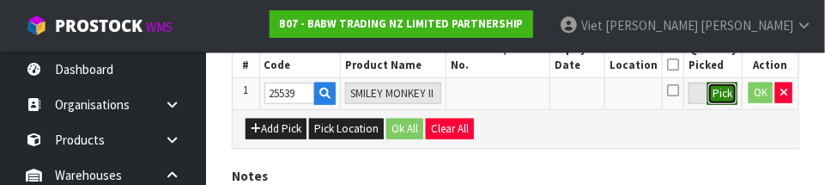
click at [716, 95] on button "Pick" at bounding box center [722, 93] width 30 height 22
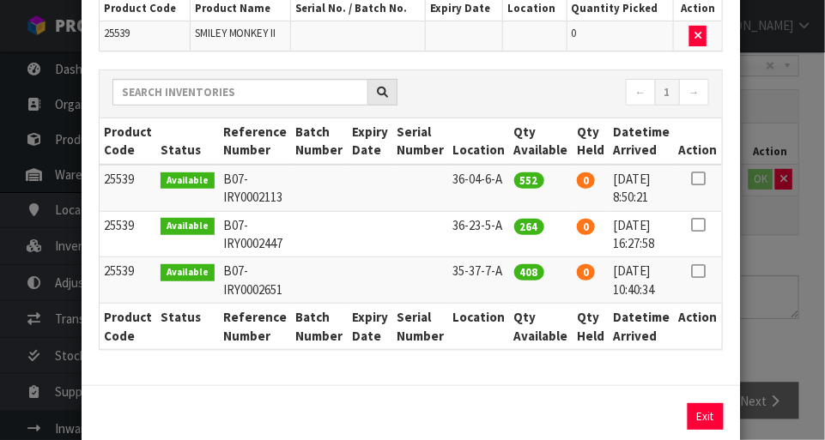
scroll to position [143, 0]
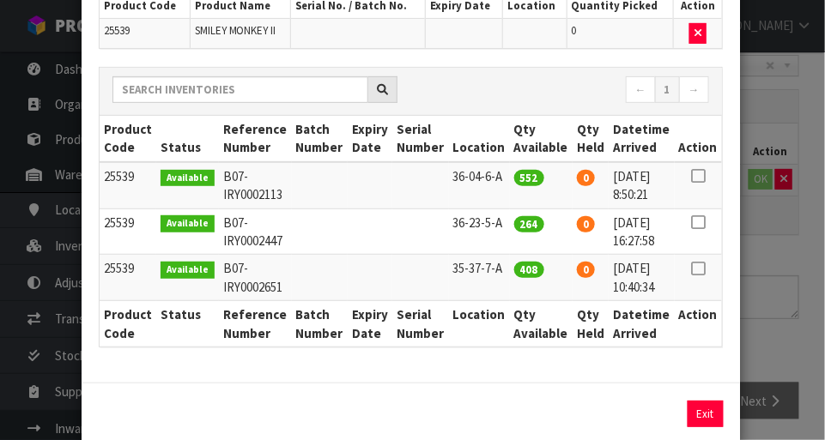
click at [510, 234] on td "264" at bounding box center [541, 232] width 63 height 46
click at [695, 222] on icon at bounding box center [698, 222] width 14 height 1
click at [641, 419] on button "Assign Pick" at bounding box center [647, 414] width 70 height 27
type input "264"
click at [810, 267] on div "Pick Line Picks Product Code Product Name Serial No. / Batch No. Expiry Date Lo…" at bounding box center [412, 220] width 825 height 440
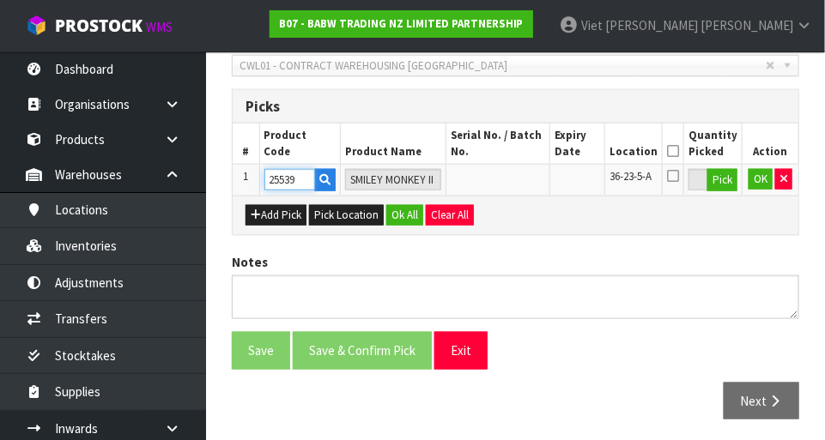
click at [293, 181] on input "25539" at bounding box center [289, 179] width 51 height 21
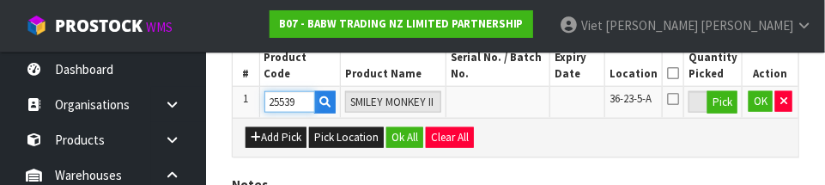
scroll to position [464, 0]
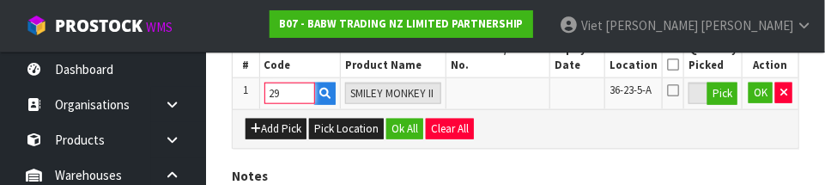
type input "9"
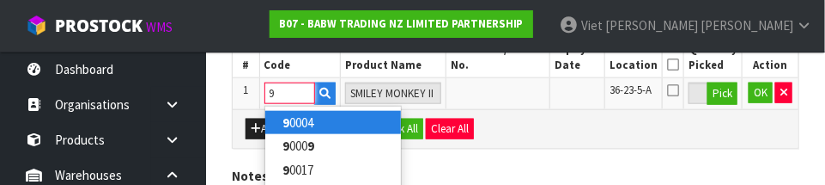
click at [308, 95] on input "9" at bounding box center [289, 92] width 51 height 21
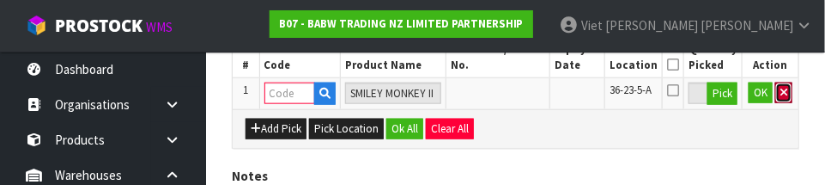
click at [784, 94] on icon "button" at bounding box center [783, 92] width 7 height 11
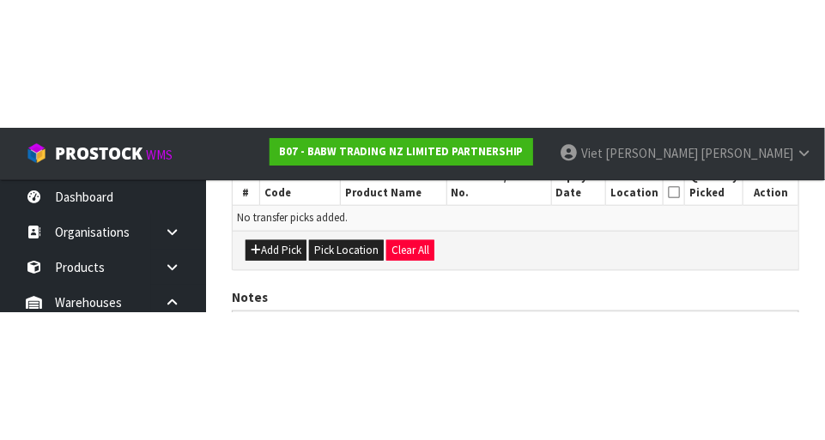
scroll to position [381, 0]
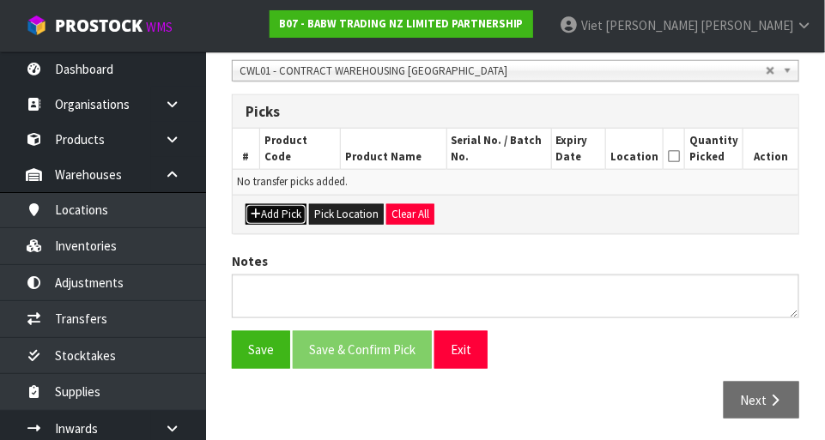
click at [277, 205] on button "Add Pick" at bounding box center [276, 214] width 61 height 21
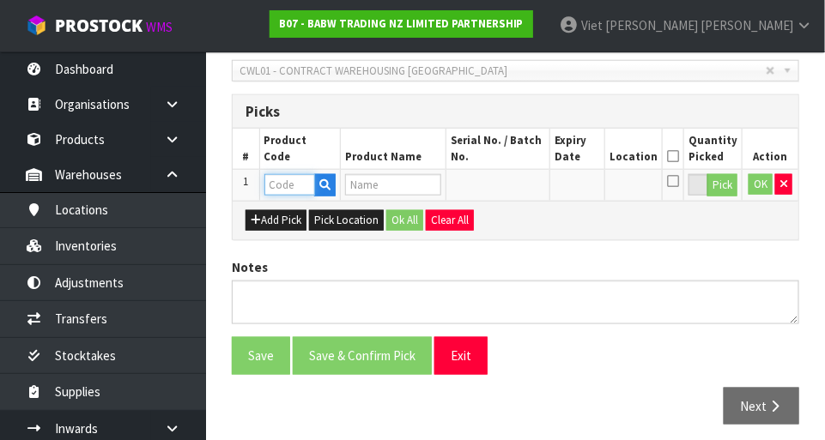
click at [291, 188] on input "text" at bounding box center [289, 184] width 51 height 21
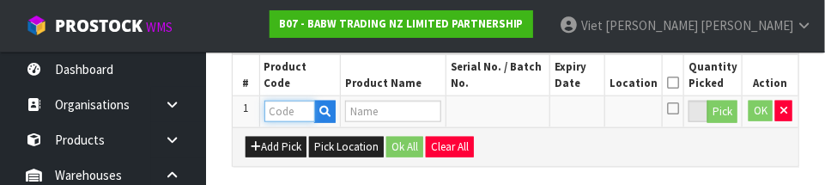
scroll to position [464, 0]
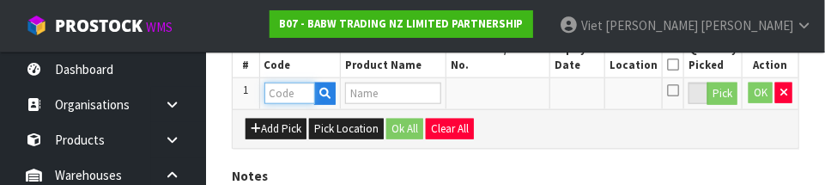
type input "3"
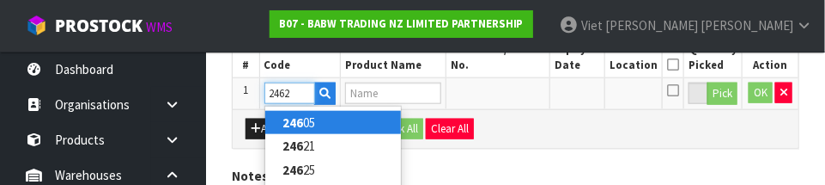
type input "24621"
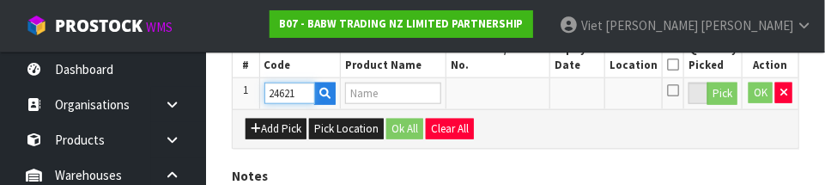
type input "RAINBOW FLAT UPDATE"
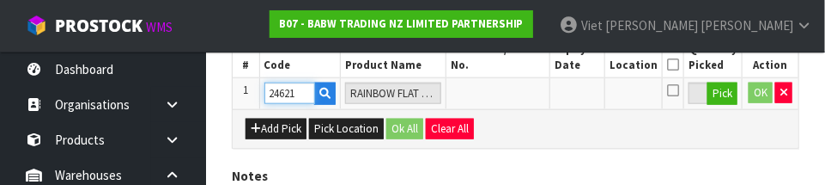
type input "24621"
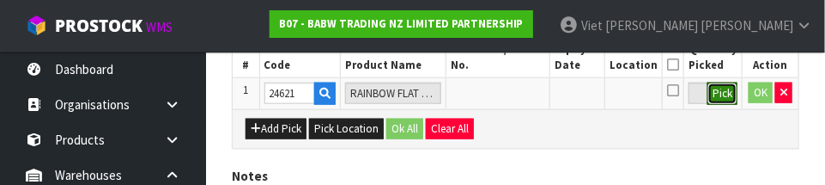
click at [723, 94] on button "Pick" at bounding box center [722, 93] width 30 height 22
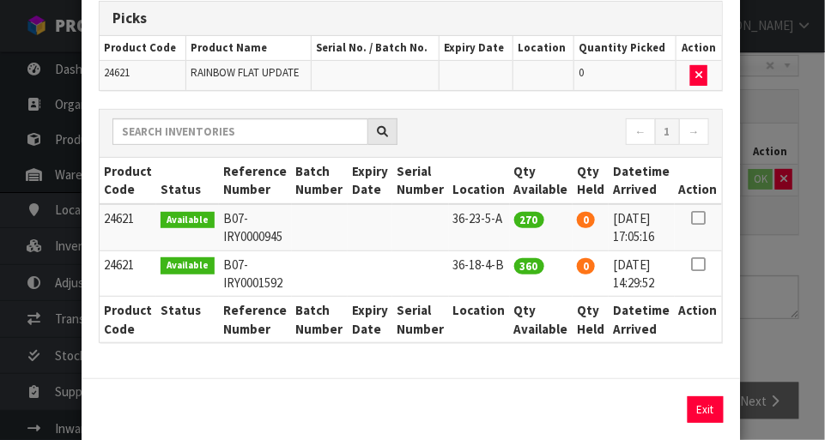
scroll to position [102, 0]
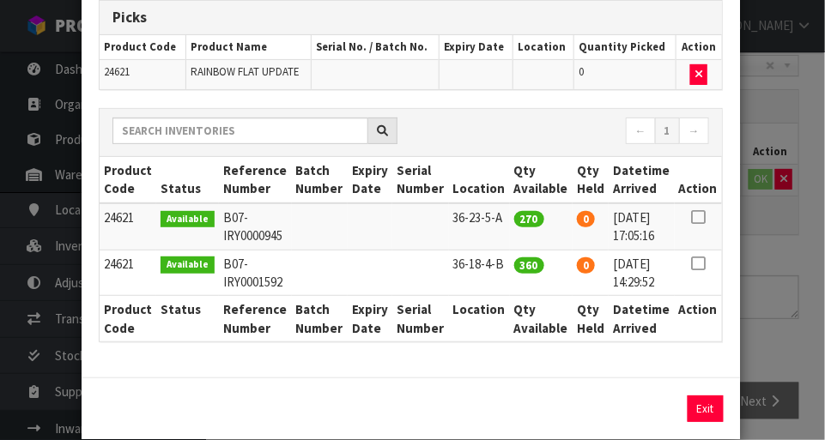
click at [699, 217] on icon at bounding box center [698, 217] width 14 height 1
click at [649, 411] on button "Assign Pick" at bounding box center [647, 409] width 70 height 27
type input "270"
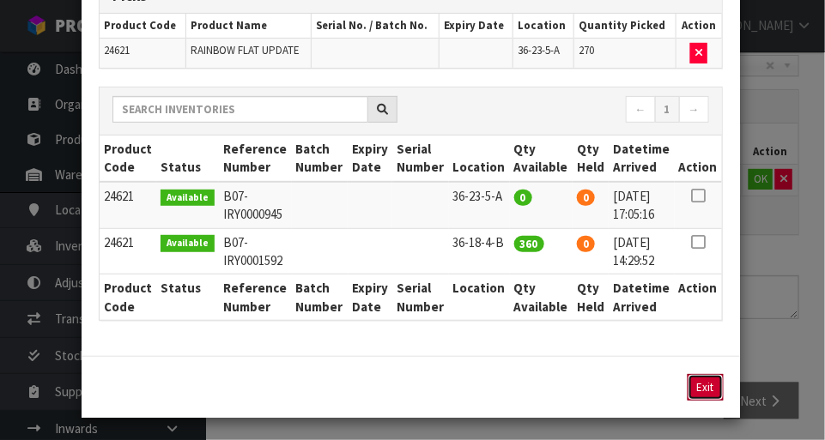
click at [707, 393] on button "Exit" at bounding box center [706, 387] width 36 height 27
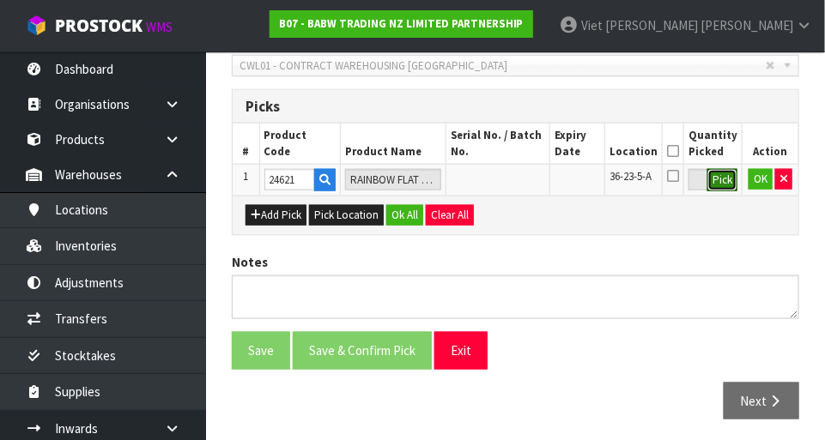
click at [727, 176] on button "Pick" at bounding box center [722, 180] width 30 height 22
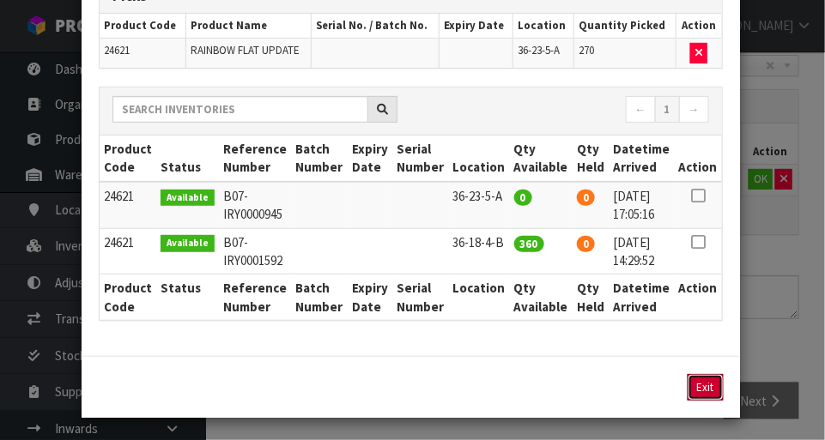
click at [707, 379] on button "Exit" at bounding box center [706, 387] width 36 height 27
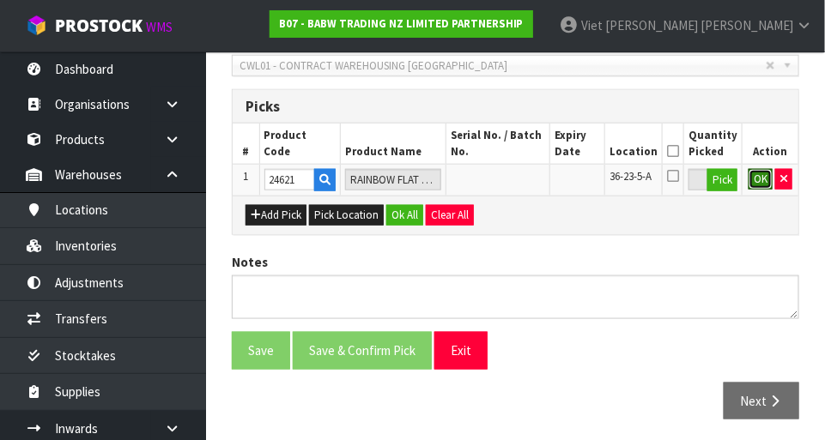
click at [754, 186] on button "OK" at bounding box center [761, 179] width 24 height 21
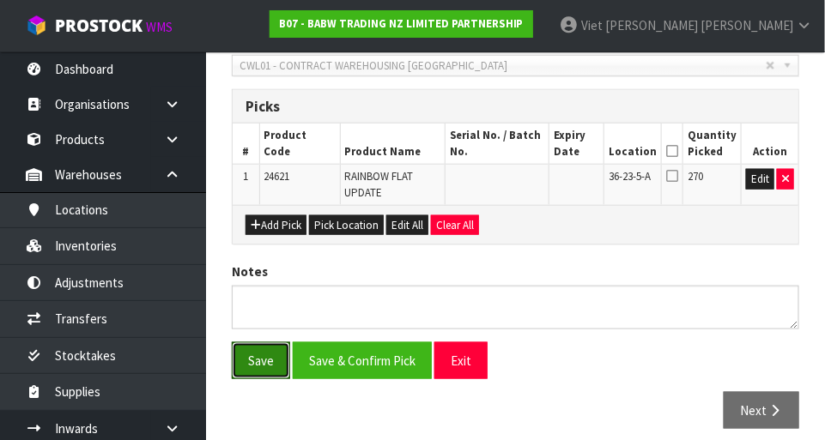
click at [288, 361] on button "Save" at bounding box center [261, 361] width 58 height 37
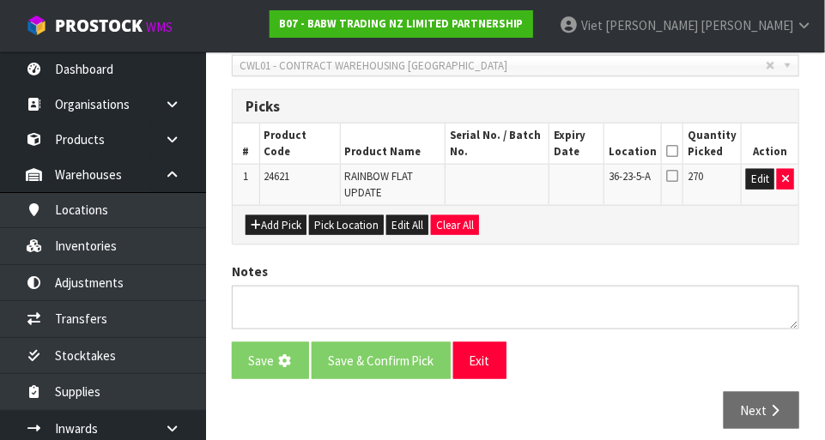
scroll to position [0, 0]
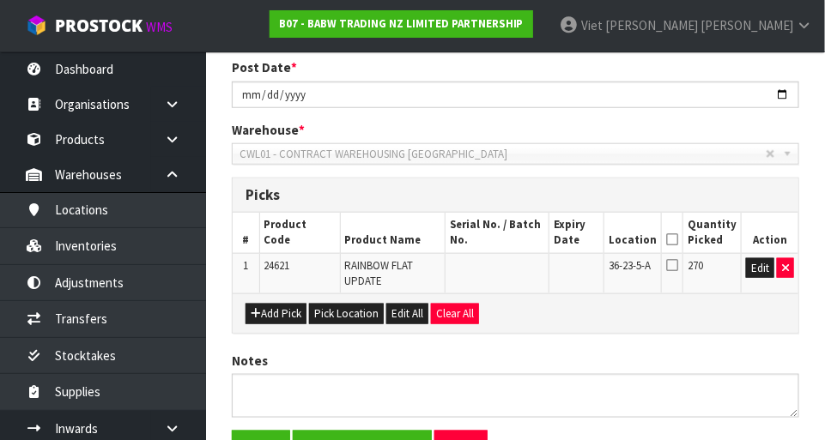
click at [677, 270] on icon at bounding box center [672, 265] width 12 height 14
click at [0, 0] on input "checkbox" at bounding box center [0, 0] width 0 height 0
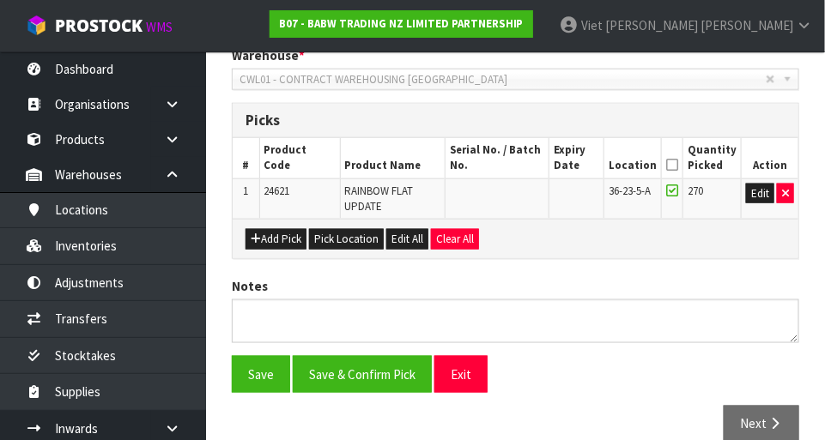
scroll to position [430, 0]
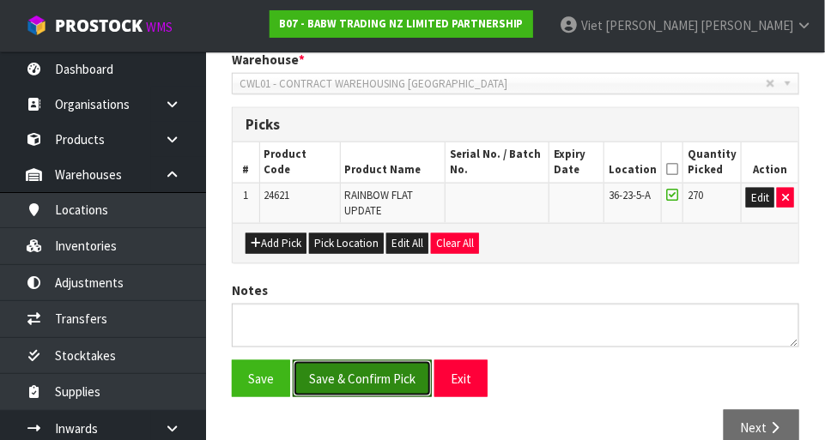
click at [324, 374] on button "Save & Confirm Pick" at bounding box center [362, 379] width 139 height 37
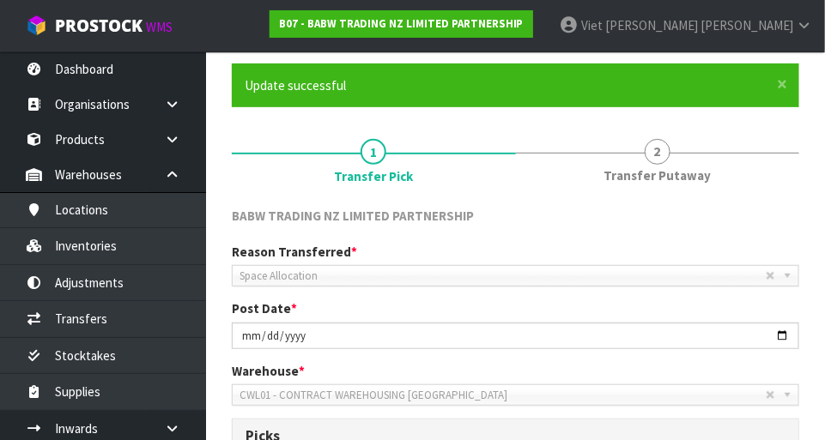
scroll to position [112, 0]
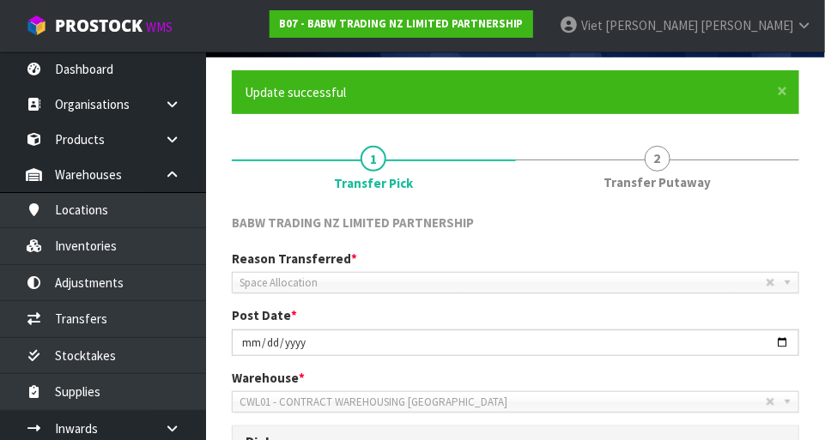
click at [642, 181] on span "Transfer Putaway" at bounding box center [657, 182] width 107 height 18
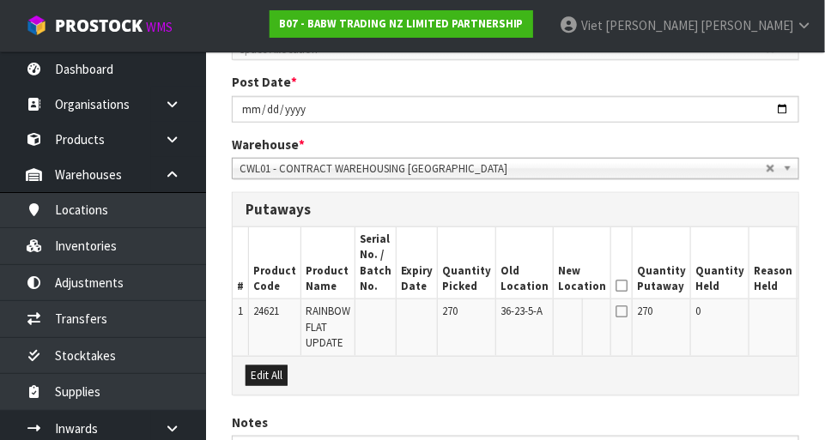
scroll to position [351, 0]
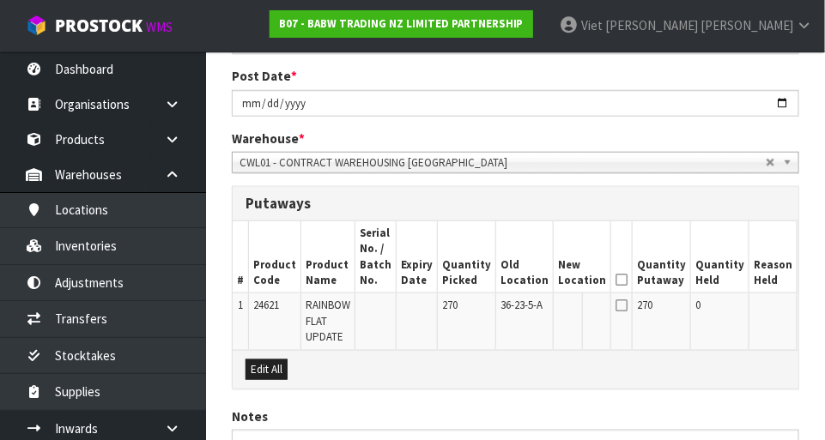
click at [802, 313] on button "Edit" at bounding box center [816, 308] width 28 height 21
click at [558, 305] on input "text" at bounding box center [571, 308] width 27 height 21
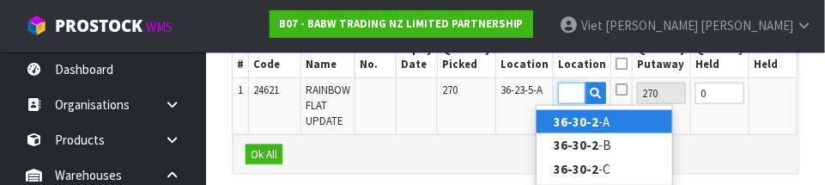
scroll to position [0, 26]
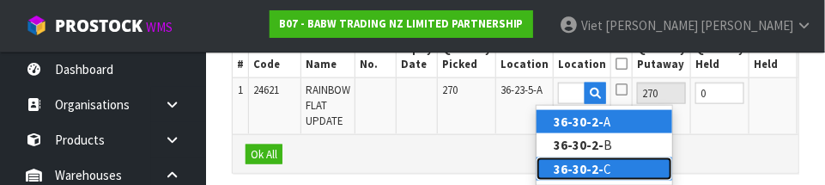
click at [617, 166] on link "36-30-2- C" at bounding box center [605, 168] width 136 height 23
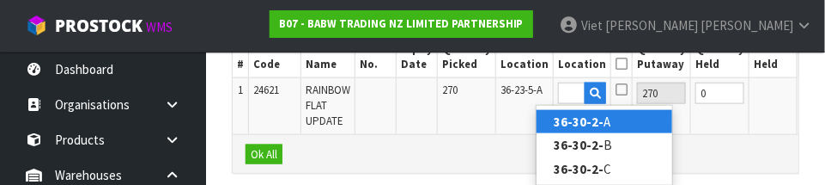
type input "36-30-2-C"
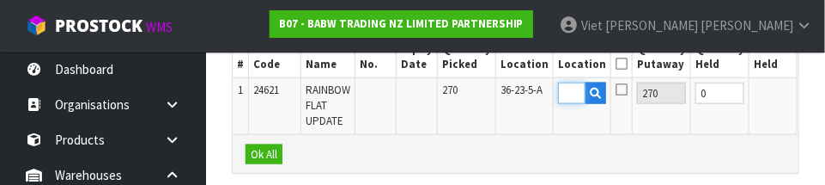
scroll to position [0, 0]
click at [802, 94] on button "OK" at bounding box center [814, 92] width 24 height 21
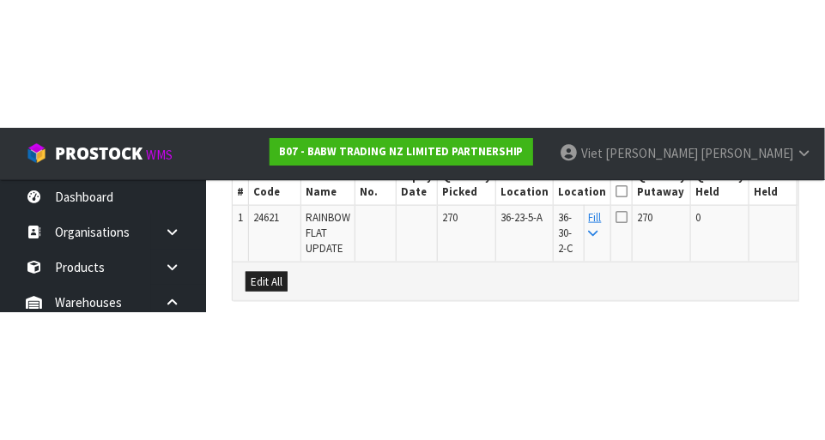
scroll to position [507, 0]
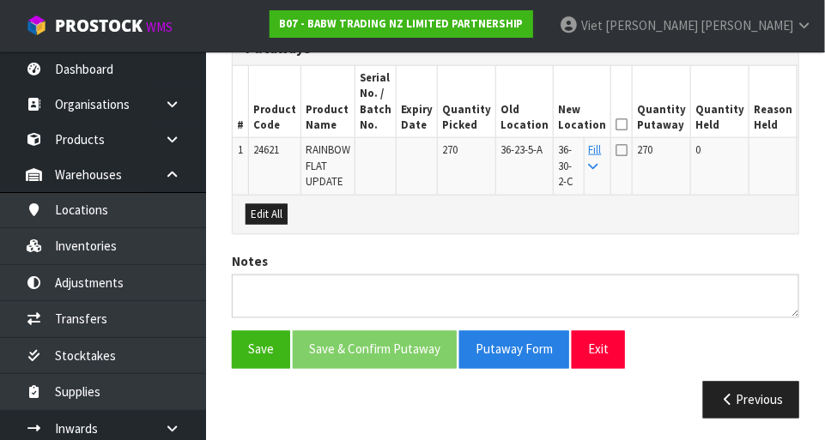
click at [616, 153] on icon at bounding box center [622, 150] width 12 height 14
click at [0, 0] on input "checkbox" at bounding box center [0, 0] width 0 height 0
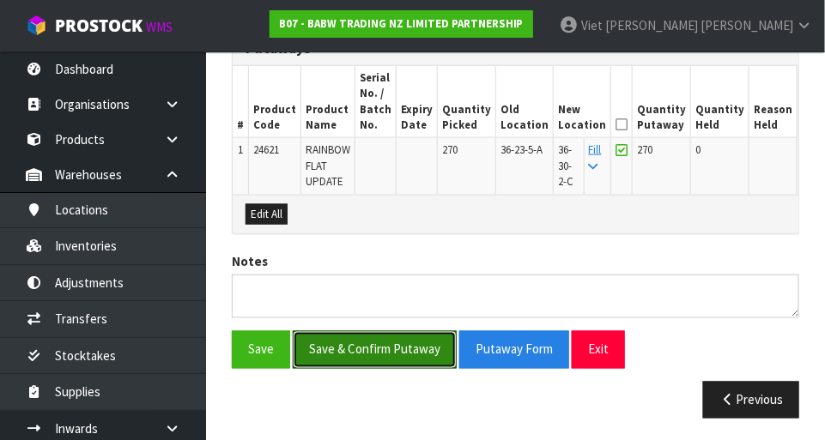
click at [333, 344] on button "Save & Confirm Putaway" at bounding box center [375, 349] width 164 height 37
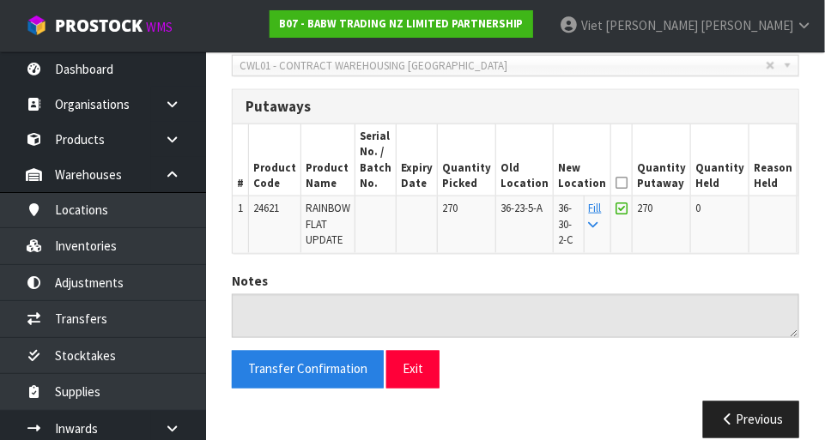
scroll to position [428, 0]
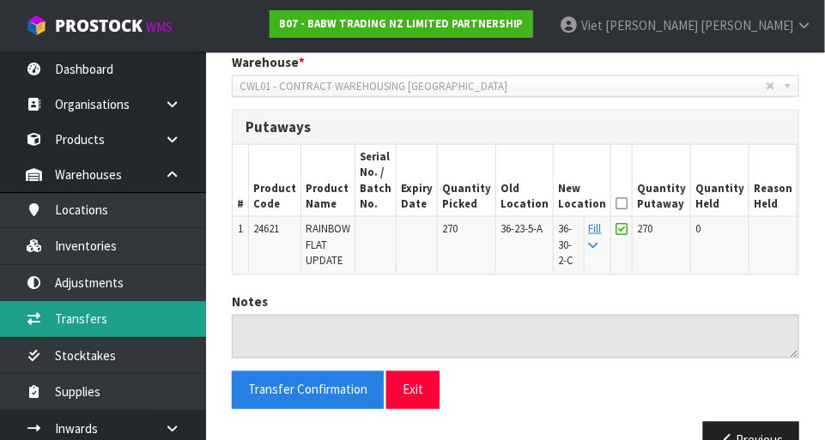
click at [60, 314] on link "Transfers" at bounding box center [103, 318] width 206 height 35
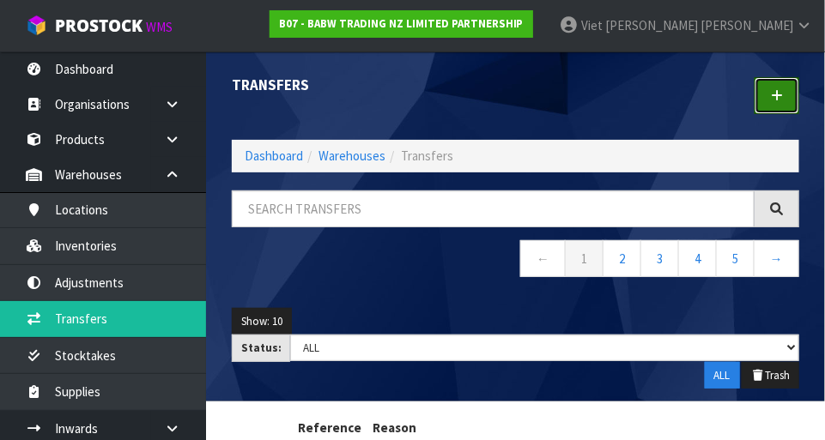
click at [772, 100] on icon at bounding box center [777, 95] width 12 height 13
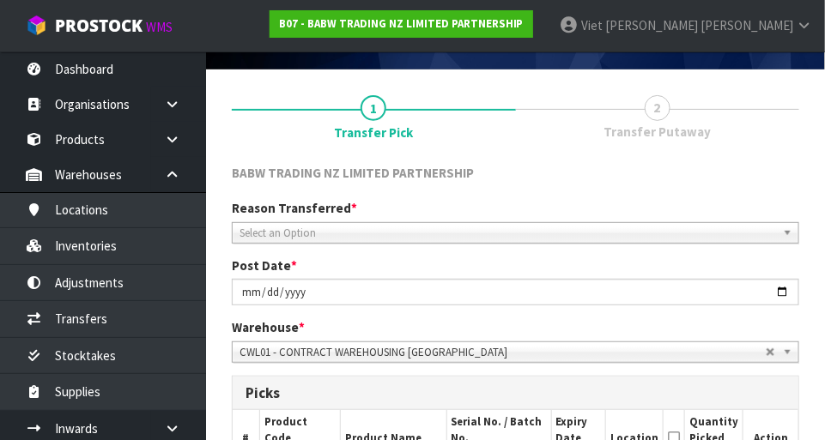
click at [261, 240] on span "Select an Option" at bounding box center [508, 233] width 537 height 21
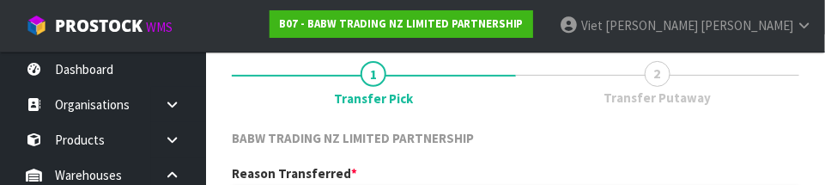
scroll to position [254, 0]
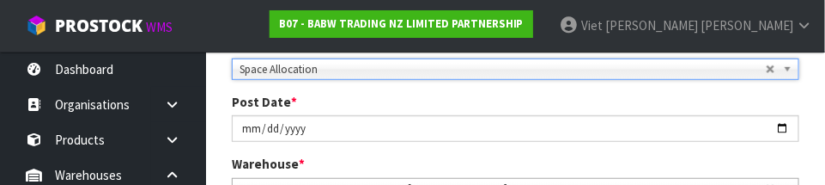
click at [221, 98] on div "Post Date * 2025-08-26" at bounding box center [515, 117] width 593 height 49
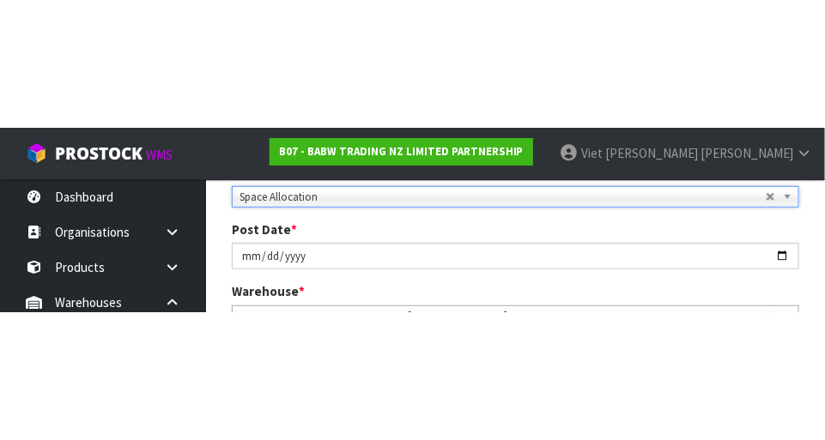
scroll to position [263, 0]
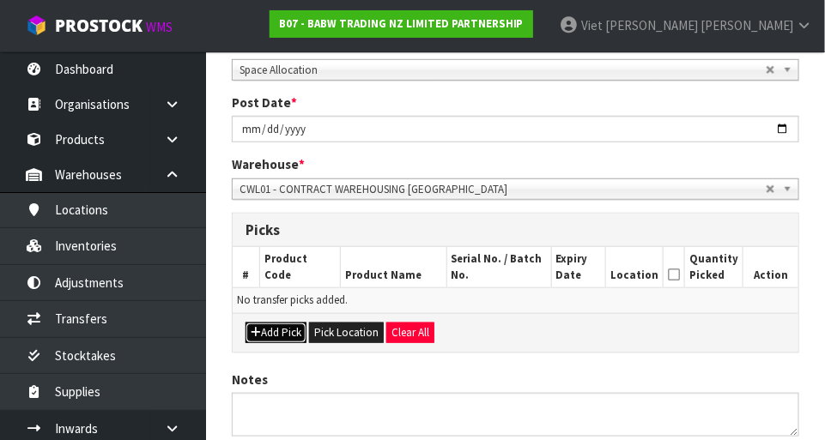
click at [252, 323] on button "Add Pick" at bounding box center [276, 333] width 61 height 21
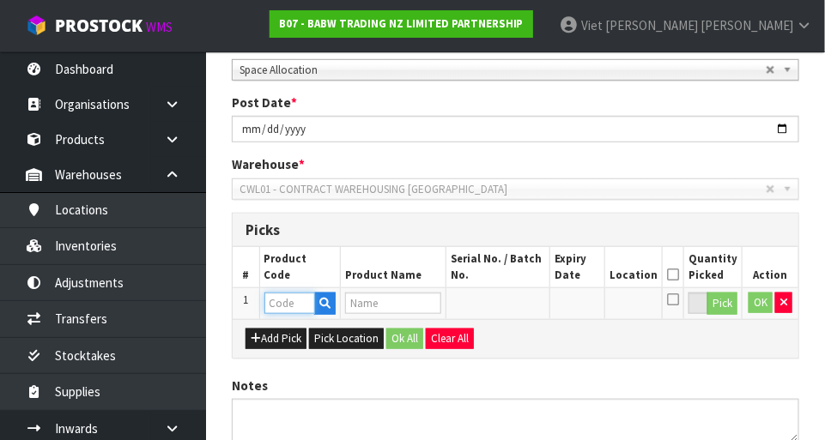
click at [280, 307] on input "text" at bounding box center [289, 303] width 51 height 21
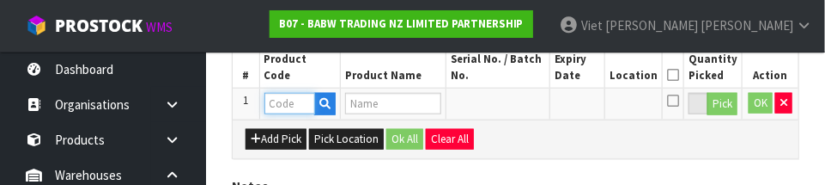
scroll to position [464, 0]
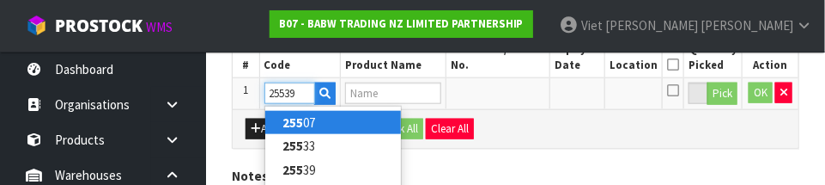
type input "25539"
click at [643, 134] on div "Add Pick Pick Location Ok All Clear All" at bounding box center [516, 128] width 566 height 39
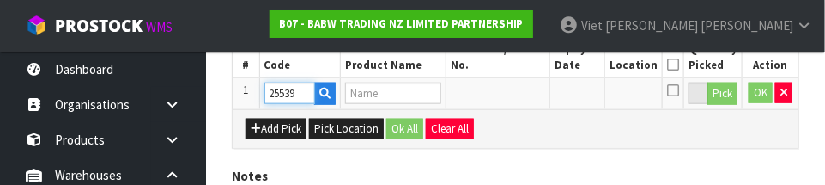
type input "SMILEY MONKEY II"
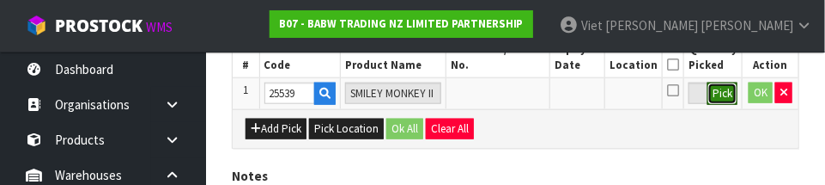
click at [718, 90] on button "Pick" at bounding box center [722, 93] width 30 height 22
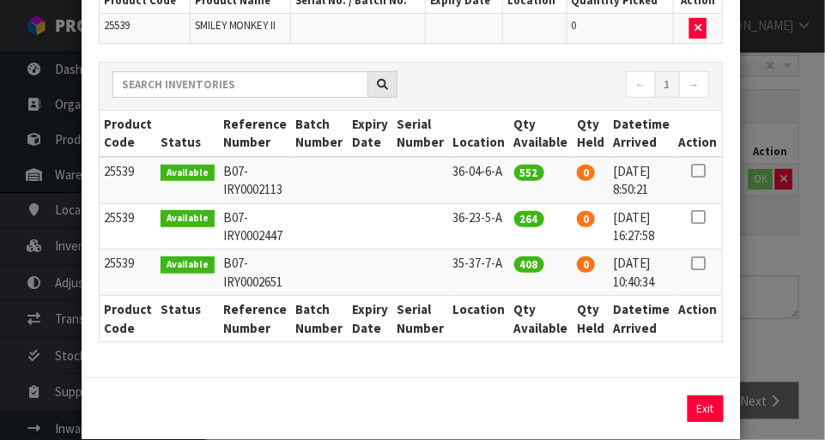
scroll to position [162, 0]
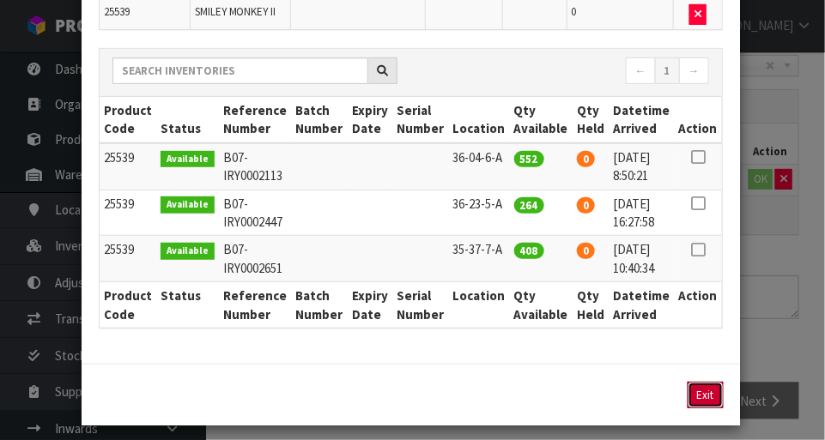
click at [701, 393] on button "Exit" at bounding box center [706, 395] width 36 height 27
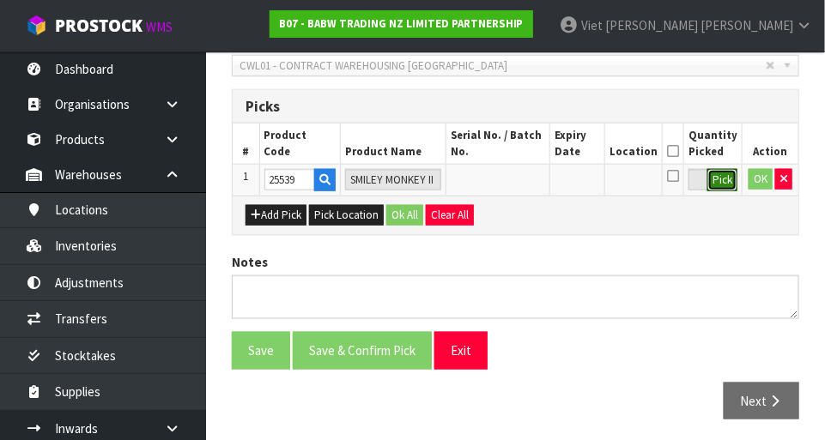
click at [719, 185] on button "Pick" at bounding box center [722, 180] width 30 height 22
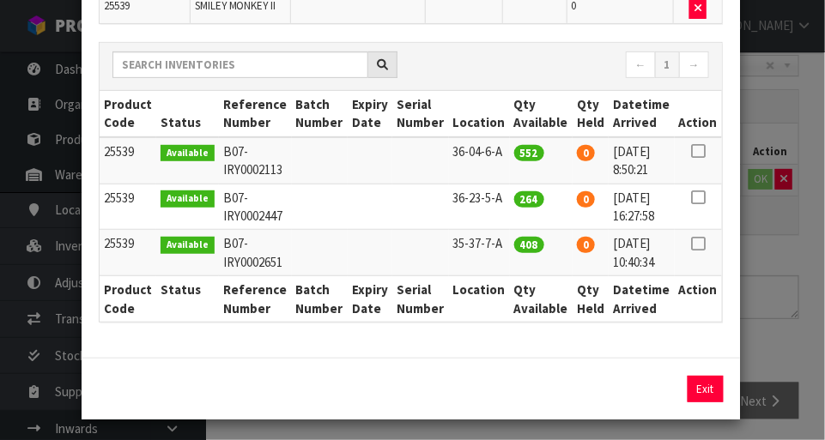
scroll to position [171, 0]
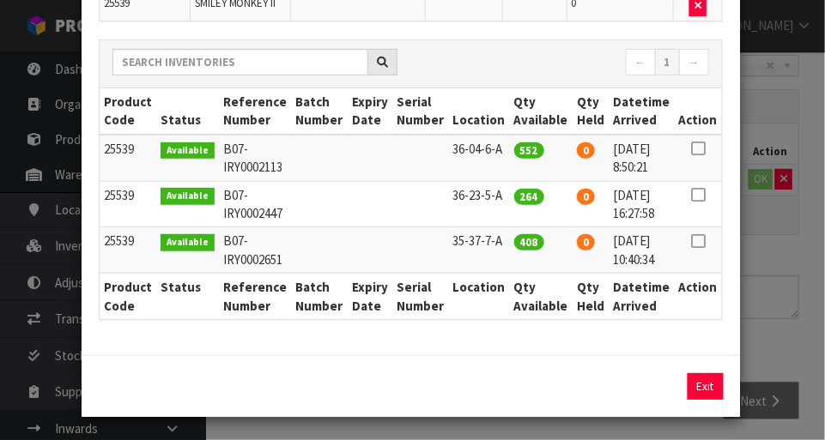
click at [695, 195] on icon at bounding box center [698, 195] width 14 height 1
click at [660, 379] on button "Assign Pick" at bounding box center [647, 386] width 70 height 27
type input "264"
click at [707, 390] on button "Exit" at bounding box center [706, 386] width 36 height 27
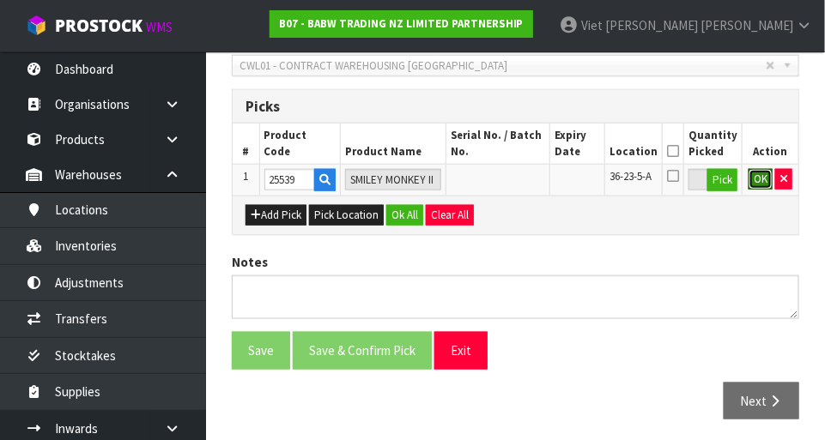
click at [751, 183] on button "OK" at bounding box center [761, 179] width 24 height 21
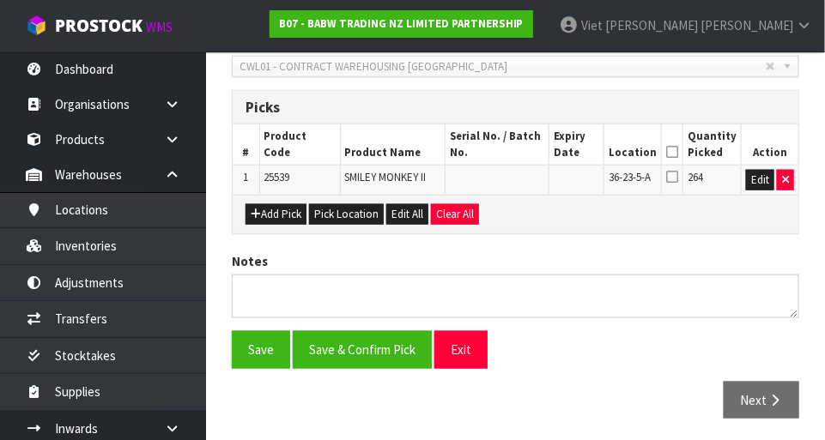
click at [678, 182] on icon at bounding box center [672, 177] width 12 height 14
click at [0, 0] on input "checkbox" at bounding box center [0, 0] width 0 height 0
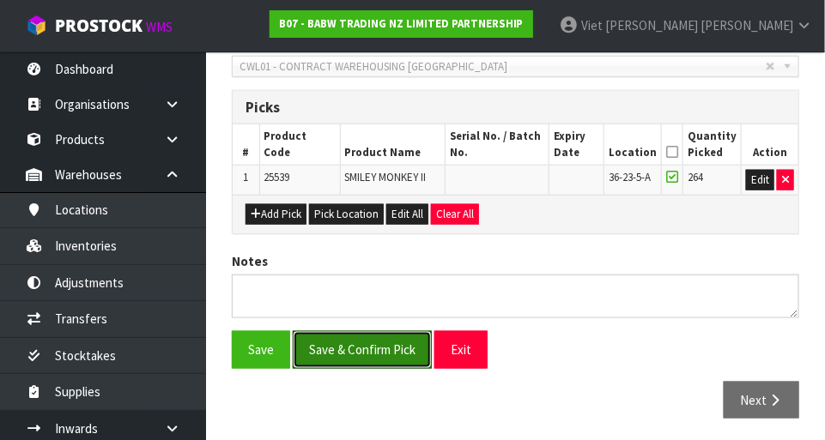
click at [318, 347] on button "Save & Confirm Pick" at bounding box center [362, 349] width 139 height 37
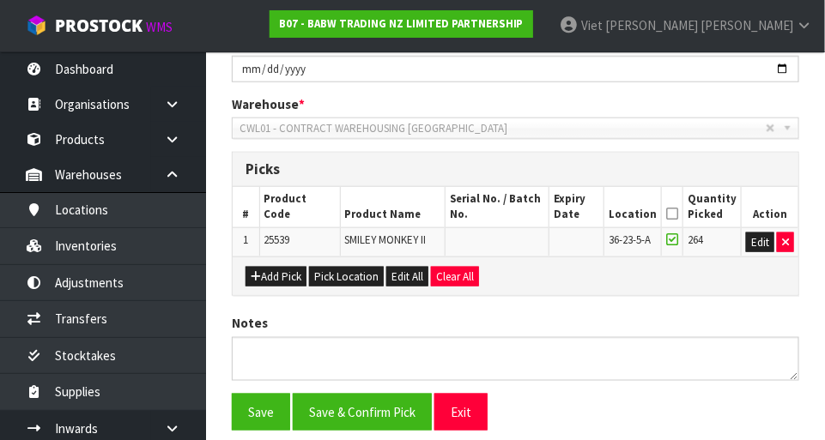
scroll to position [0, 0]
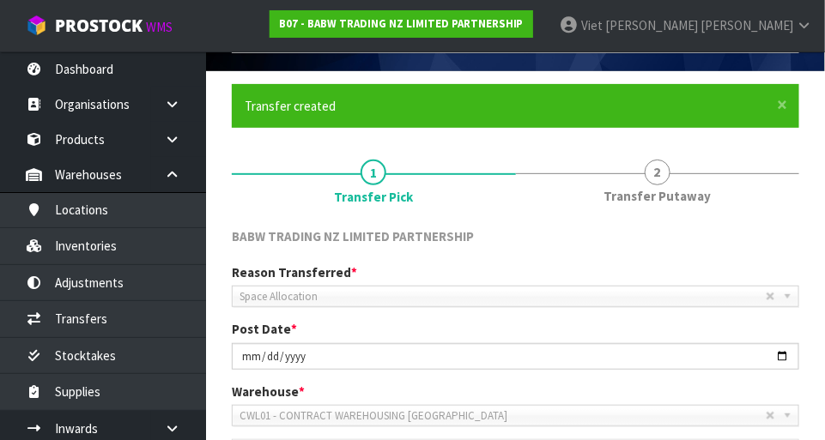
click at [661, 179] on span "2" at bounding box center [658, 173] width 26 height 26
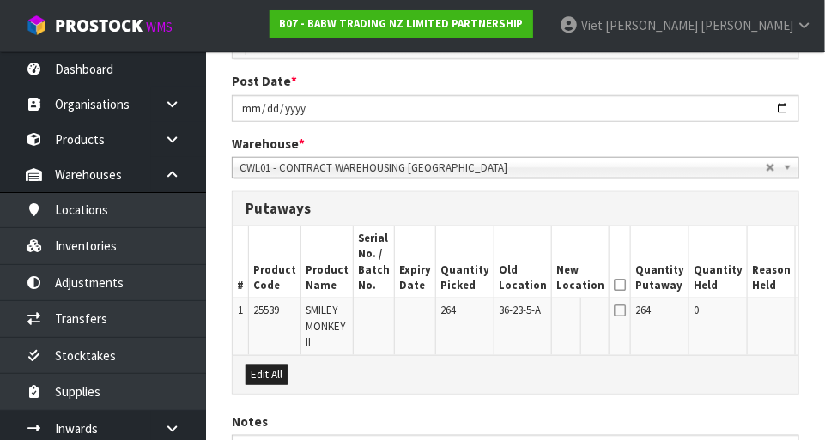
scroll to position [354, 0]
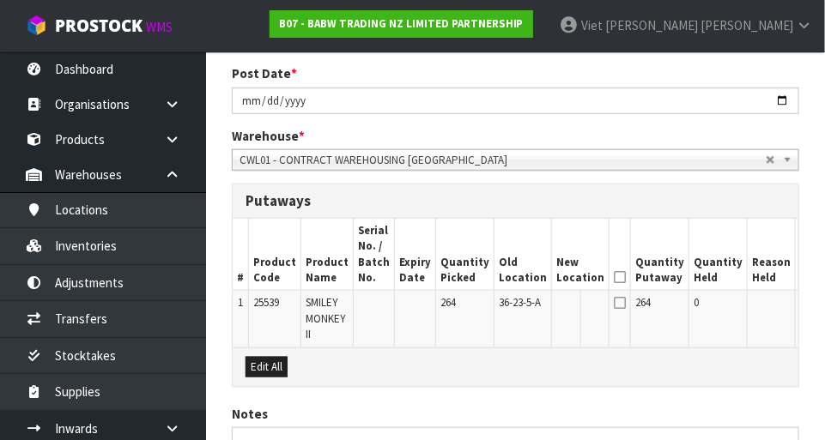
click at [800, 310] on button "Edit" at bounding box center [814, 305] width 28 height 21
click at [519, 303] on td "36-23-5-A" at bounding box center [524, 319] width 58 height 57
click at [556, 306] on input "text" at bounding box center [569, 305] width 27 height 21
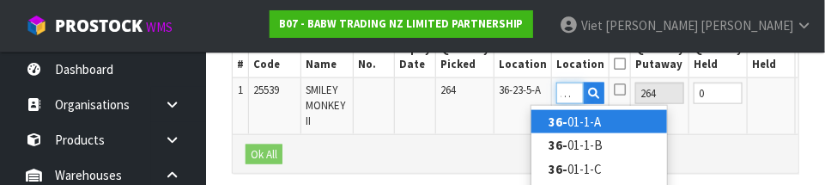
scroll to position [0, 13]
type input "36-23-2-B"
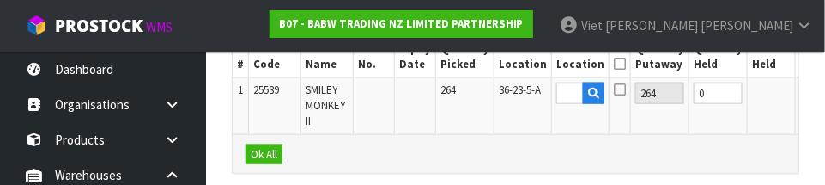
click at [800, 95] on button "OK" at bounding box center [812, 92] width 24 height 21
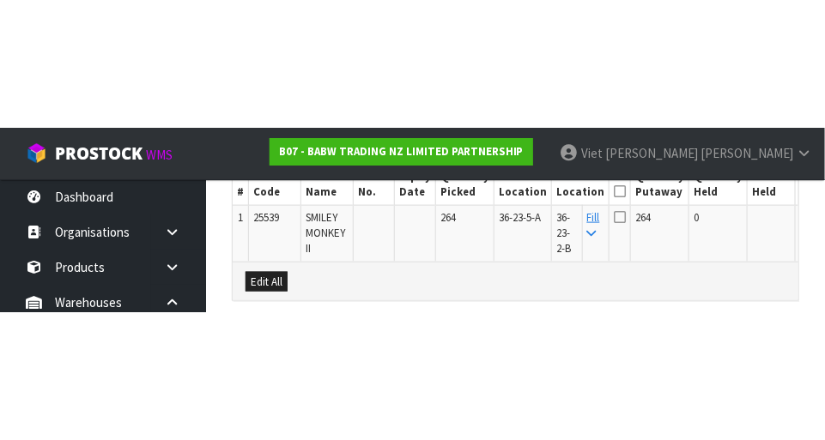
scroll to position [507, 0]
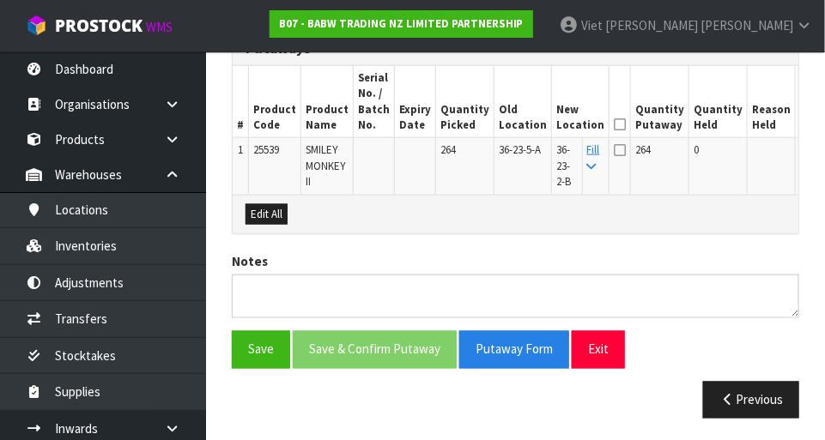
click at [614, 153] on icon at bounding box center [620, 150] width 12 height 14
click at [0, 0] on input "checkbox" at bounding box center [0, 0] width 0 height 0
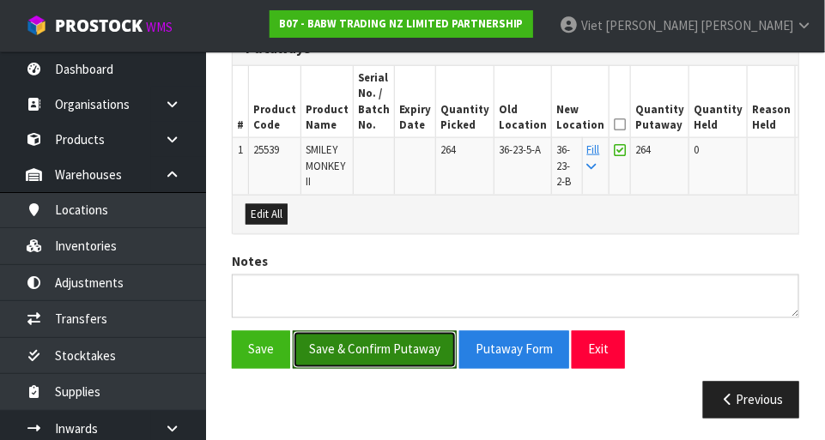
click at [341, 350] on button "Save & Confirm Putaway" at bounding box center [375, 349] width 164 height 37
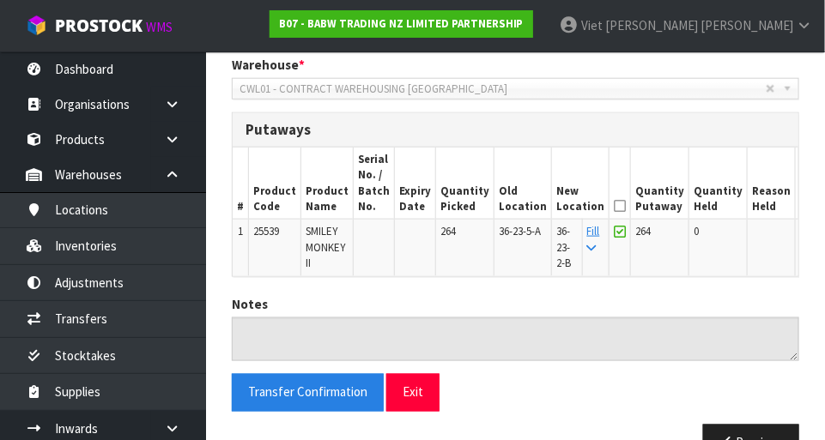
scroll to position [427, 0]
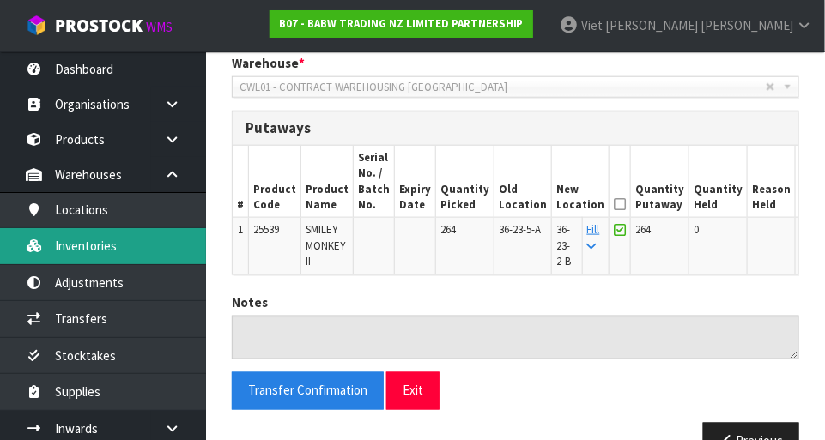
click at [66, 240] on link "Inventories" at bounding box center [103, 245] width 206 height 35
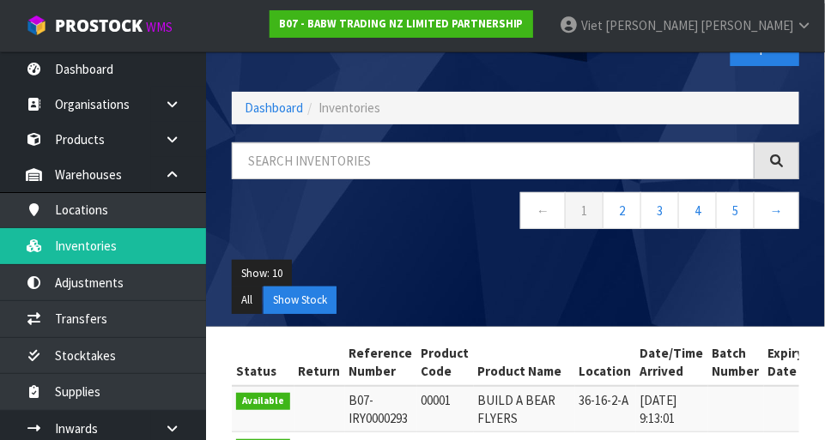
scroll to position [42, 0]
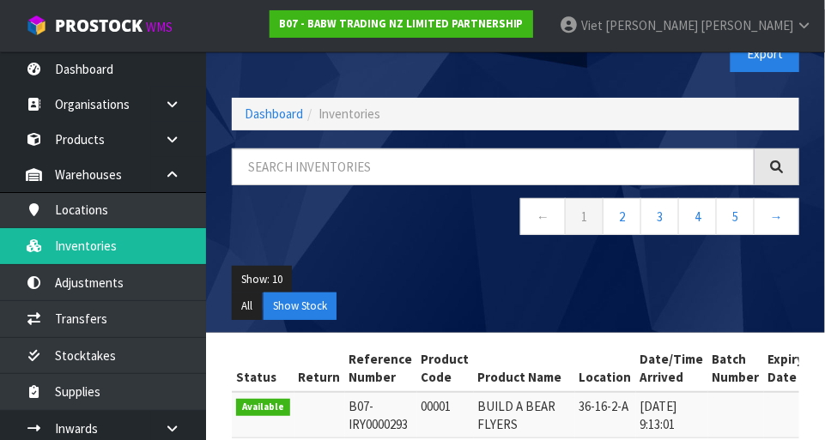
click at [790, 19] on span "Tran" at bounding box center [747, 25] width 93 height 16
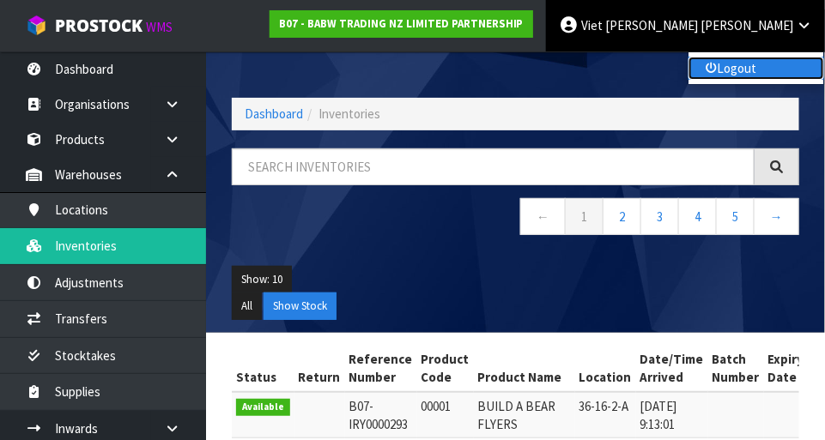
click at [770, 71] on link "Logout" at bounding box center [757, 68] width 136 height 23
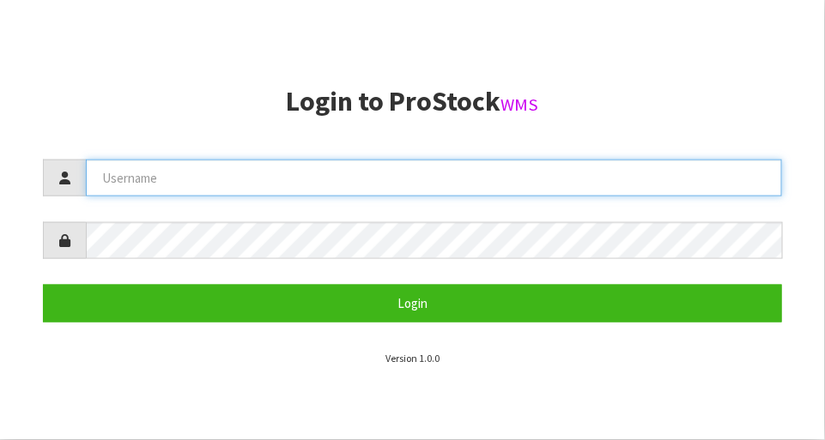
click at [393, 171] on input "text" at bounding box center [434, 178] width 696 height 37
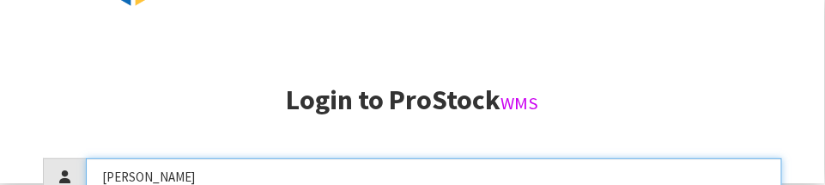
scroll to position [366, 0]
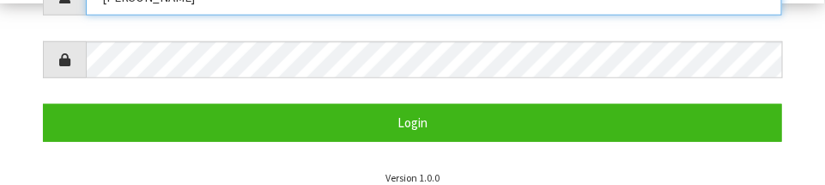
type input "[PERSON_NAME]"
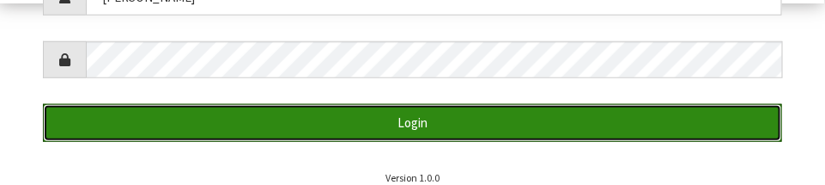
click at [475, 107] on button "Login" at bounding box center [412, 122] width 739 height 37
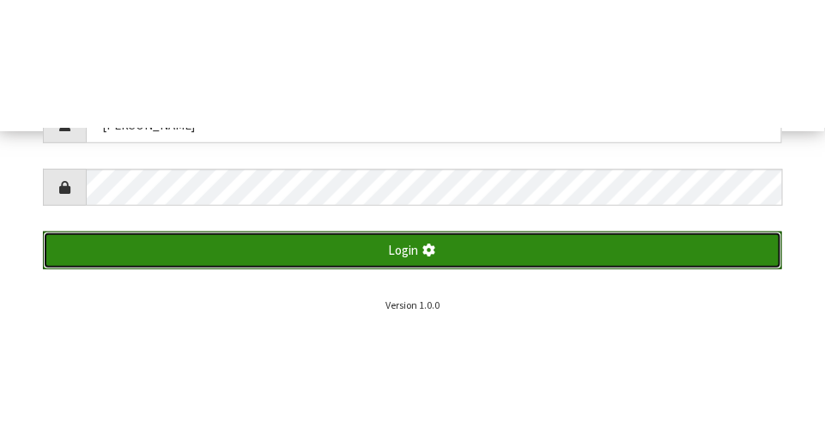
scroll to position [440, 0]
